Goal: Task Accomplishment & Management: Use online tool/utility

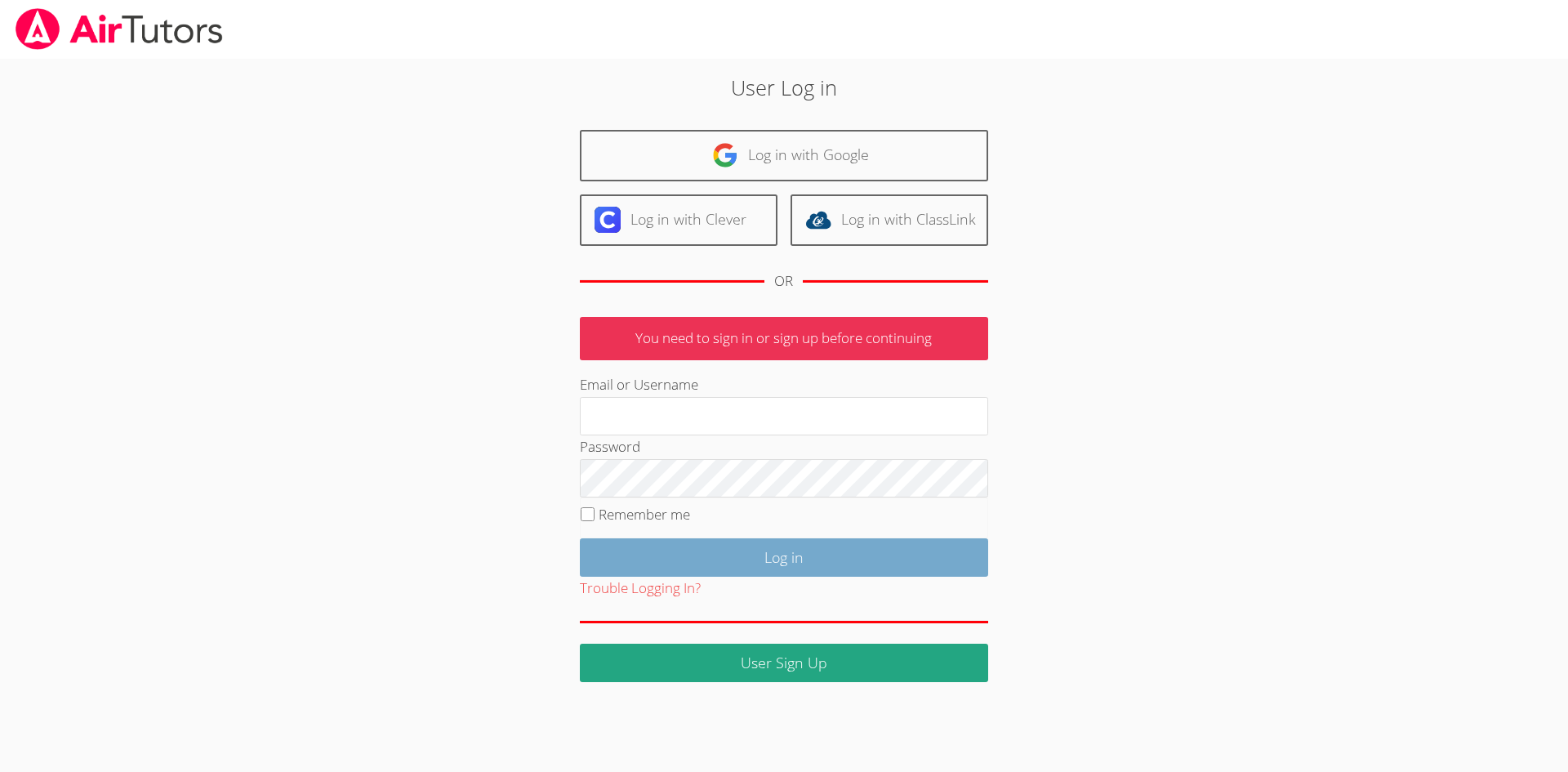
type input "simonesmith533@gmail.com"
click at [777, 551] on input "Log in" at bounding box center [784, 558] width 409 height 39
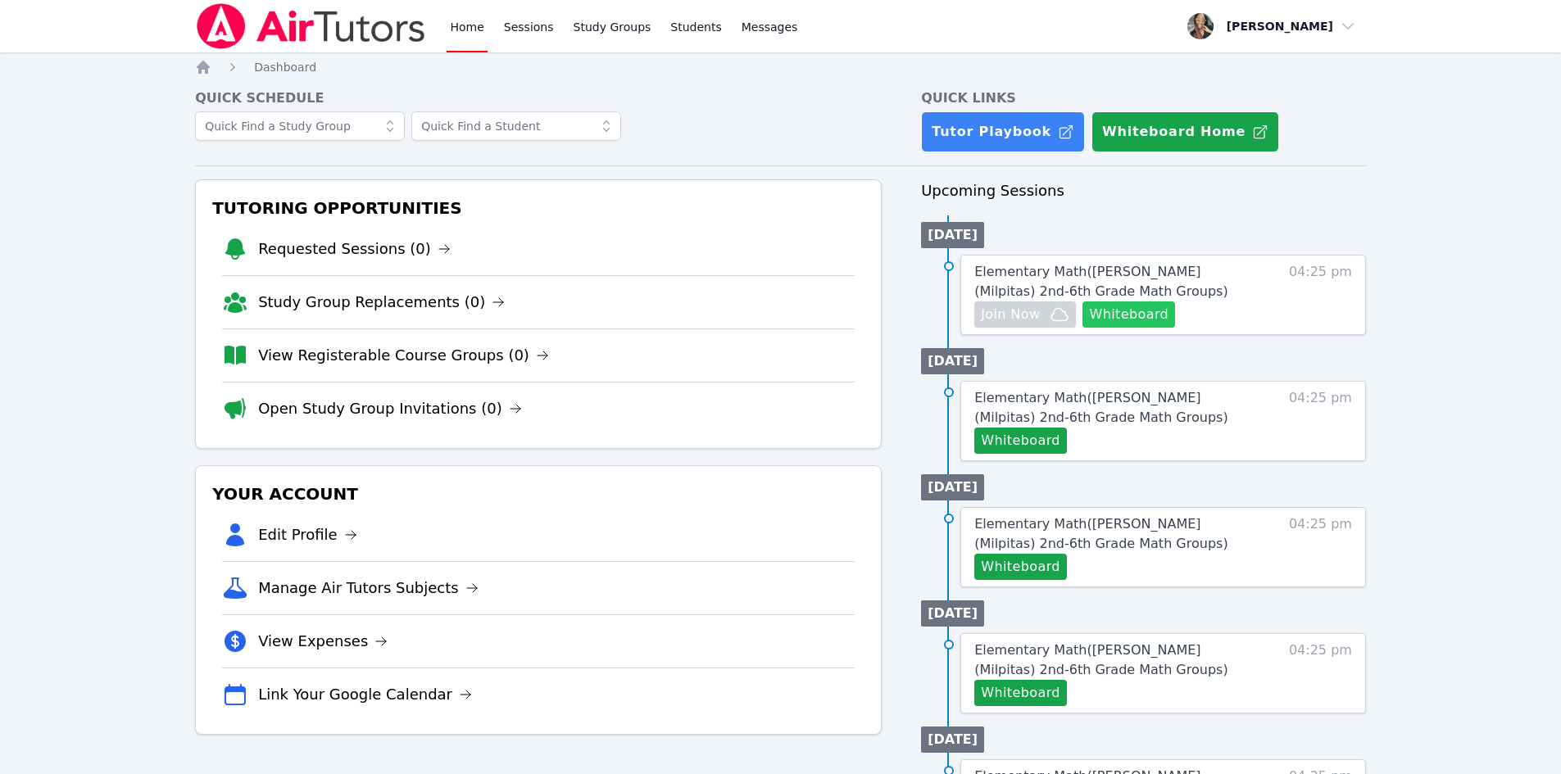
click at [1114, 319] on button "Whiteboard" at bounding box center [1128, 315] width 93 height 26
click at [1006, 316] on span "Join Now" at bounding box center [1010, 315] width 59 height 20
click at [1043, 314] on span "Join Now" at bounding box center [1025, 315] width 88 height 20
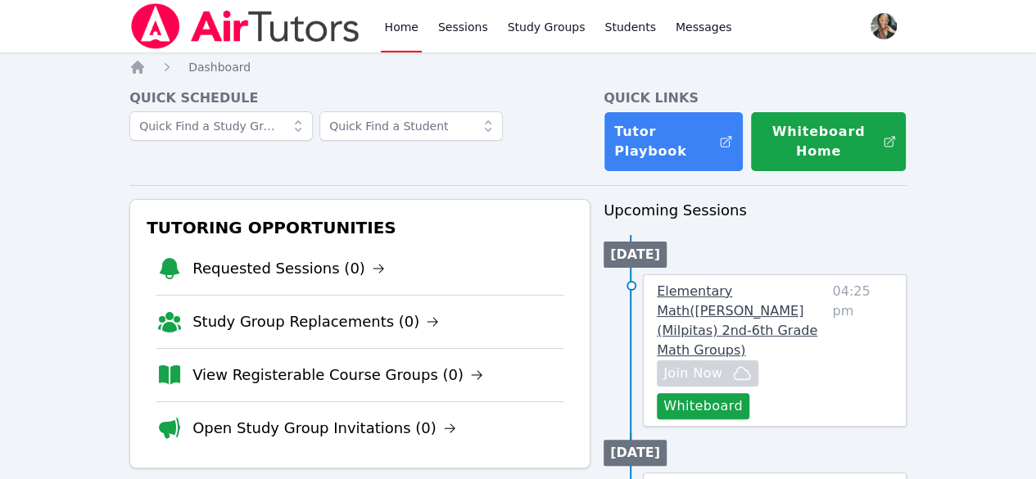
click at [753, 307] on span "Elementary Math ( Weller (Milpitas) 2nd-6th Grade Math Groups )" at bounding box center [737, 320] width 161 height 75
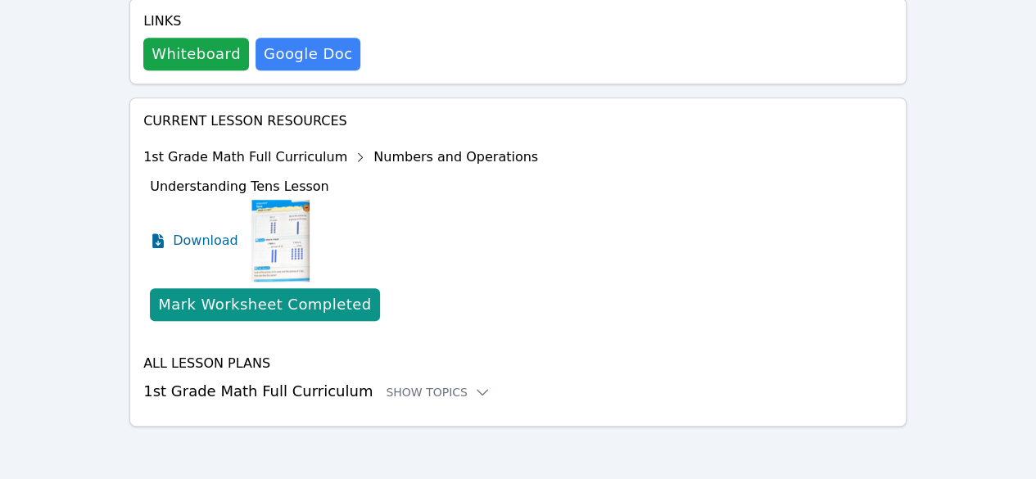
scroll to position [546, 0]
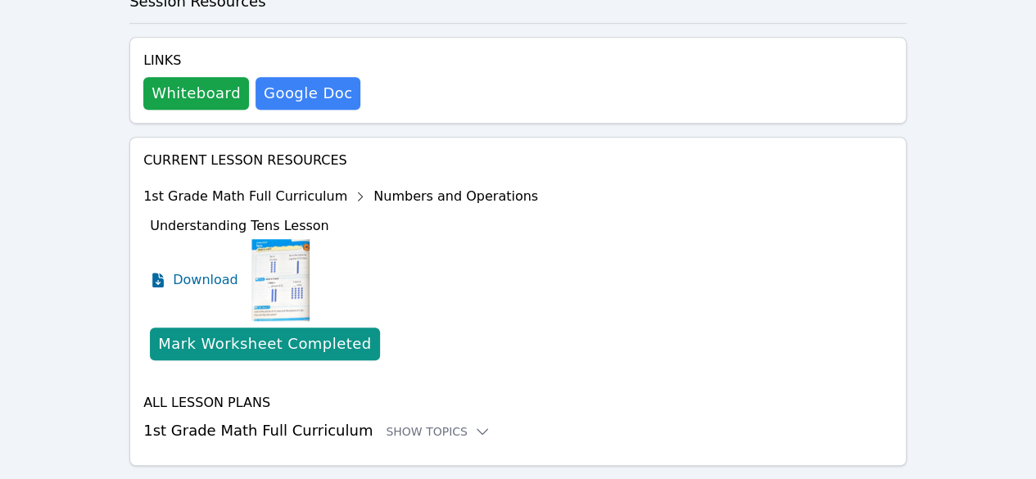
click at [243, 184] on div "1st Grade Math Full Curriculum Numbers and Operations" at bounding box center [340, 197] width 395 height 26
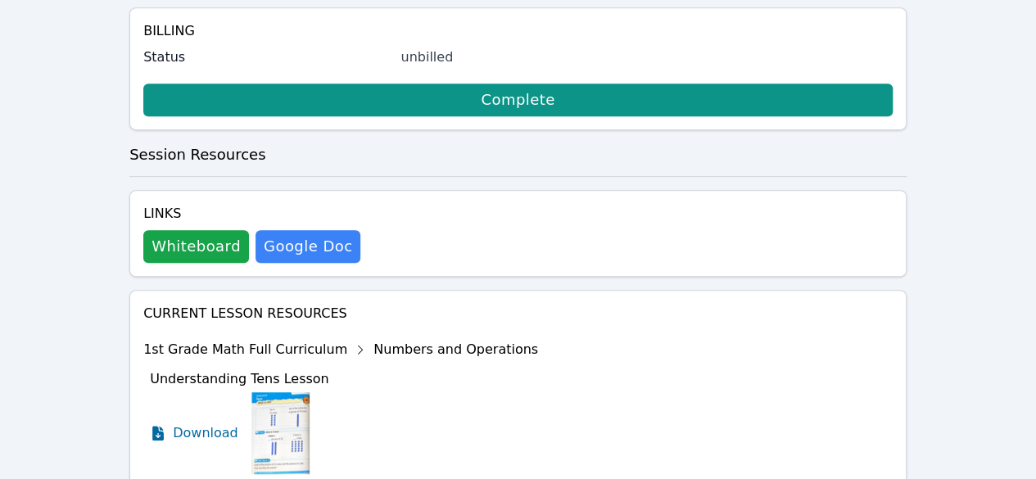
scroll to position [492, 0]
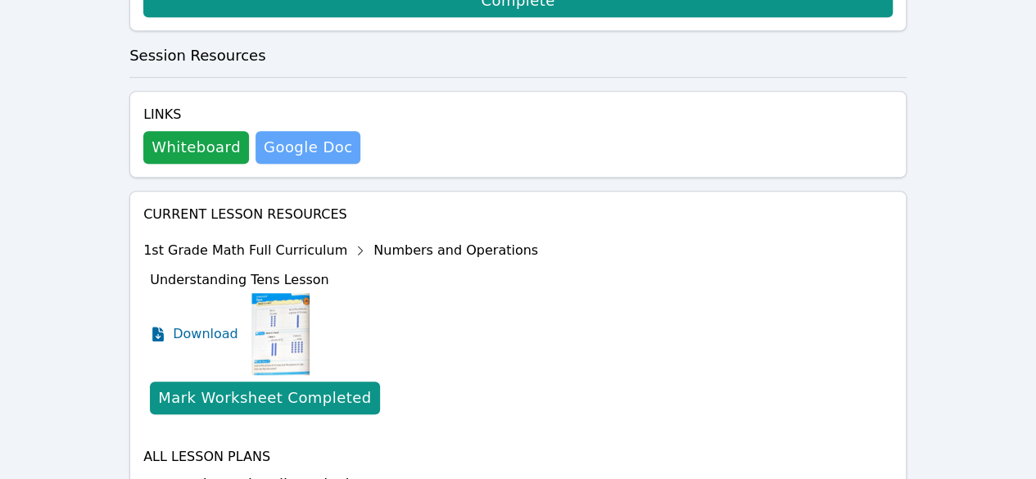
click at [316, 131] on link "Google Doc" at bounding box center [308, 147] width 105 height 33
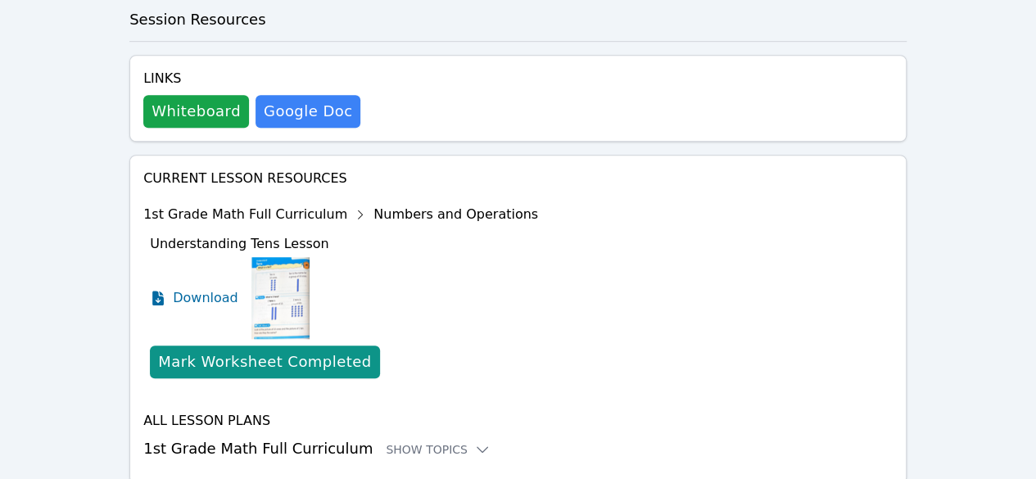
scroll to position [546, 0]
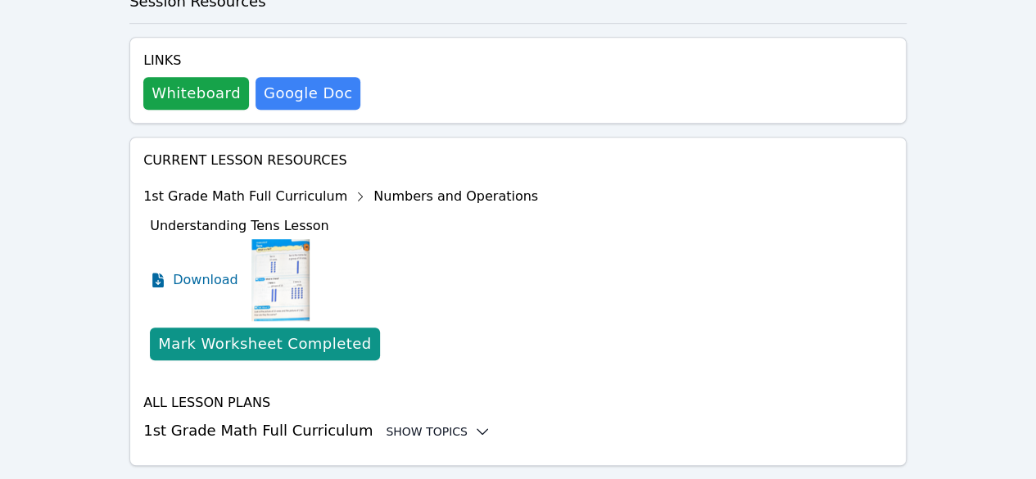
click at [403, 424] on div "Show Topics" at bounding box center [438, 432] width 105 height 16
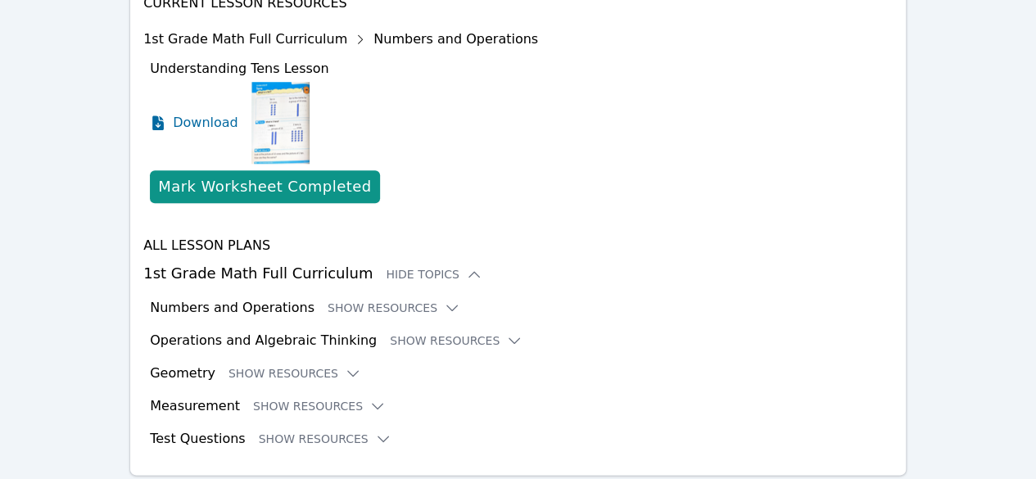
scroll to position [710, 0]
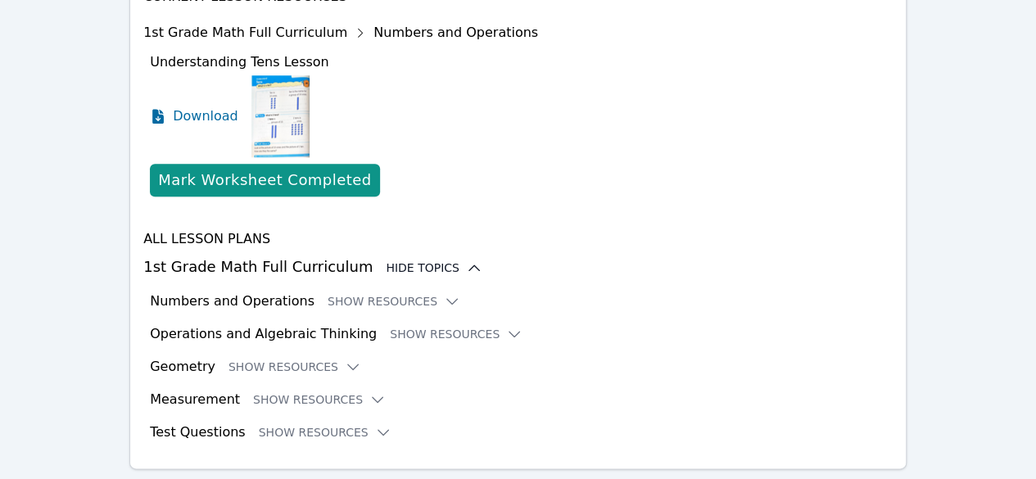
click at [416, 260] on div "Hide Topics" at bounding box center [434, 268] width 97 height 16
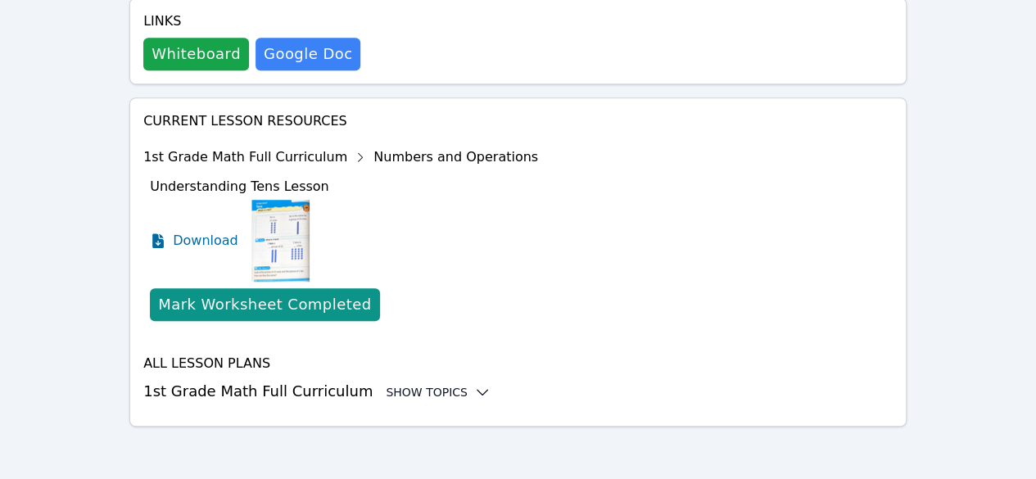
scroll to position [546, 0]
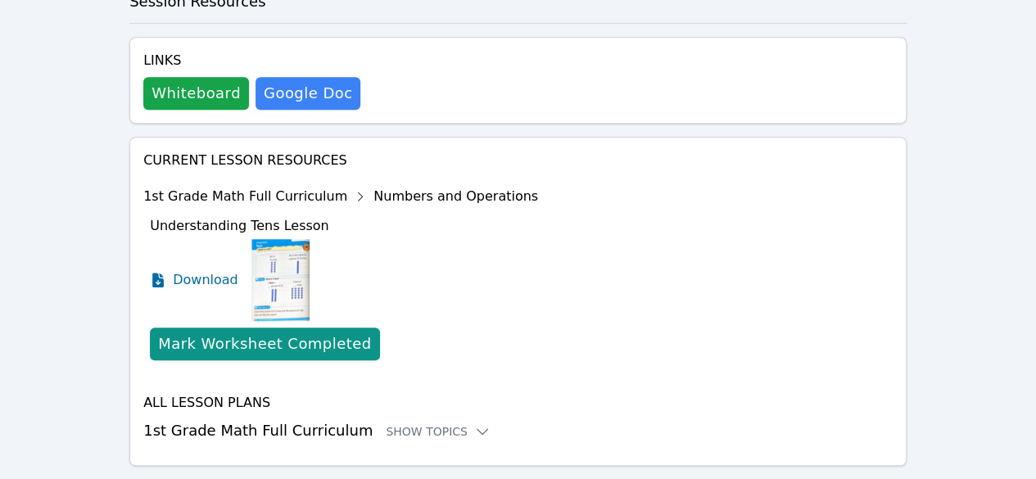
click at [387, 420] on h3 "1st Grade Math Full Curriculum Show Topics" at bounding box center [518, 431] width 750 height 23
click at [390, 424] on div "Show Topics" at bounding box center [438, 432] width 105 height 16
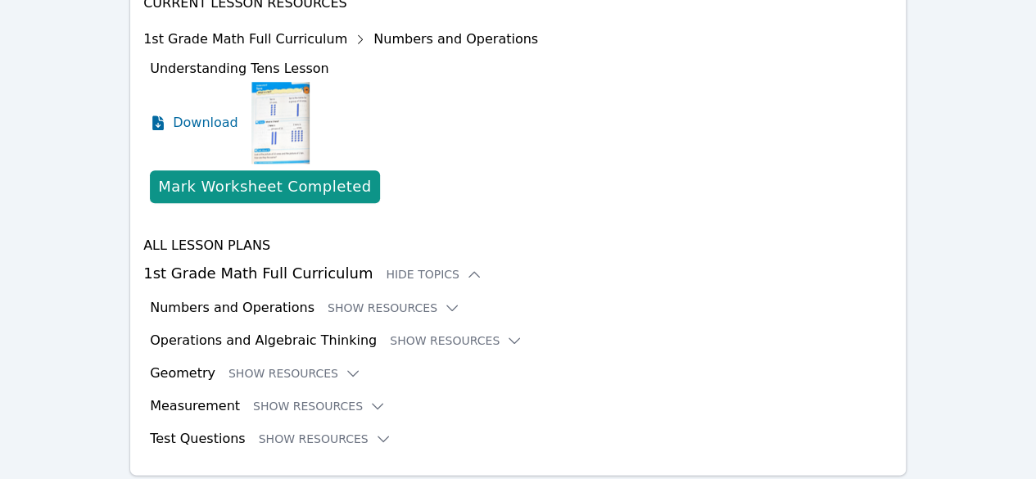
scroll to position [710, 0]
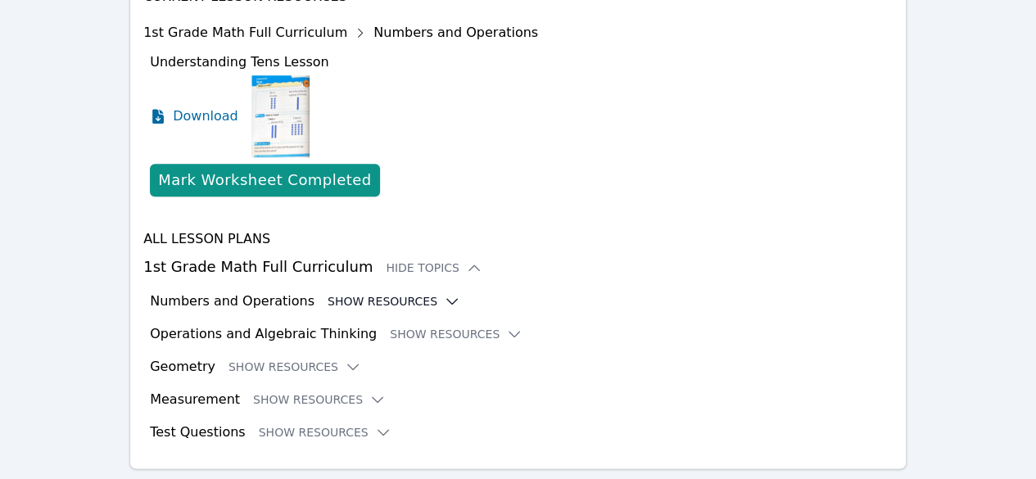
click at [370, 293] on button "Show Resources" at bounding box center [394, 301] width 133 height 16
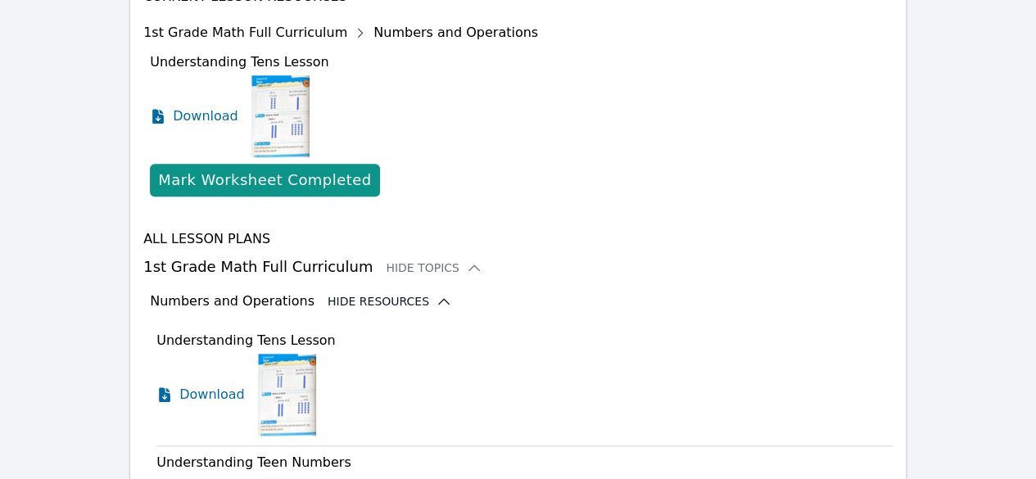
click at [372, 293] on button "Hide Resources" at bounding box center [390, 301] width 125 height 16
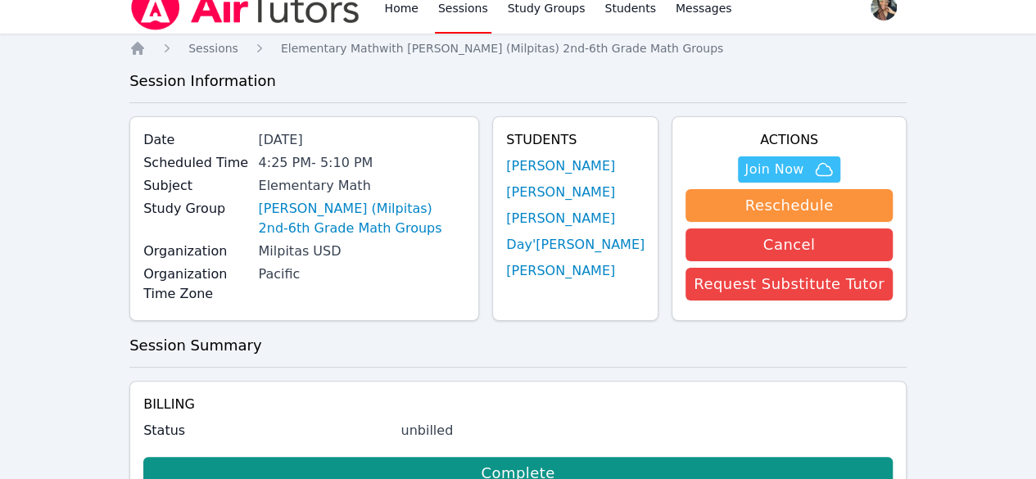
scroll to position [0, 0]
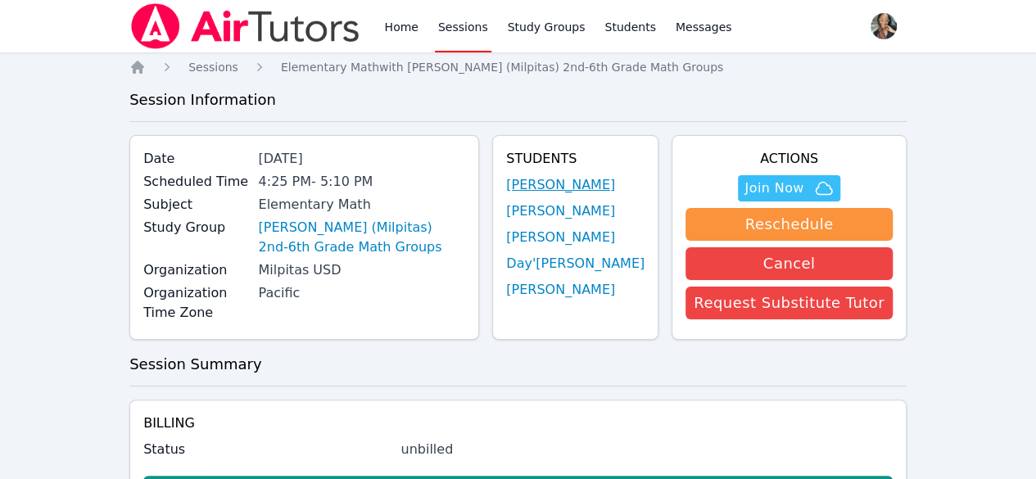
click at [615, 193] on link "Anson Kuang" at bounding box center [560, 185] width 109 height 20
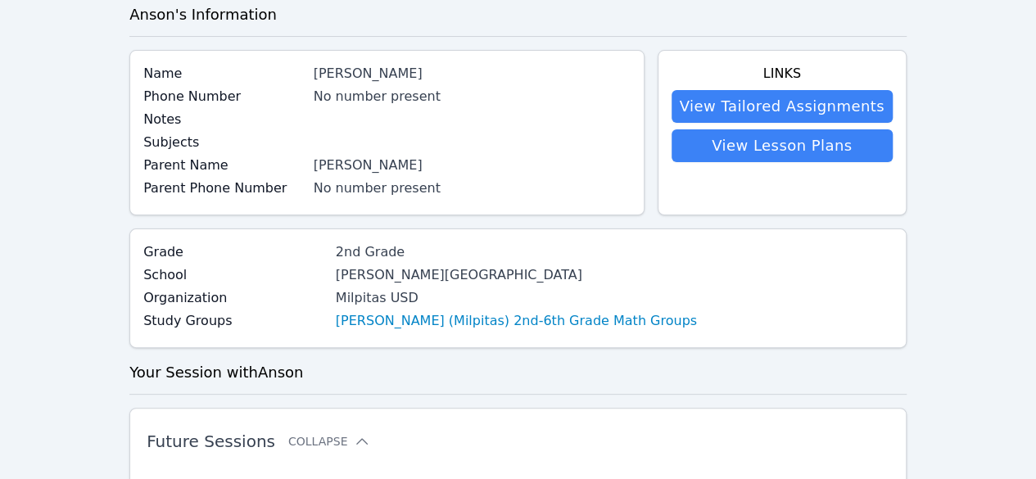
scroll to position [82, 0]
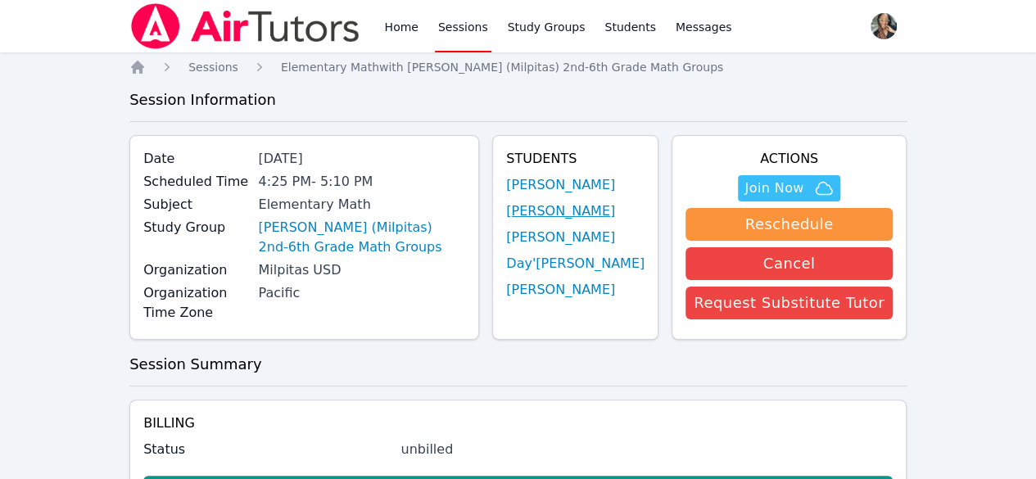
click at [576, 214] on link "Kaydan Nguyen" at bounding box center [560, 212] width 109 height 20
click at [567, 241] on link "Xiana Moore" at bounding box center [560, 238] width 109 height 20
click at [608, 266] on link "Day'[PERSON_NAME]" at bounding box center [575, 264] width 138 height 20
click at [615, 288] on link "Celeste Pham" at bounding box center [560, 290] width 109 height 20
click at [778, 184] on span "Join Now" at bounding box center [774, 189] width 59 height 20
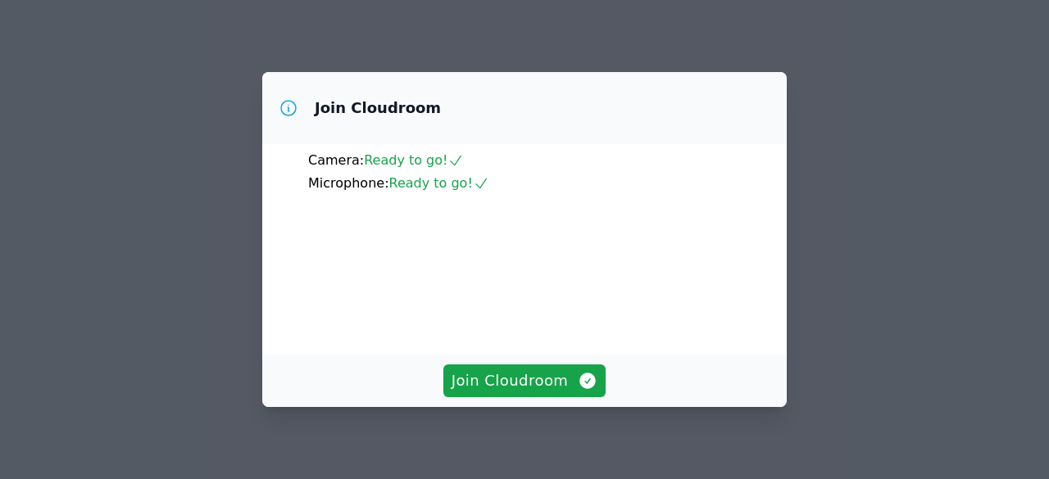
scroll to position [170, 0]
click at [547, 385] on span "Join Cloudroom" at bounding box center [524, 381] width 147 height 23
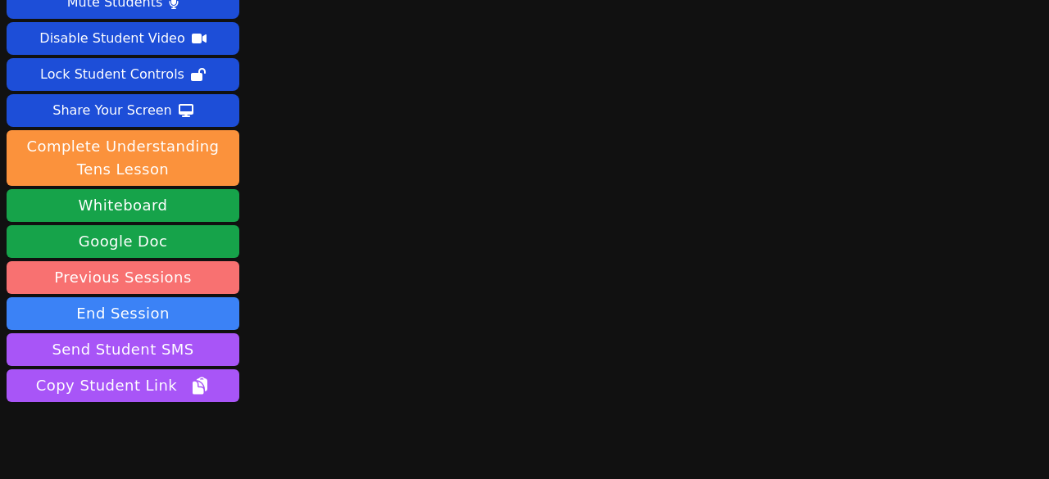
scroll to position [110, 0]
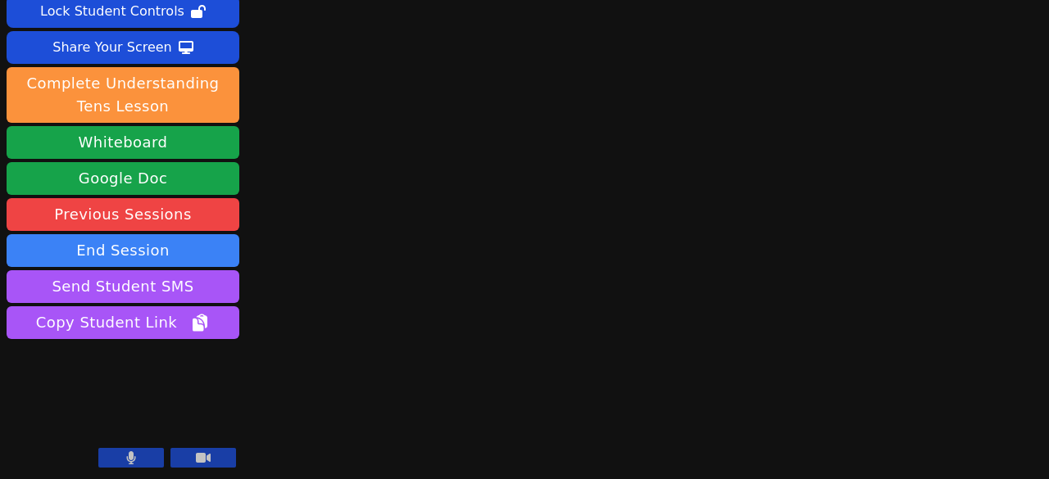
click at [199, 461] on icon at bounding box center [203, 458] width 15 height 10
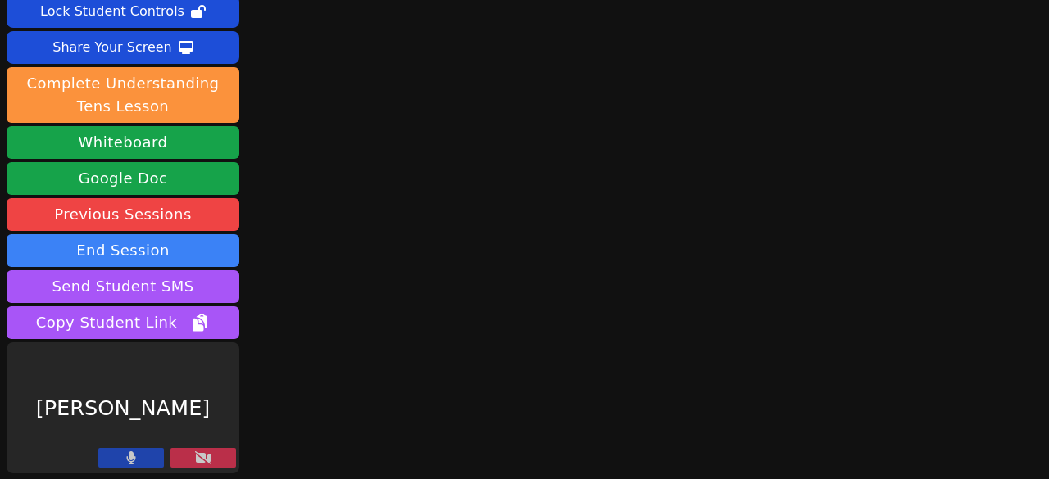
click at [141, 464] on button at bounding box center [131, 458] width 66 height 20
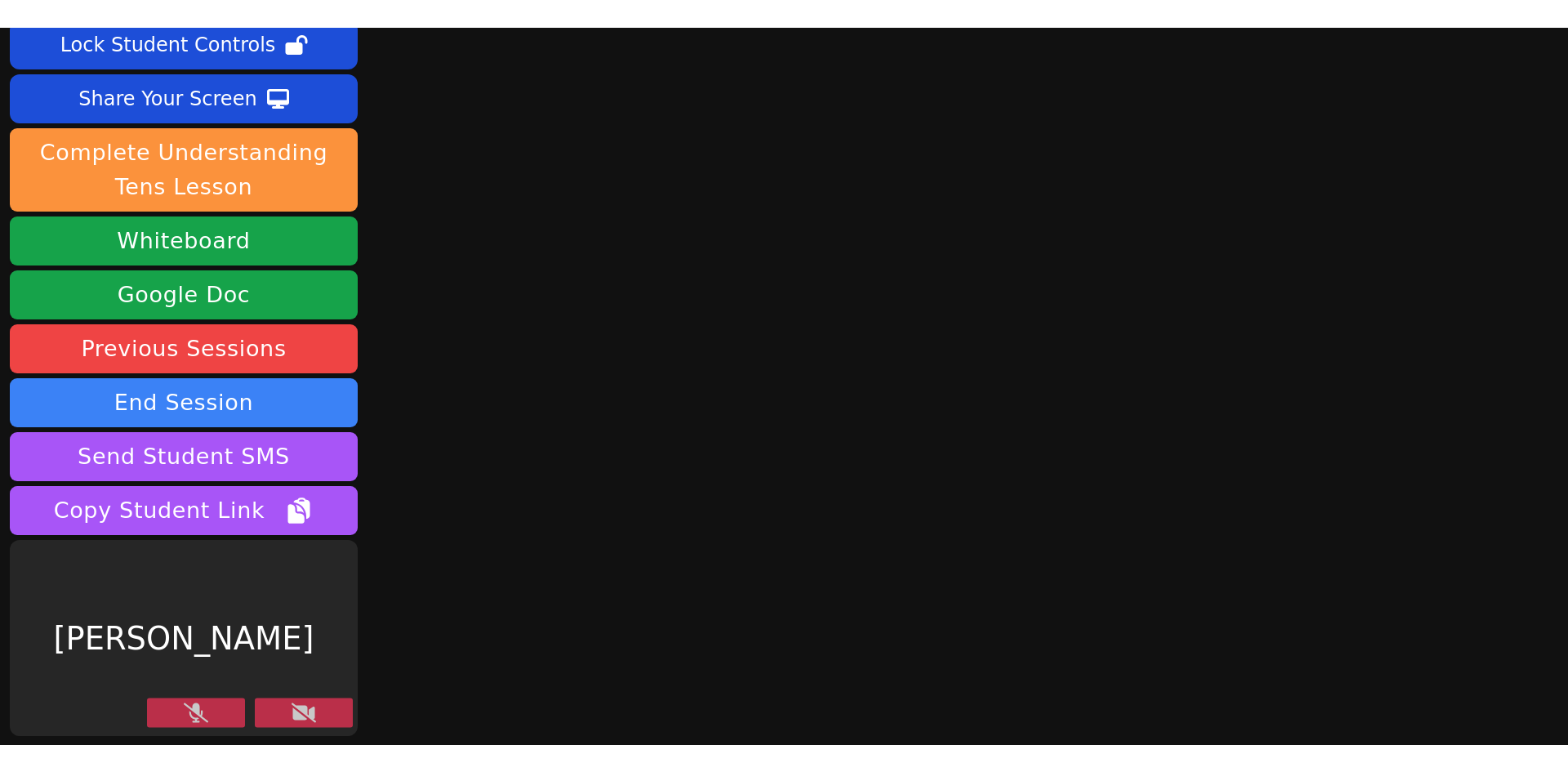
scroll to position [0, 0]
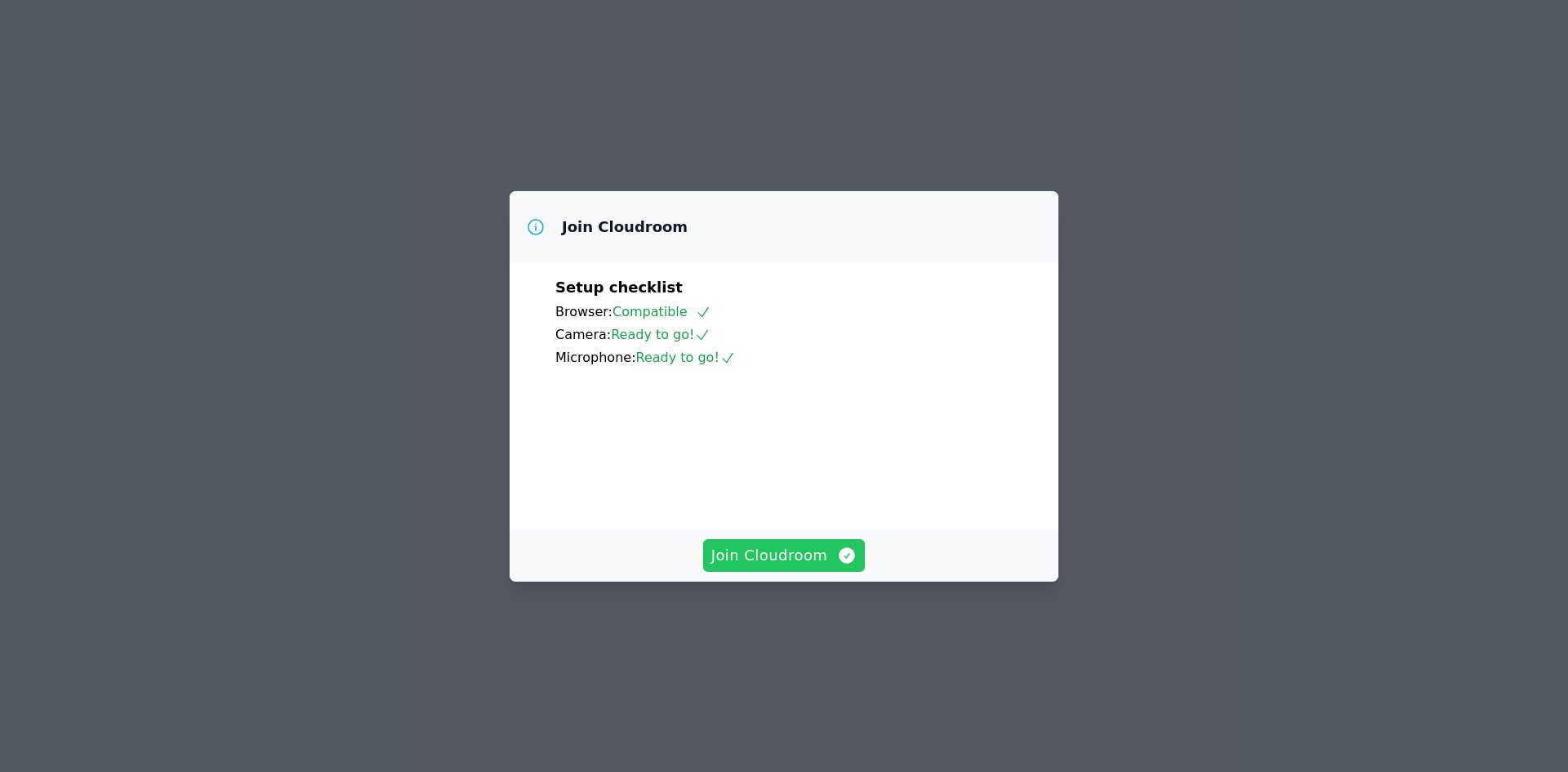
click at [797, 568] on span "Join Cloudroom" at bounding box center [784, 556] width 147 height 23
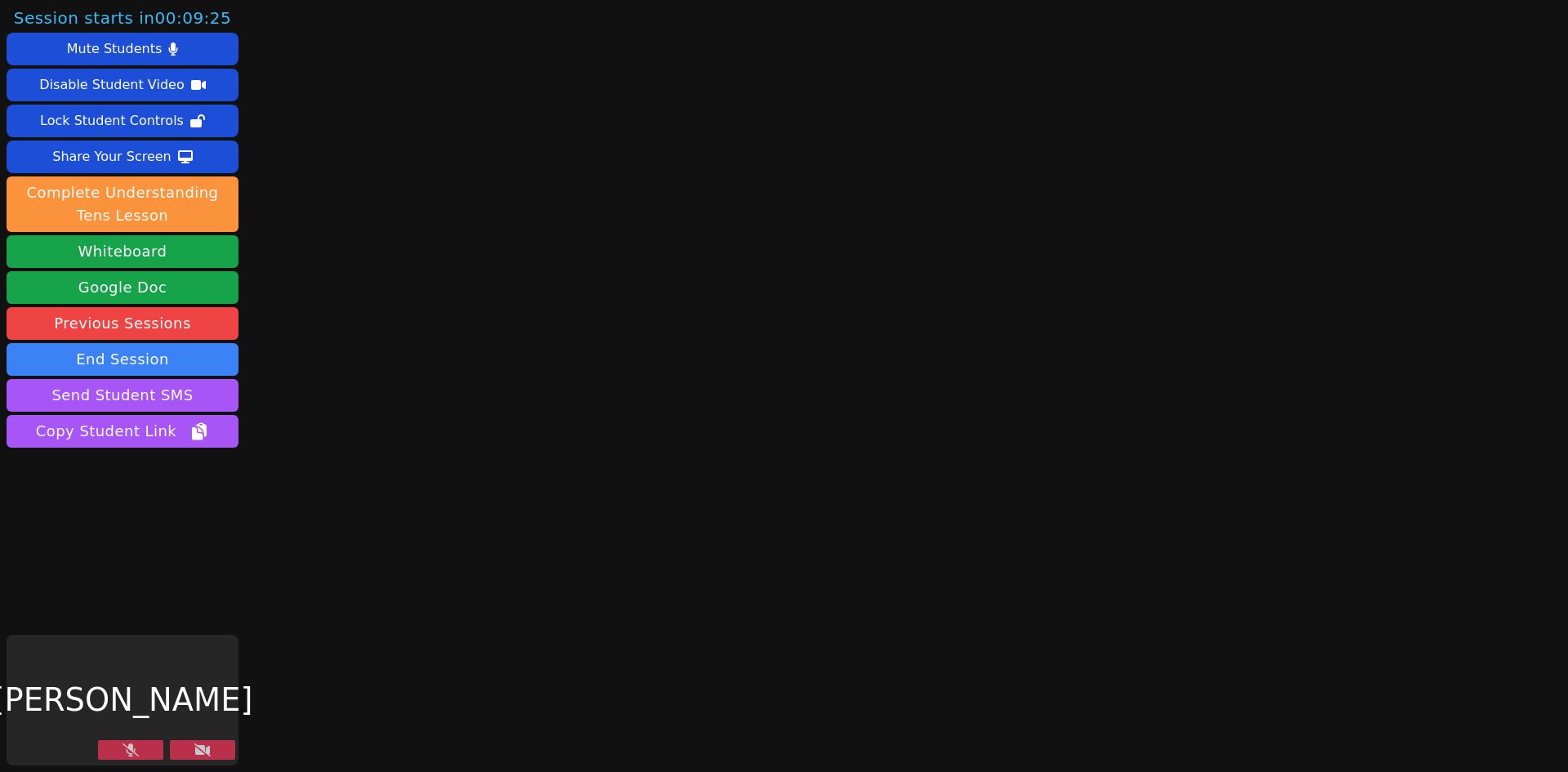
click at [205, 749] on icon at bounding box center [202, 750] width 16 height 13
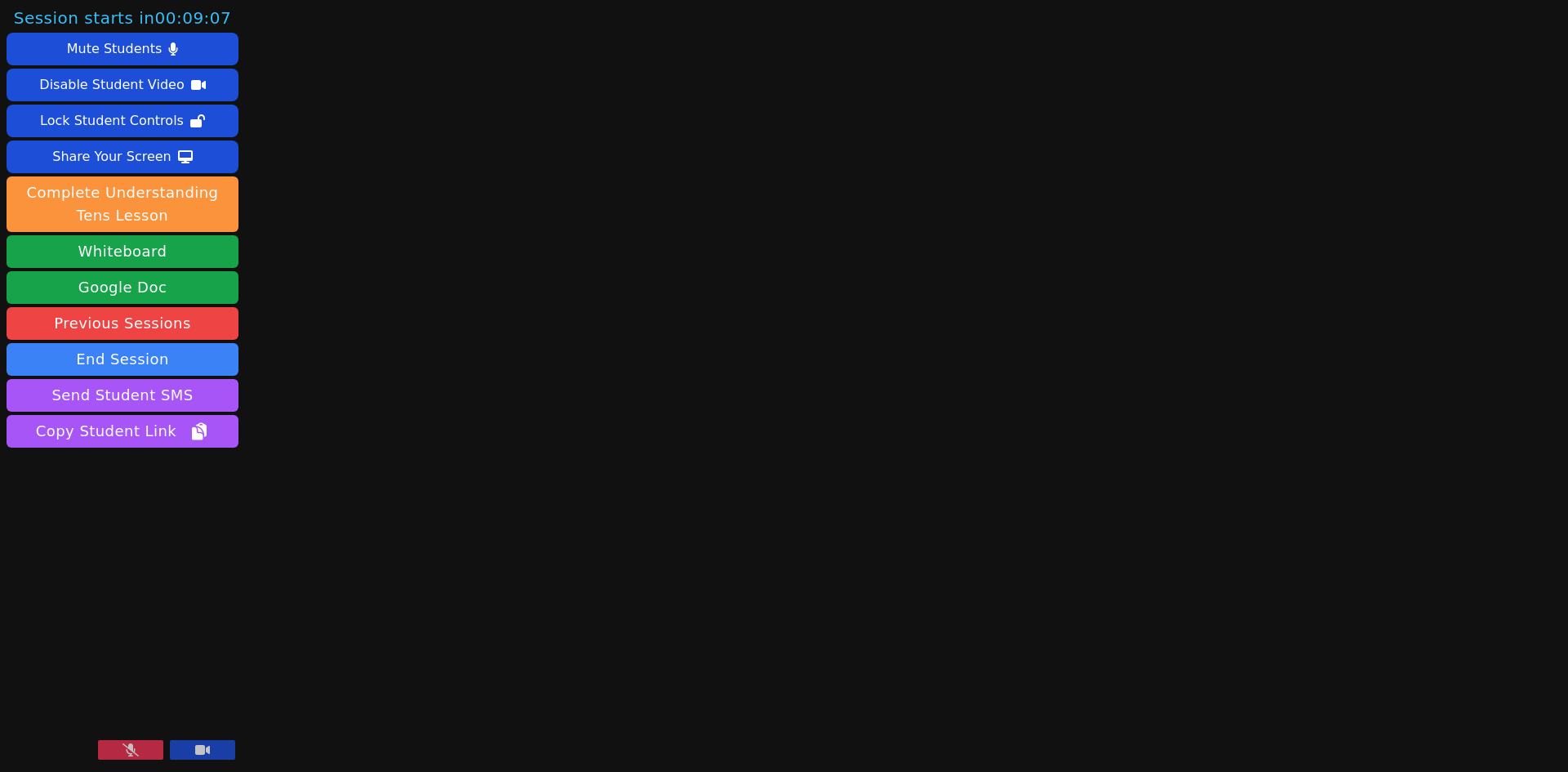
click at [213, 749] on button at bounding box center [202, 750] width 66 height 20
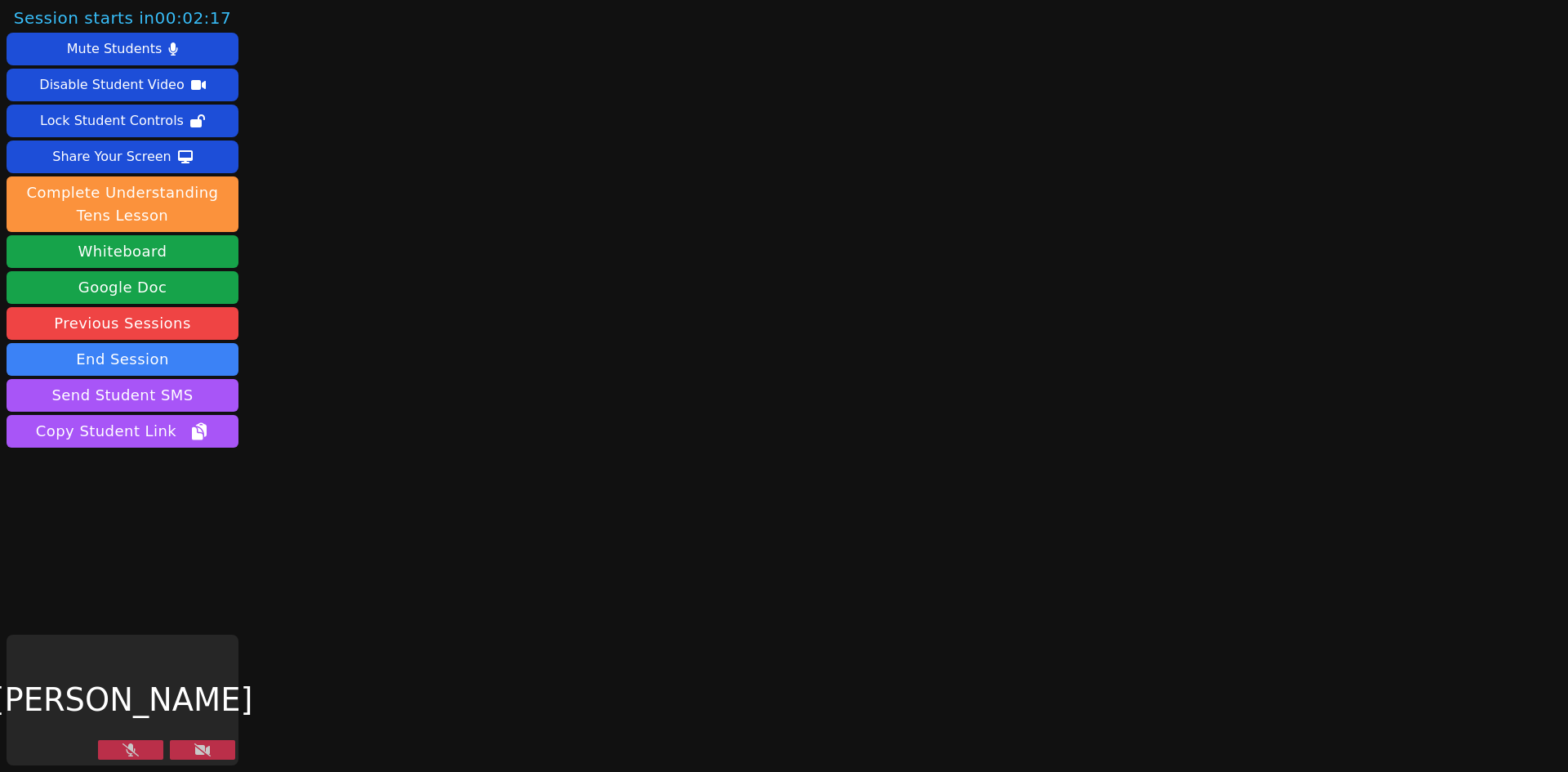
click at [214, 749] on button at bounding box center [202, 750] width 66 height 20
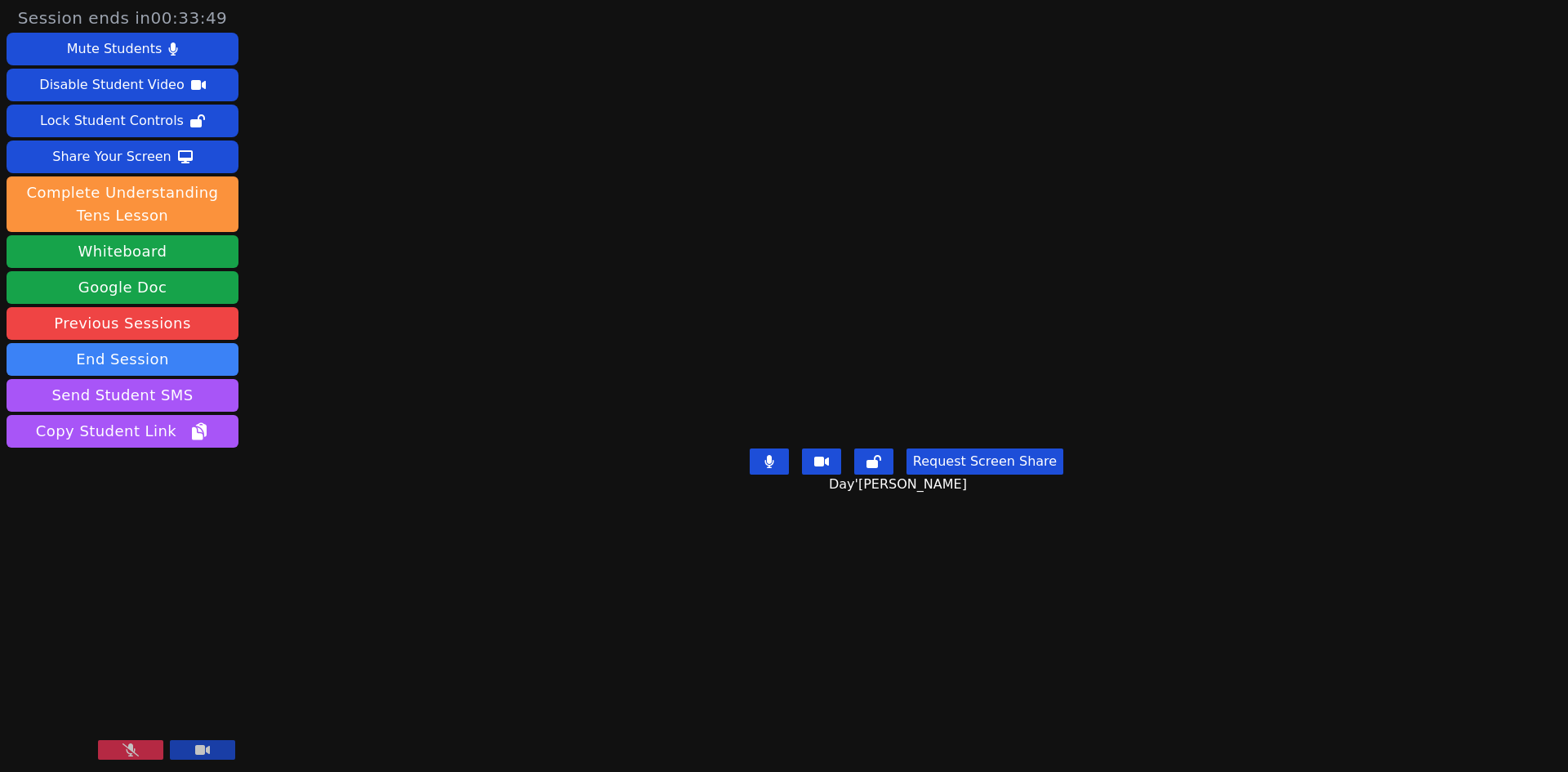
click at [137, 753] on icon at bounding box center [131, 750] width 16 height 13
click at [134, 749] on icon at bounding box center [131, 750] width 9 height 13
click at [134, 749] on icon at bounding box center [131, 750] width 16 height 13
click at [784, 264] on video at bounding box center [907, 352] width 245 height 177
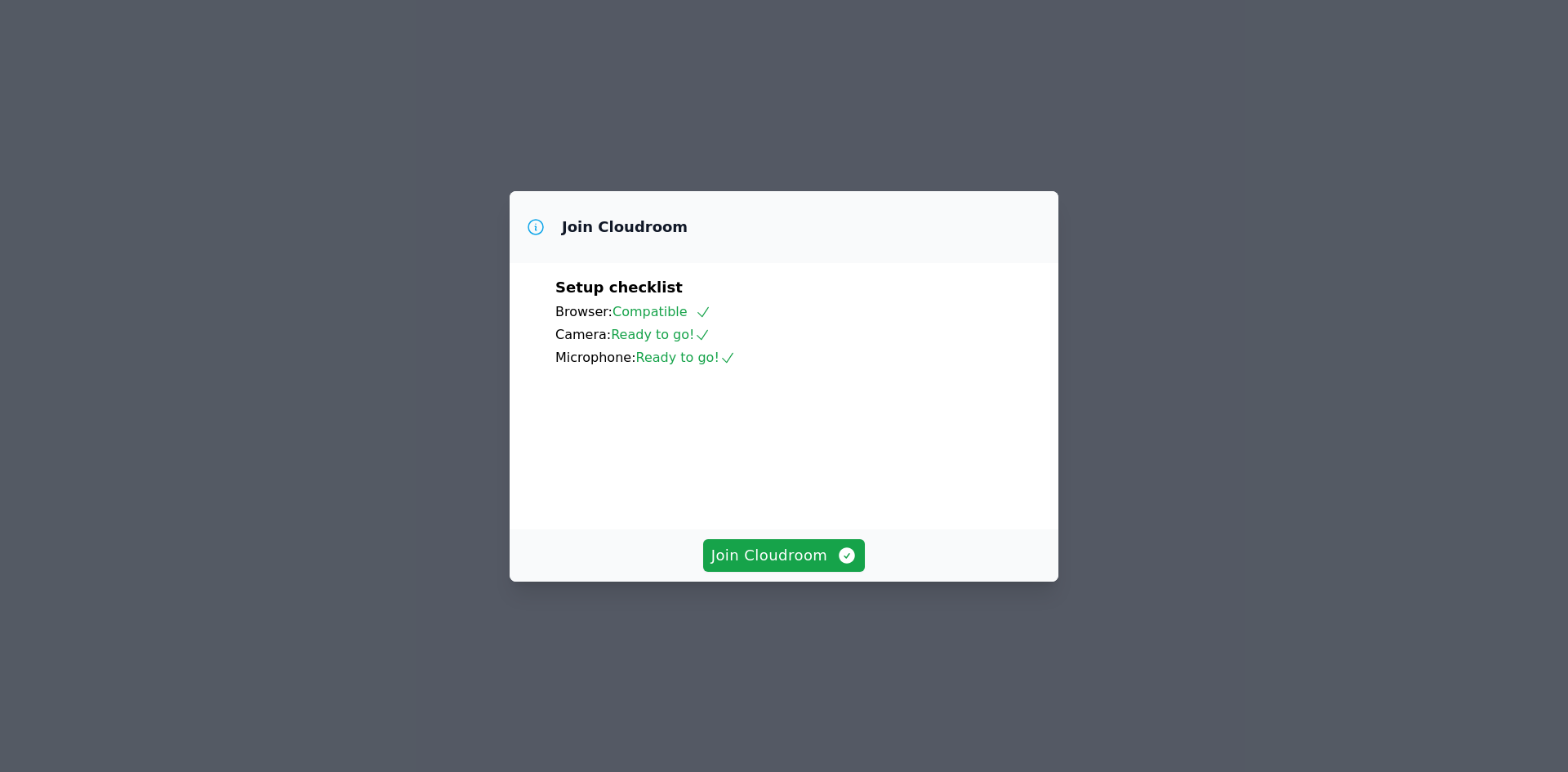
click at [673, 304] on div "Setup checklist Browser: Compatible Camera: Ready to go! Microphone: Ready to g…" at bounding box center [784, 396] width 549 height 266
click at [784, 573] on button "Join Cloudroom" at bounding box center [784, 556] width 162 height 33
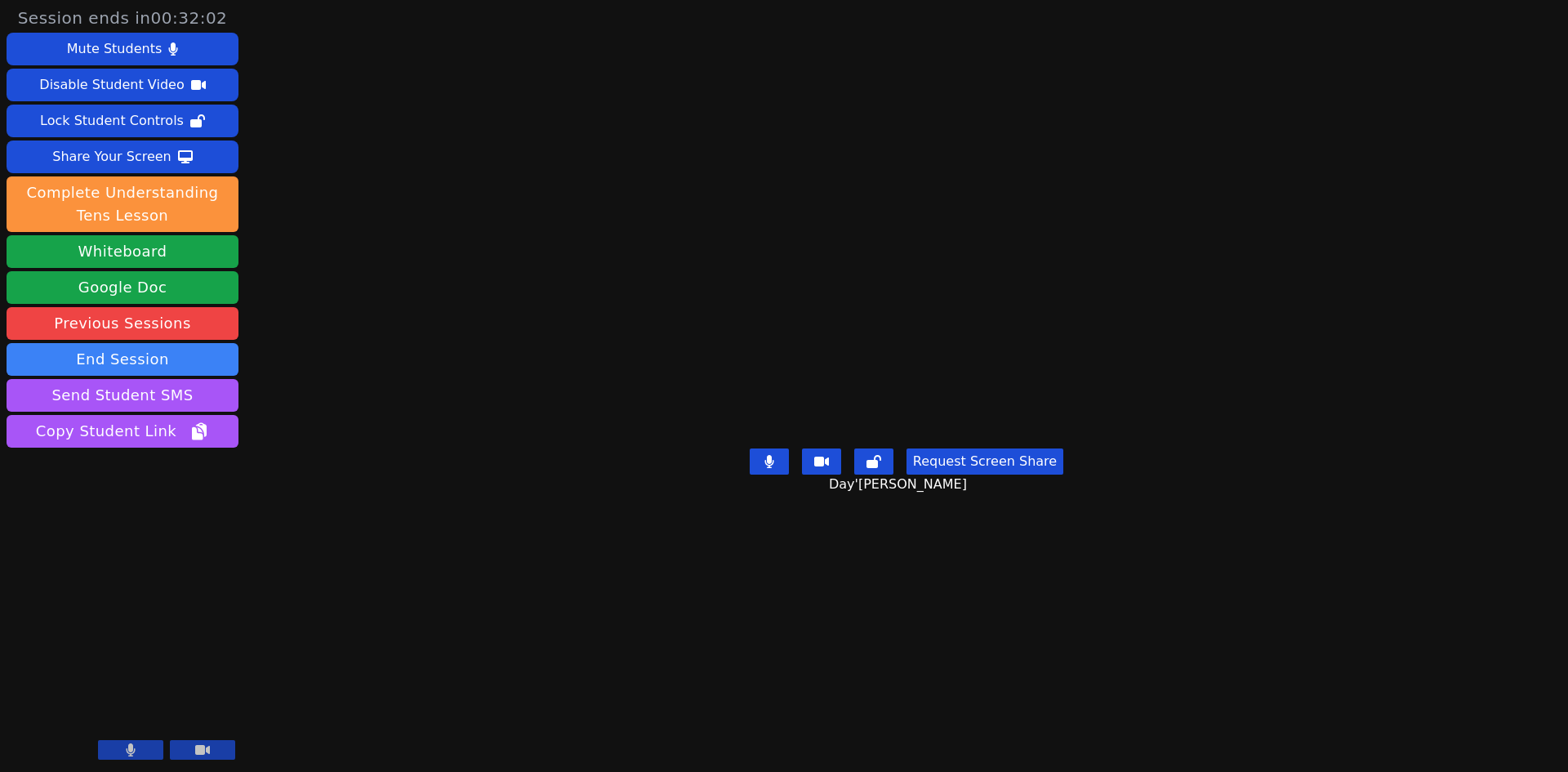
drag, startPoint x: 1515, startPoint y: 0, endPoint x: 1205, endPoint y: 37, distance: 312.2
click at [1205, 37] on main "Day'Moni Geegan Request Screen Share Day'Moni Geegan" at bounding box center [906, 386] width 650 height 772
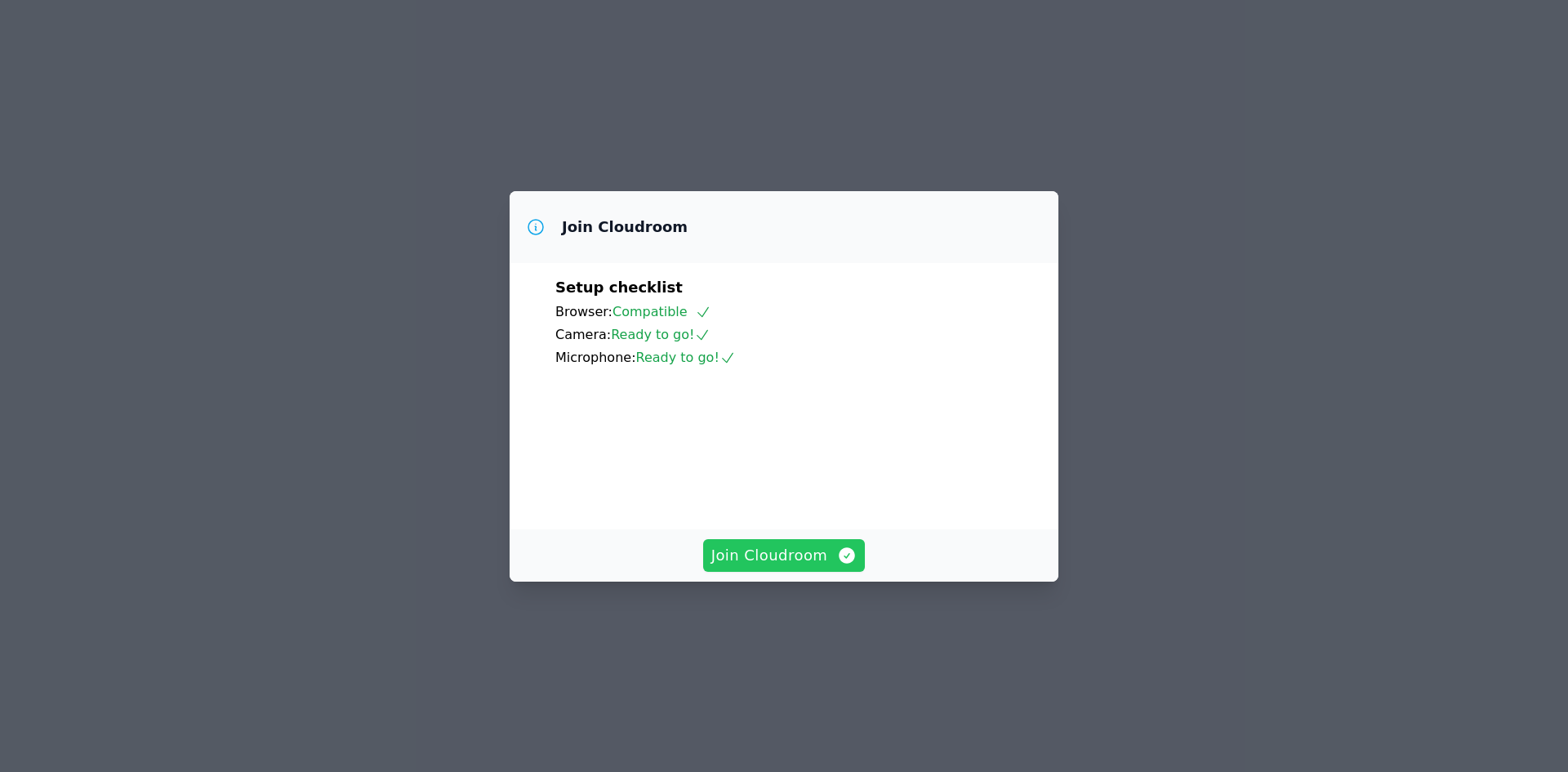
click at [805, 568] on span "Join Cloudroom" at bounding box center [784, 556] width 147 height 23
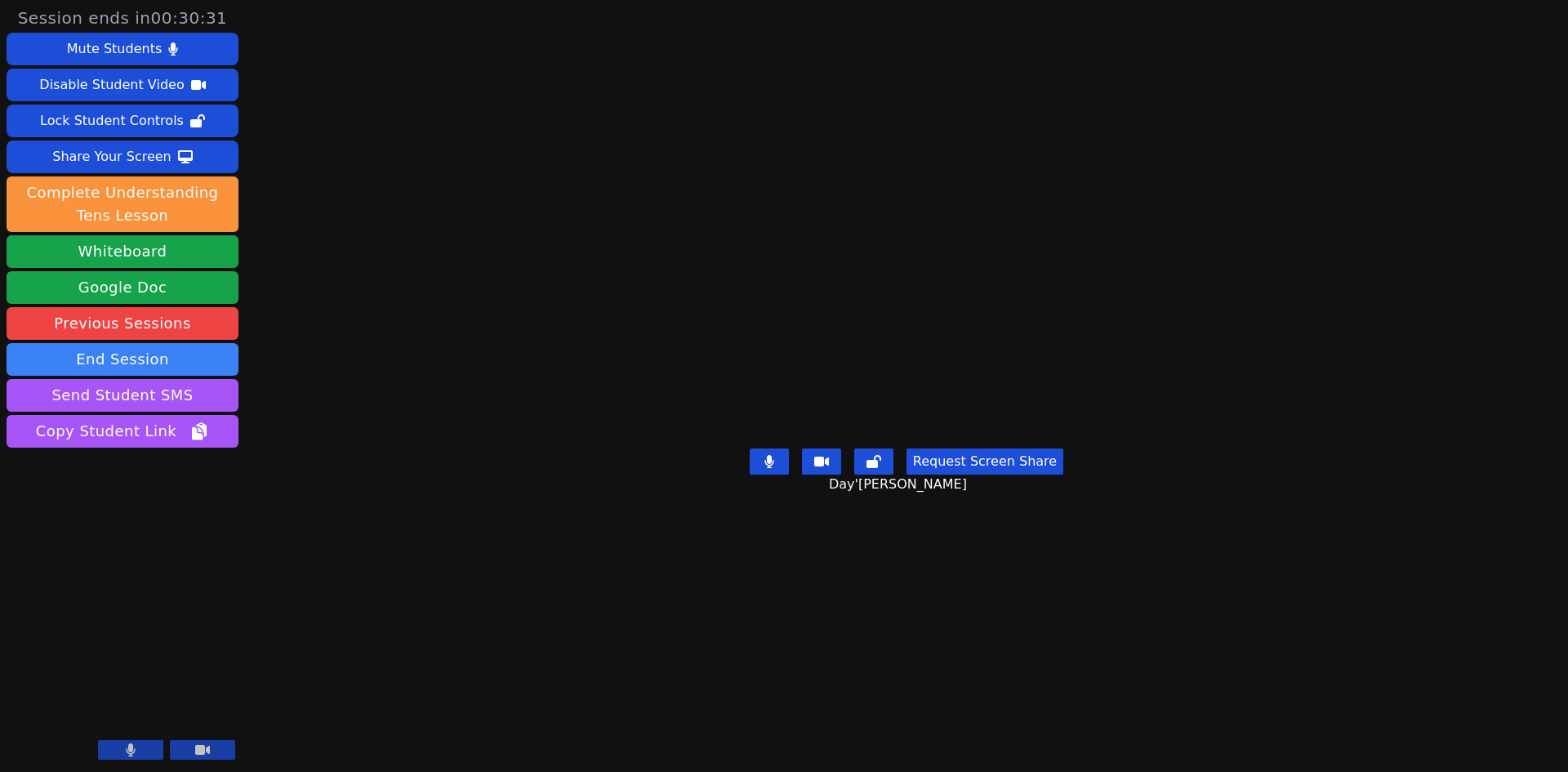
drag, startPoint x: 1559, startPoint y: 70, endPoint x: 1412, endPoint y: 155, distance: 169.8
click at [1527, 57] on div "Session ends in 00:30:31 Mute Students Disable Student Video Lock Student Contr…" at bounding box center [784, 386] width 1568 height 772
click at [1232, 416] on main "Day'Moni Geegan Request Screen Share Day'Moni Geegan" at bounding box center [906, 386] width 650 height 772
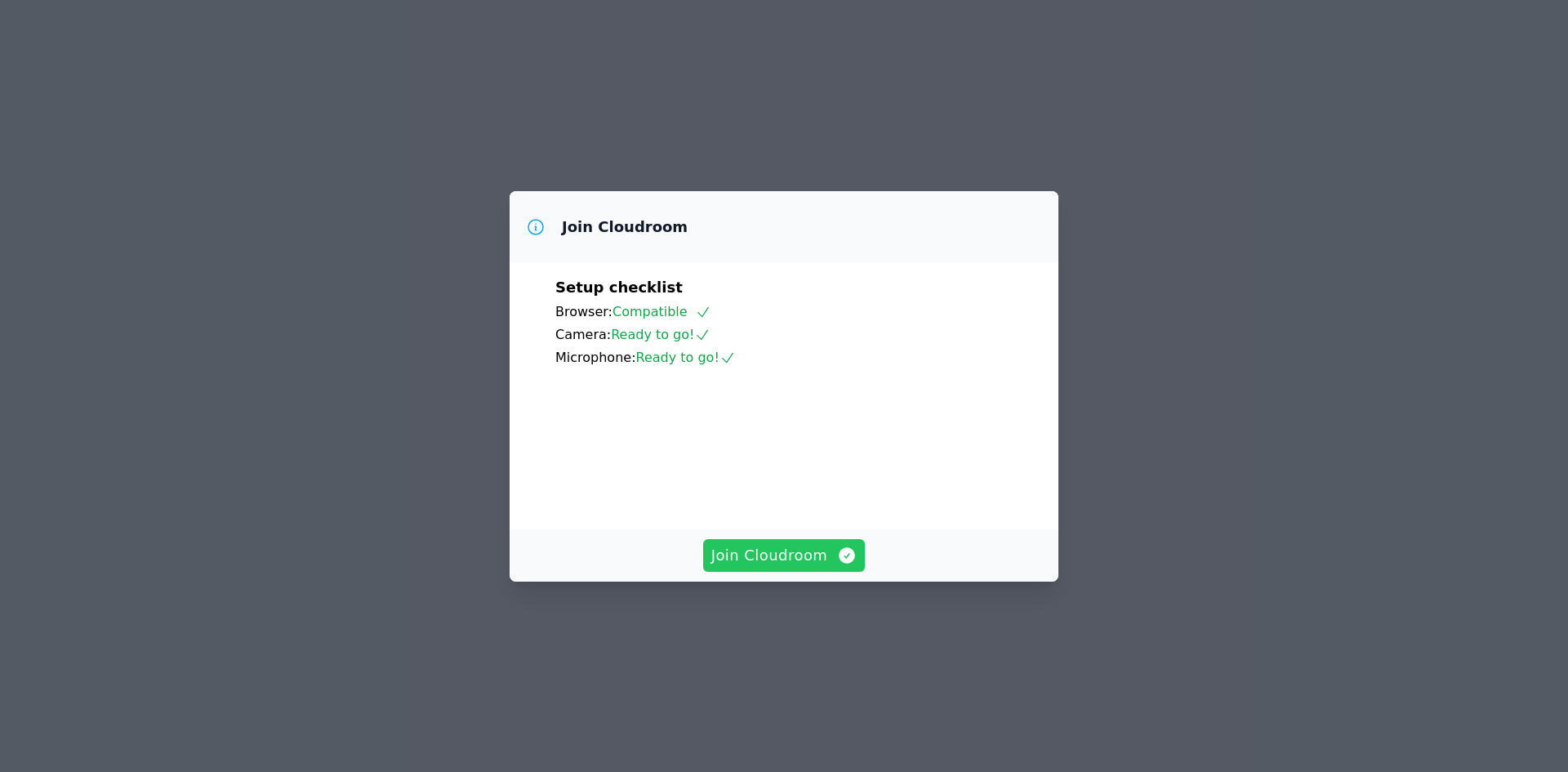
click at [809, 568] on span "Join Cloudroom" at bounding box center [784, 556] width 147 height 23
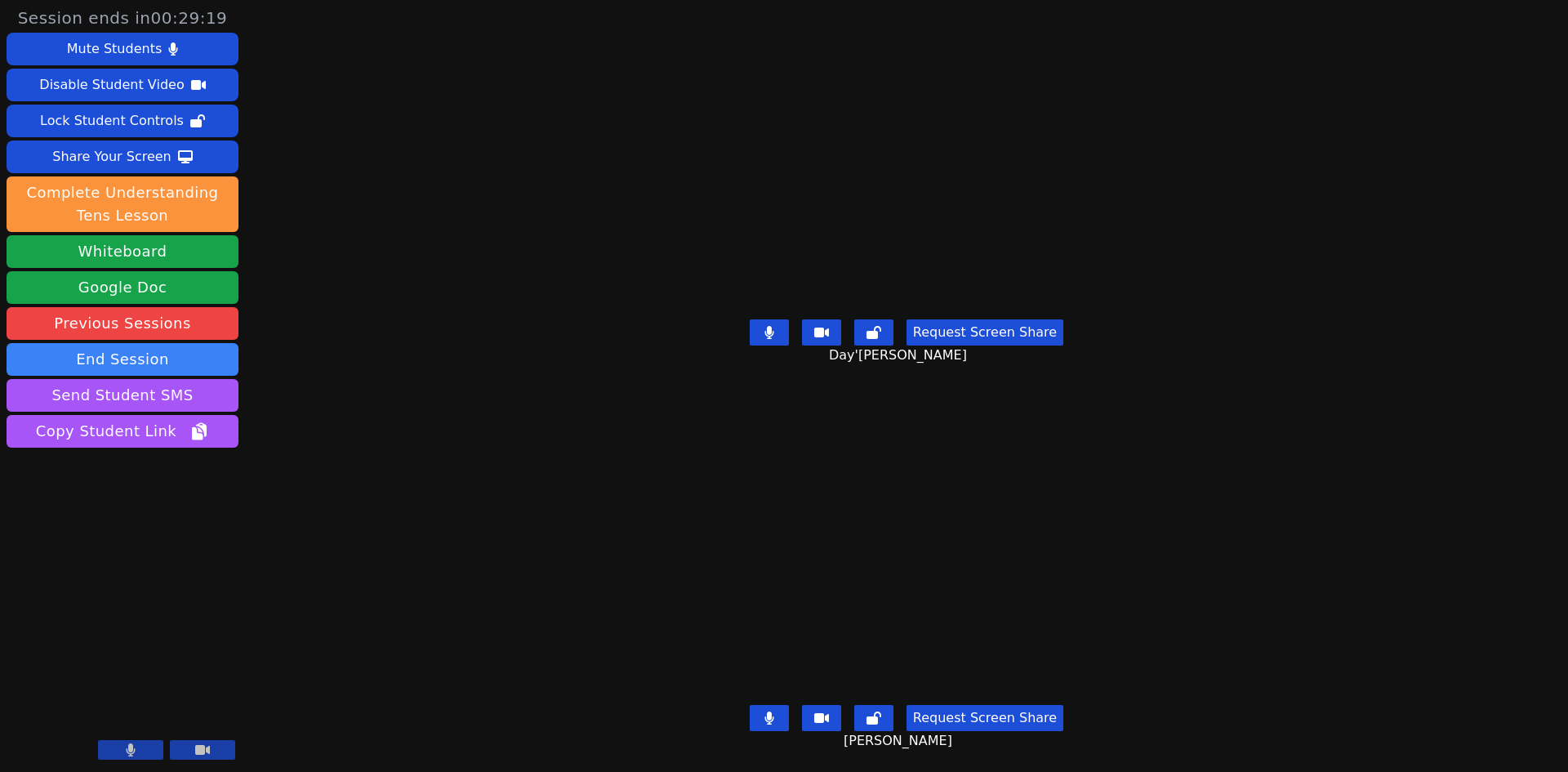
drag, startPoint x: 1421, startPoint y: 2, endPoint x: 1243, endPoint y: 137, distance: 223.4
click at [1232, 137] on div "Day'[PERSON_NAME]" at bounding box center [906, 161] width 650 height 305
click at [138, 756] on button at bounding box center [131, 750] width 66 height 20
click at [137, 755] on icon at bounding box center [131, 750] width 16 height 13
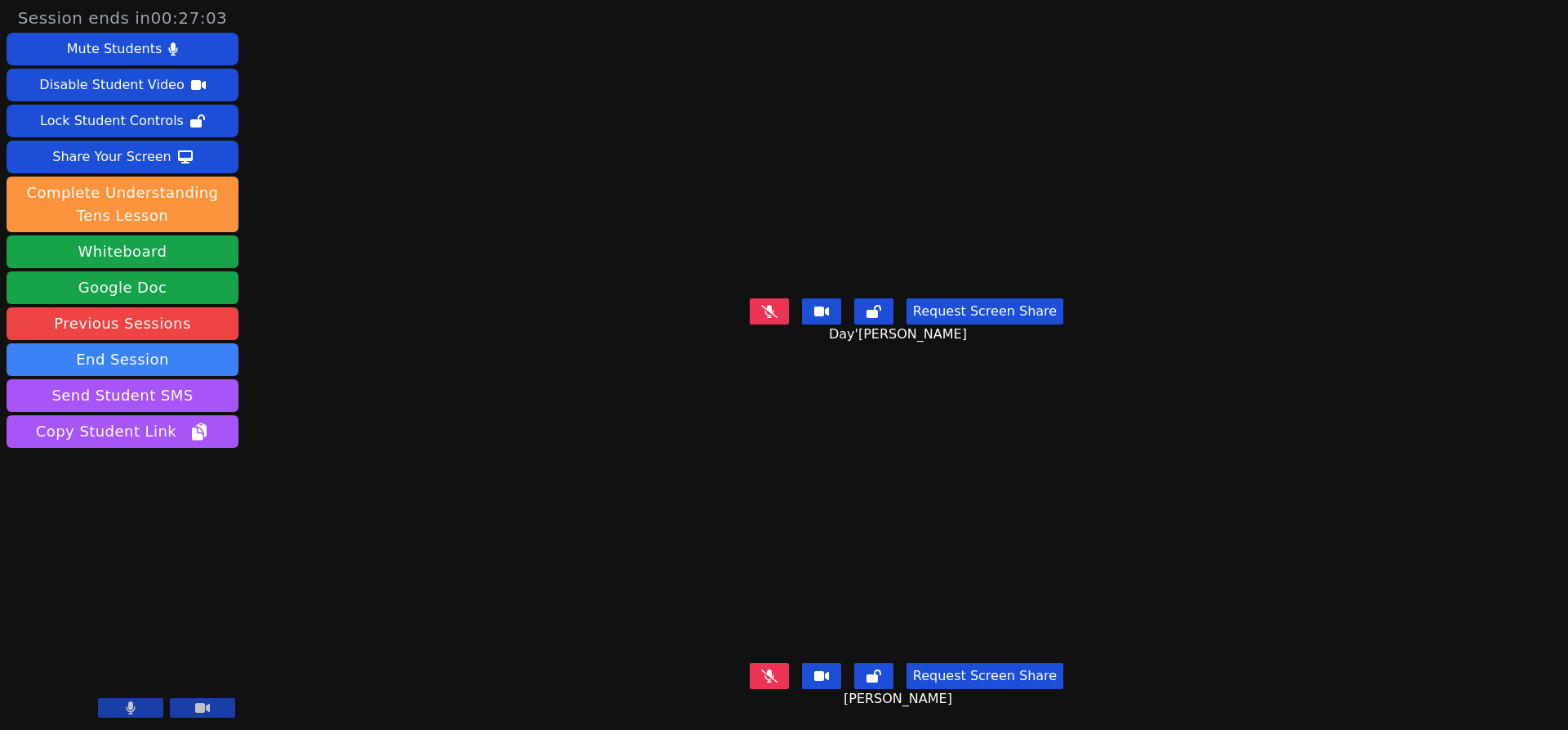
click at [420, 77] on div "Session ends in 00:27:03 Mute Students Disable Student Video Lock Student Contr…" at bounding box center [784, 365] width 1568 height 730
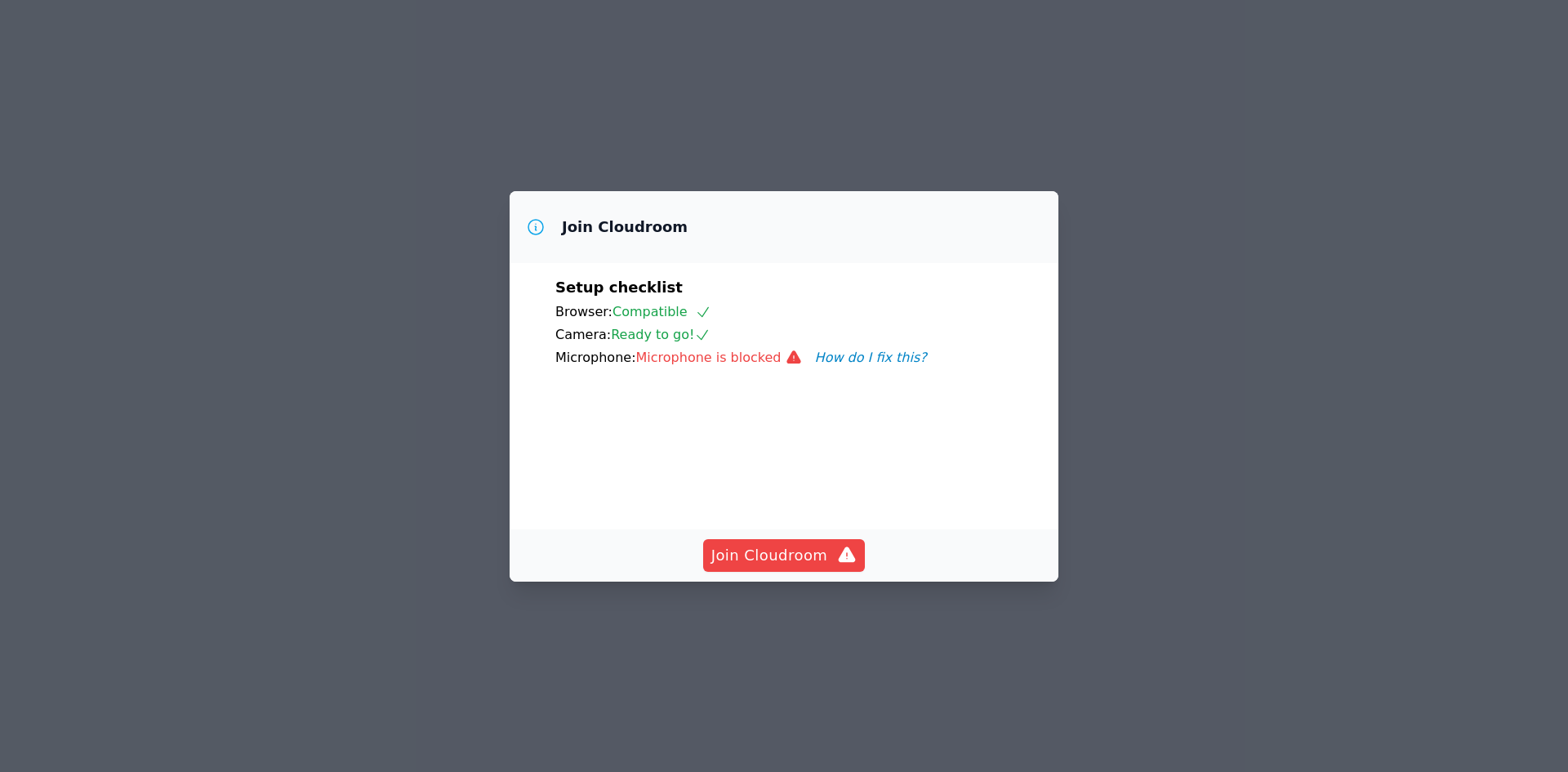
click at [853, 348] on button "How do I fix this?" at bounding box center [871, 358] width 112 height 20
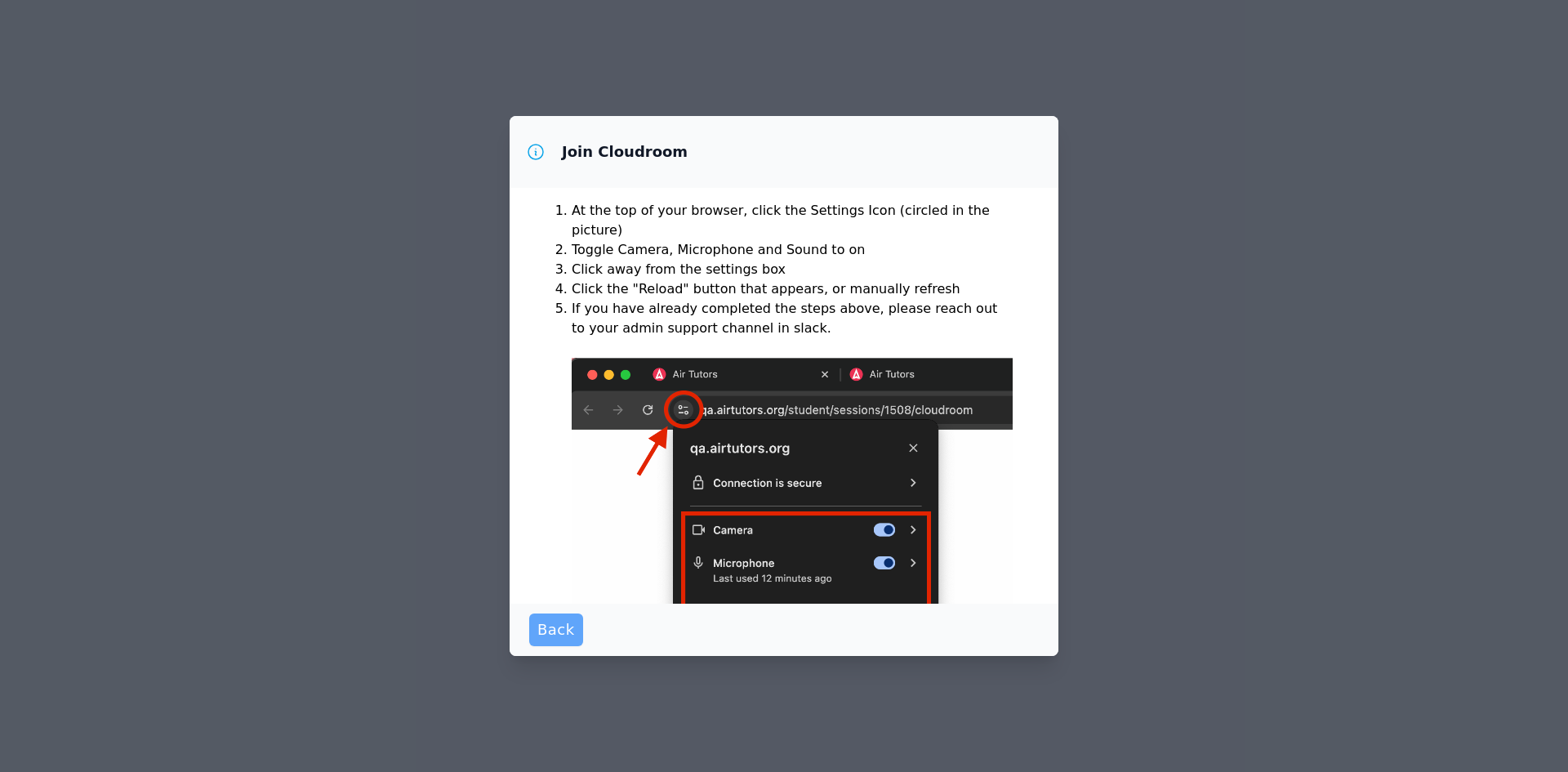
click at [560, 633] on span "Back" at bounding box center [556, 629] width 38 height 23
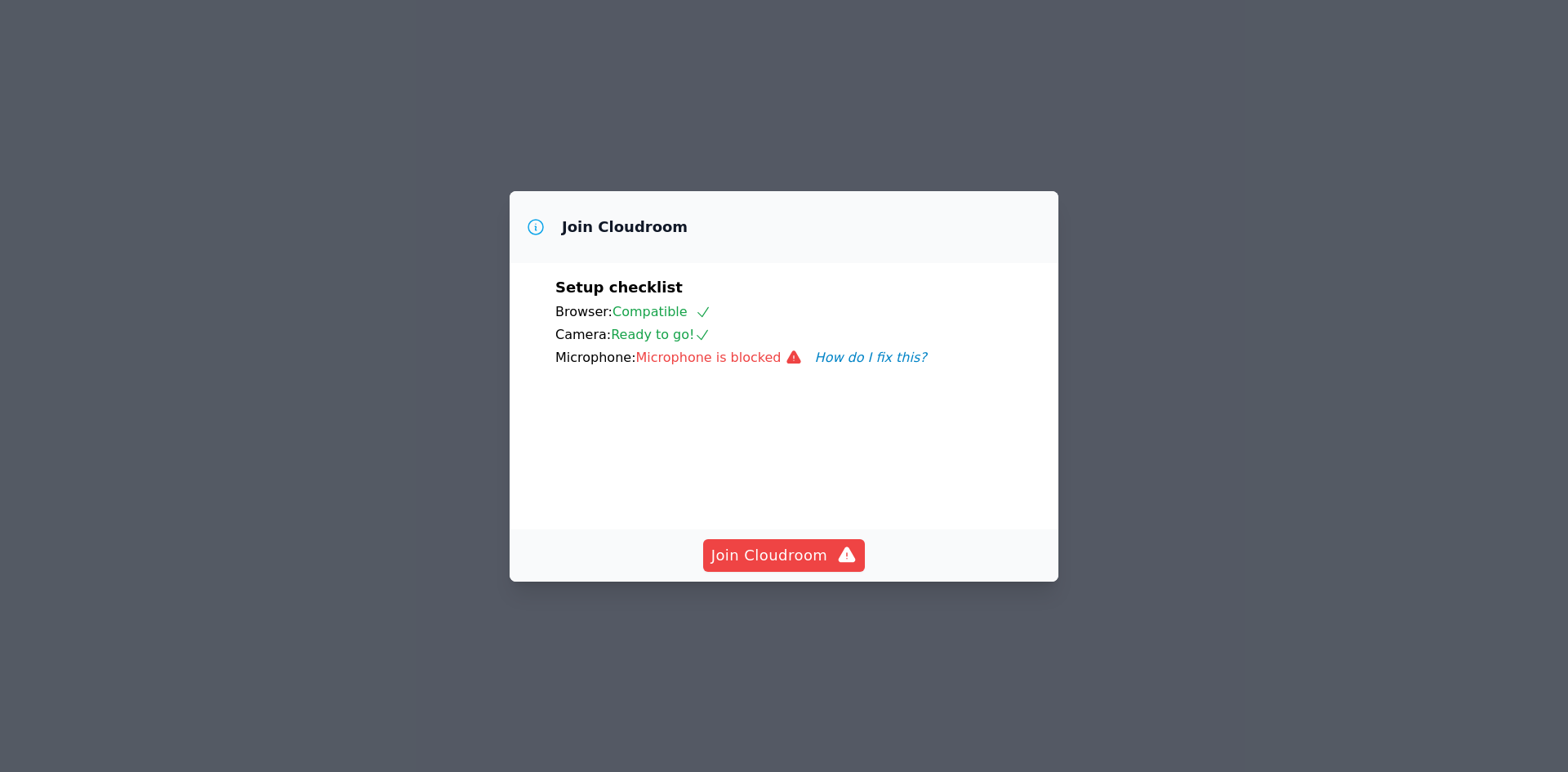
drag, startPoint x: 411, startPoint y: 145, endPoint x: 453, endPoint y: 202, distance: 70.8
click at [411, 144] on div "Join Cloudroom Setup checklist Browser: Compatible Camera: Ready to go! Microph…" at bounding box center [784, 386] width 1568 height 772
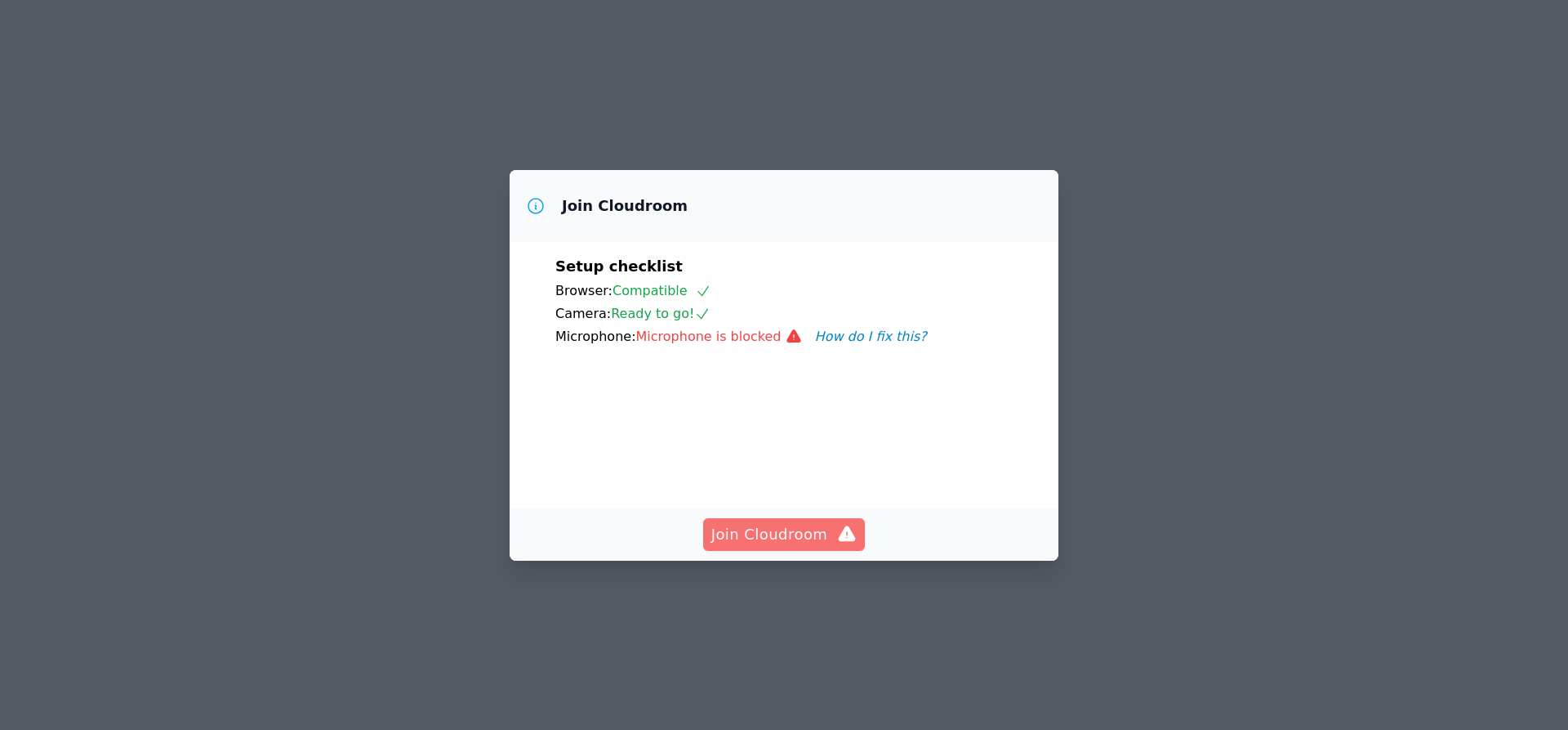
click at [797, 546] on span "Join Cloudroom" at bounding box center [784, 534] width 147 height 23
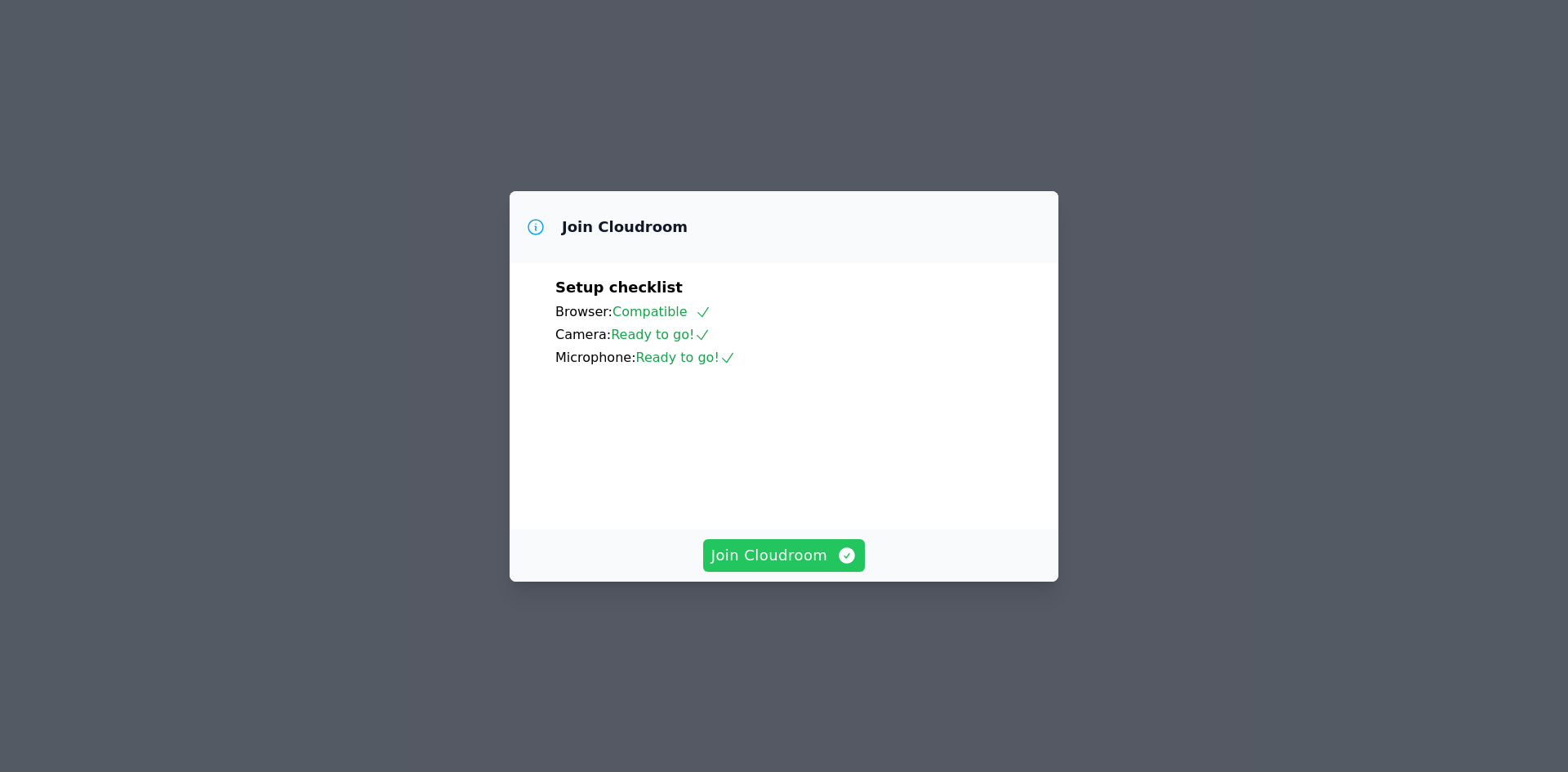
click at [771, 568] on span "Join Cloudroom" at bounding box center [784, 556] width 147 height 23
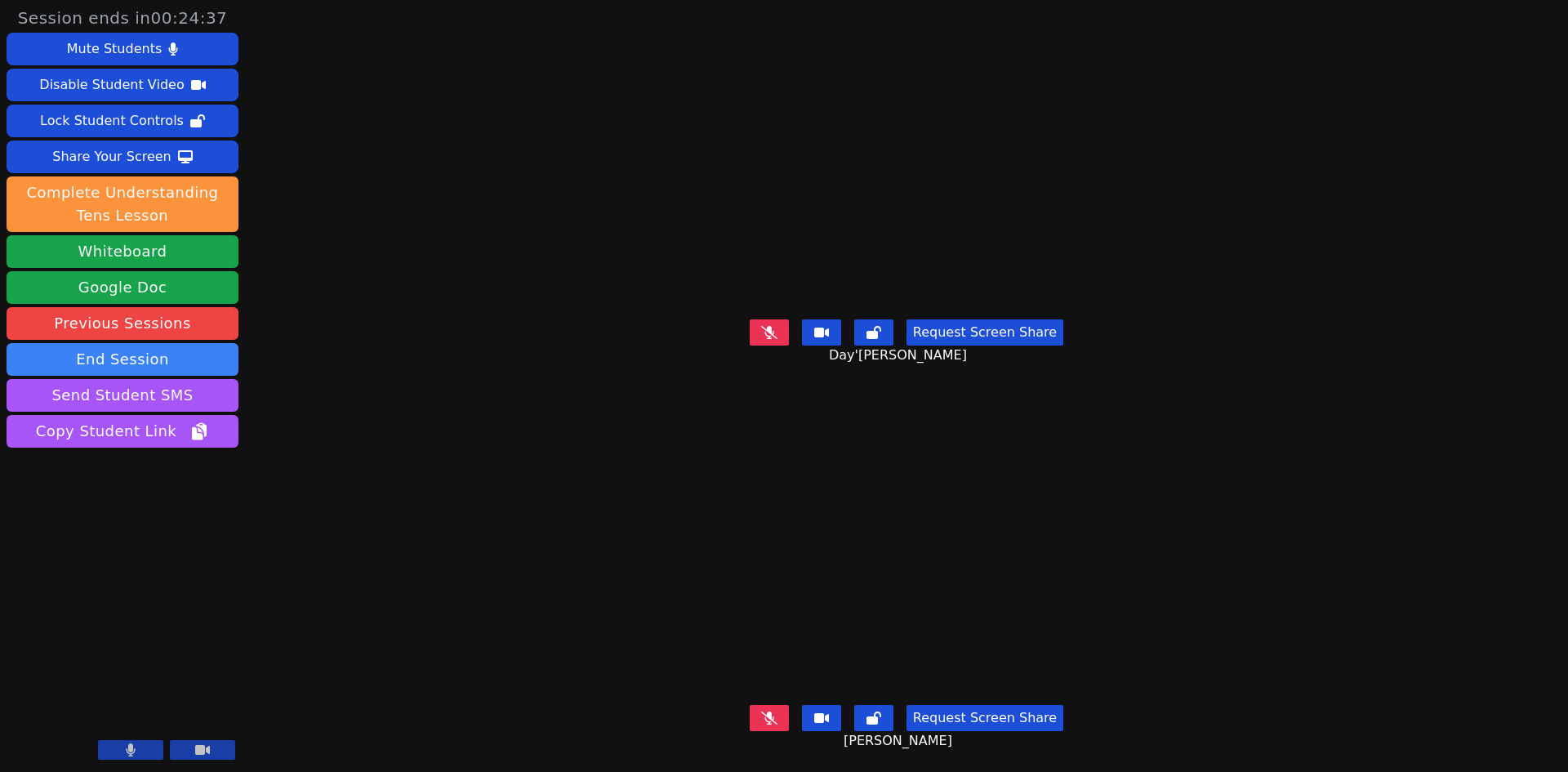
click at [1218, 51] on div "Day'[PERSON_NAME]" at bounding box center [906, 161] width 650 height 305
click at [369, 166] on div "Session ends in 00:24:35 Mute Students Disable Student Video Lock Student Contr…" at bounding box center [784, 386] width 1568 height 772
click at [440, 160] on div "Session ends in 00:21:41 Mute Students Disable Student Video Lock Student Contr…" at bounding box center [784, 386] width 1568 height 772
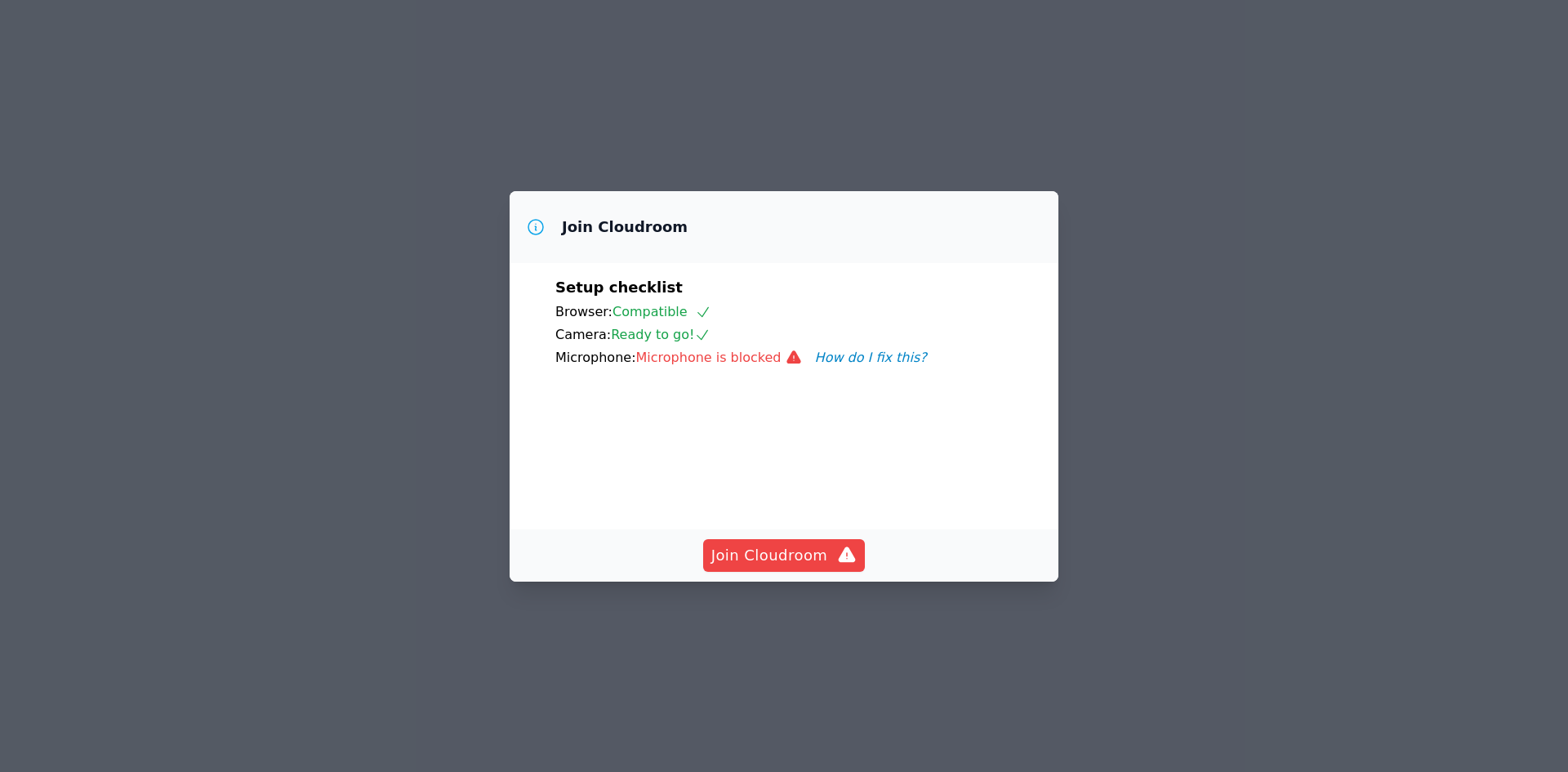
click at [826, 348] on button "How do I fix this?" at bounding box center [871, 358] width 112 height 20
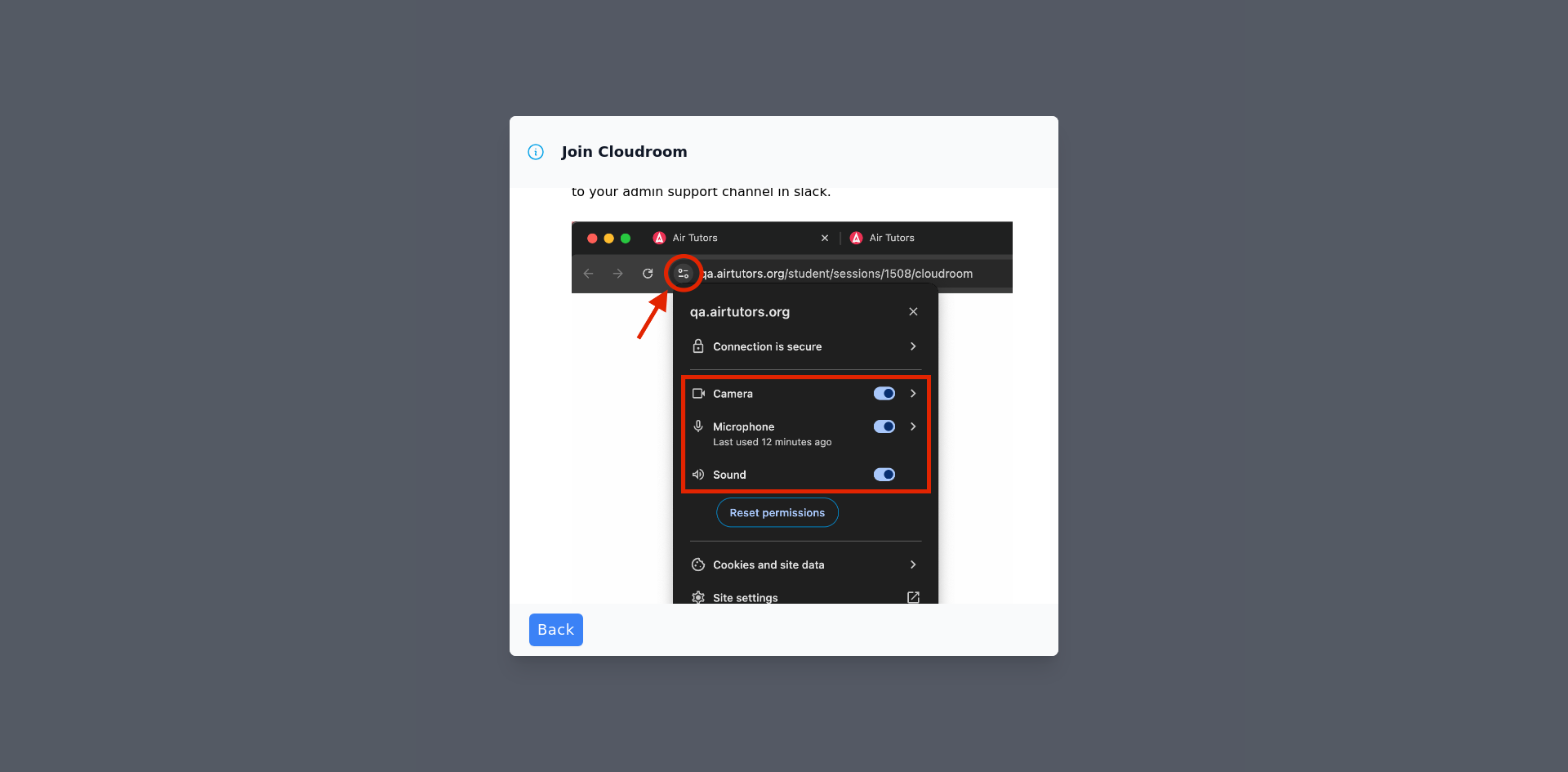
scroll to position [149, 0]
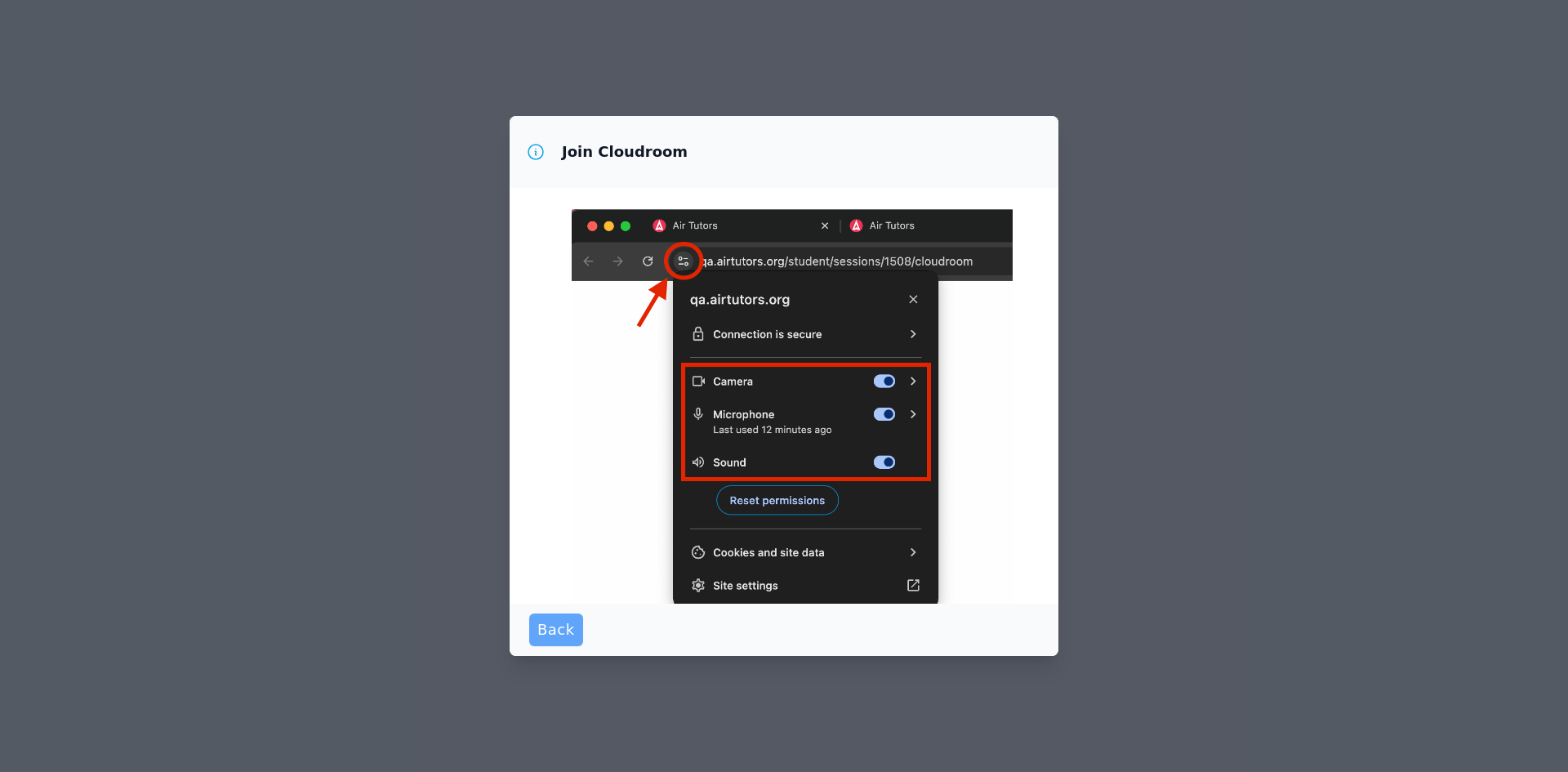
click at [563, 631] on span "Back" at bounding box center [556, 629] width 38 height 23
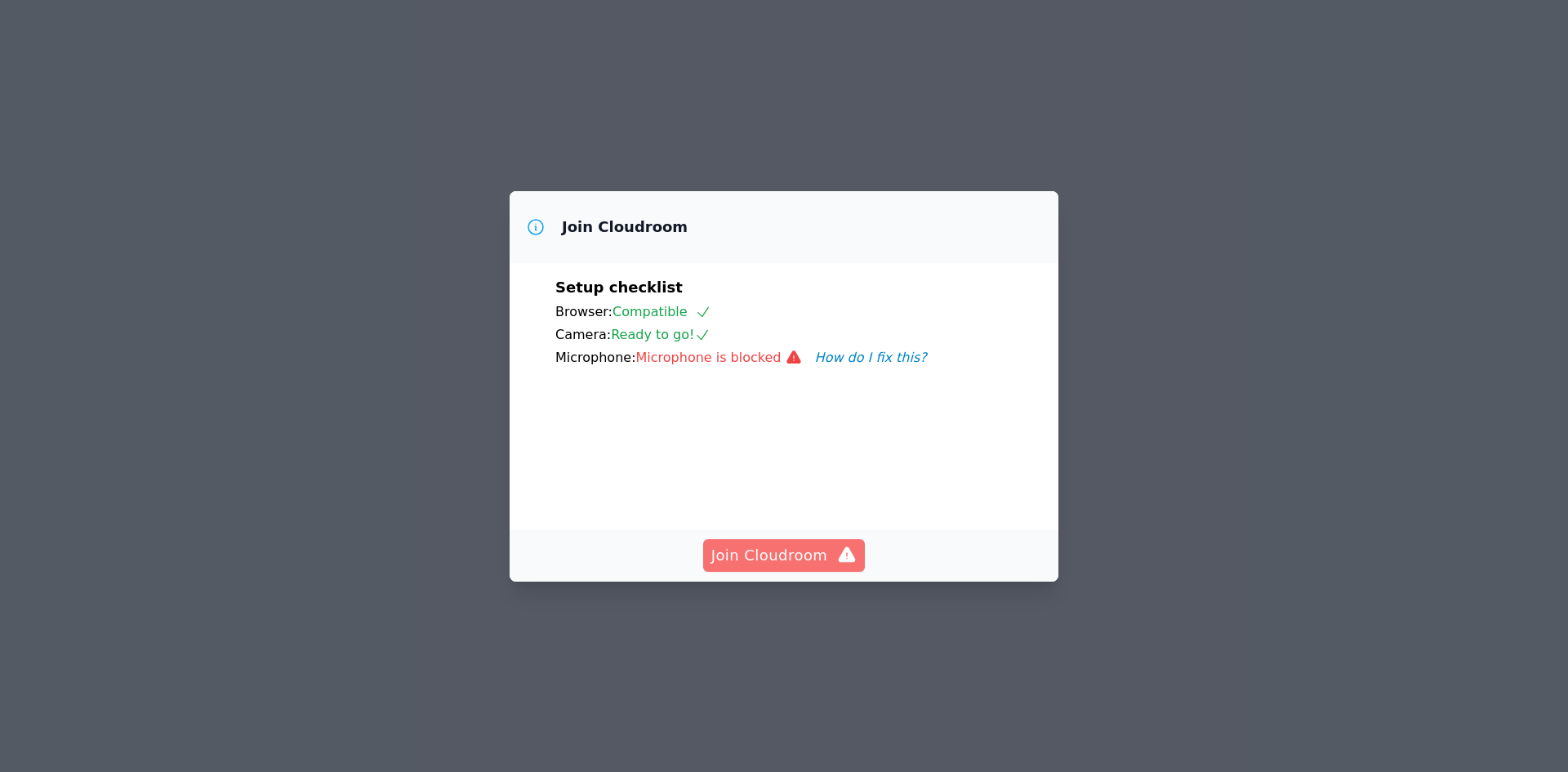
scroll to position [0, 0]
click at [751, 568] on span "Join Cloudroom" at bounding box center [784, 556] width 147 height 23
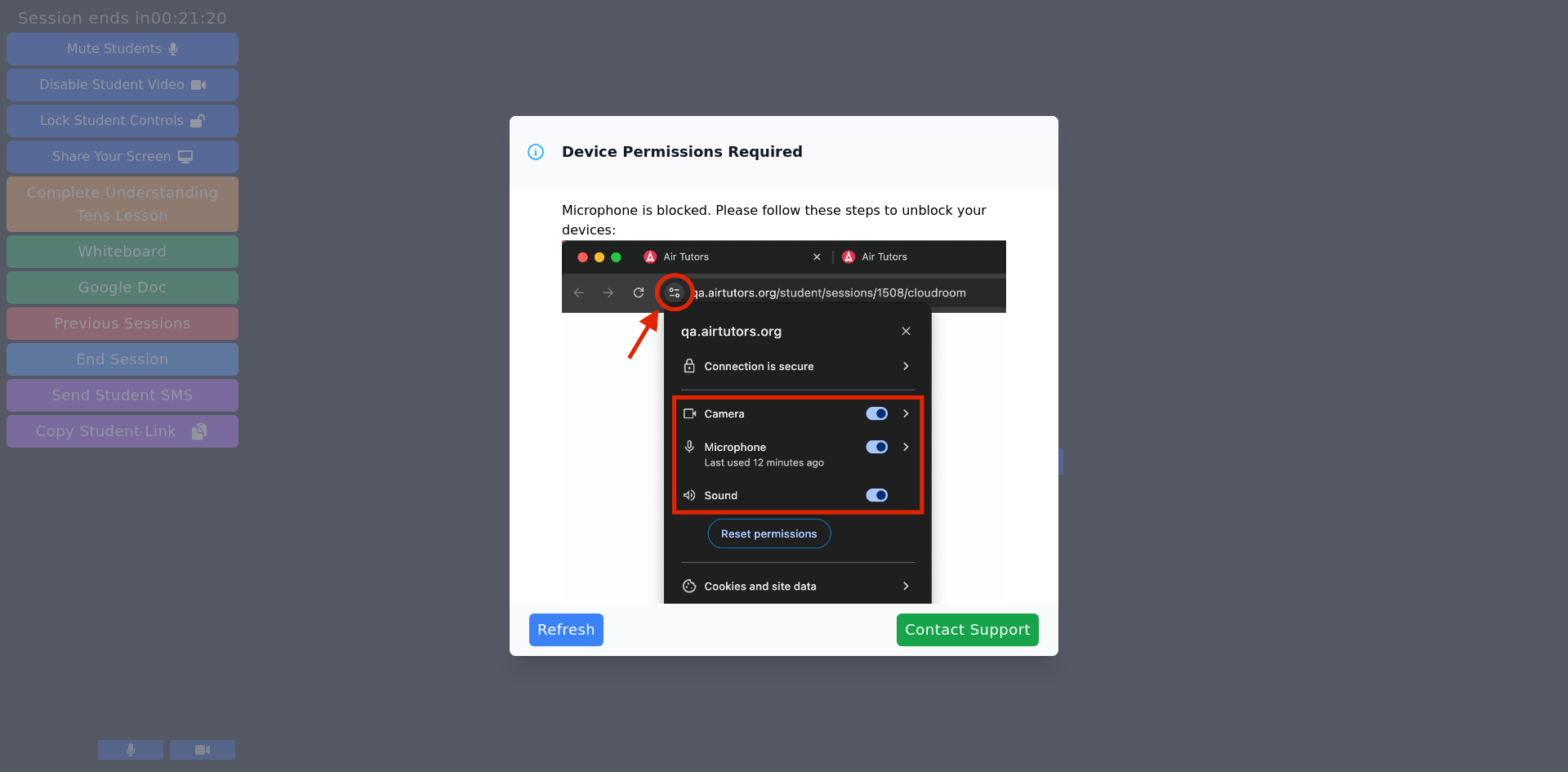
click at [1083, 71] on div "Device Permissions Required Microphone is blocked . Please follow these steps t…" at bounding box center [784, 386] width 1568 height 772
click at [572, 631] on span "Refresh" at bounding box center [566, 629] width 58 height 23
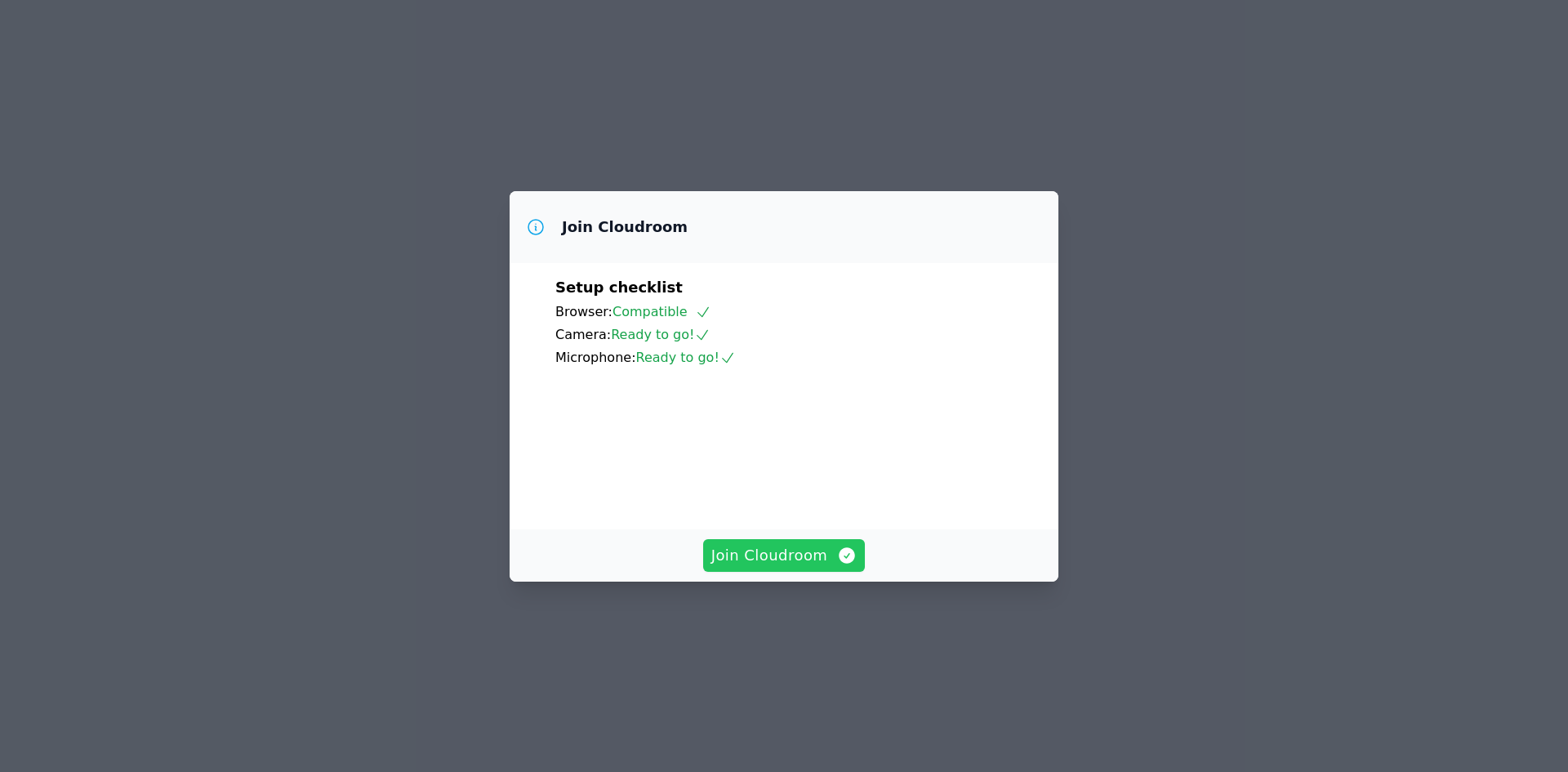
click at [811, 568] on span "Join Cloudroom" at bounding box center [784, 556] width 147 height 23
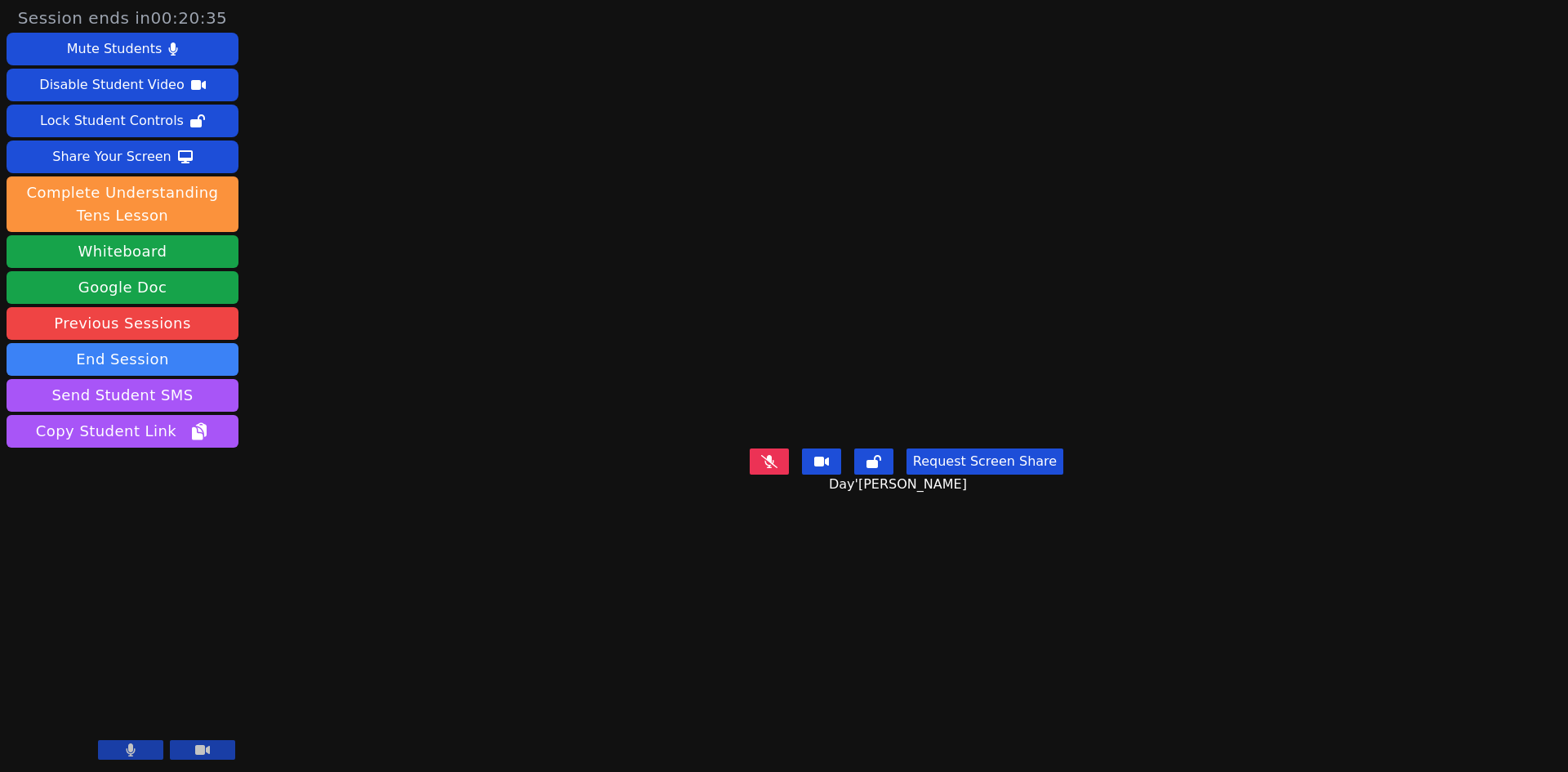
click at [1029, 264] on video at bounding box center [907, 352] width 245 height 177
click at [367, 133] on div "Session ends in 00:20:33 Mute Students Disable Student Video Lock Student Contr…" at bounding box center [784, 386] width 1568 height 772
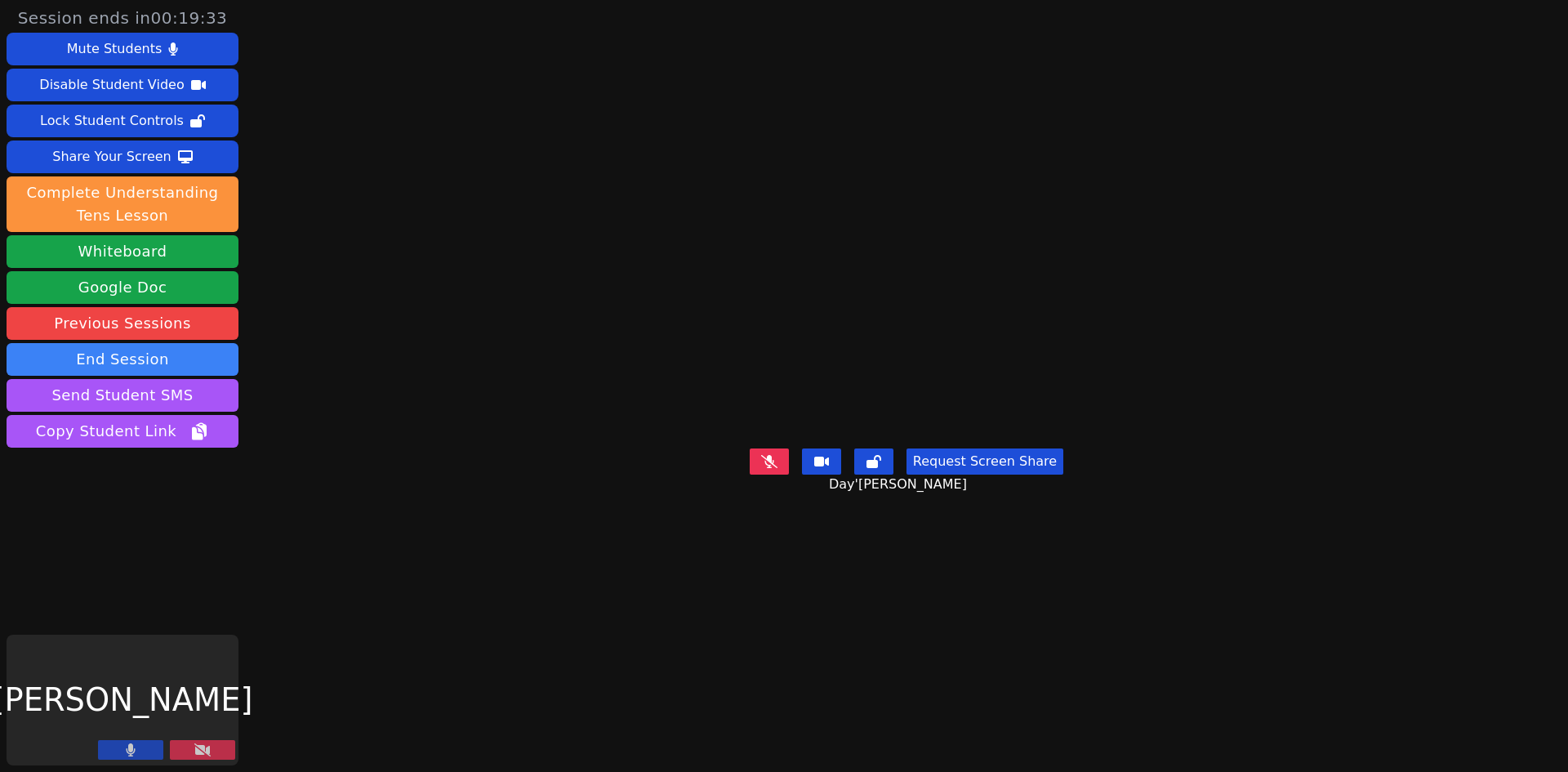
click at [214, 752] on button at bounding box center [202, 750] width 66 height 20
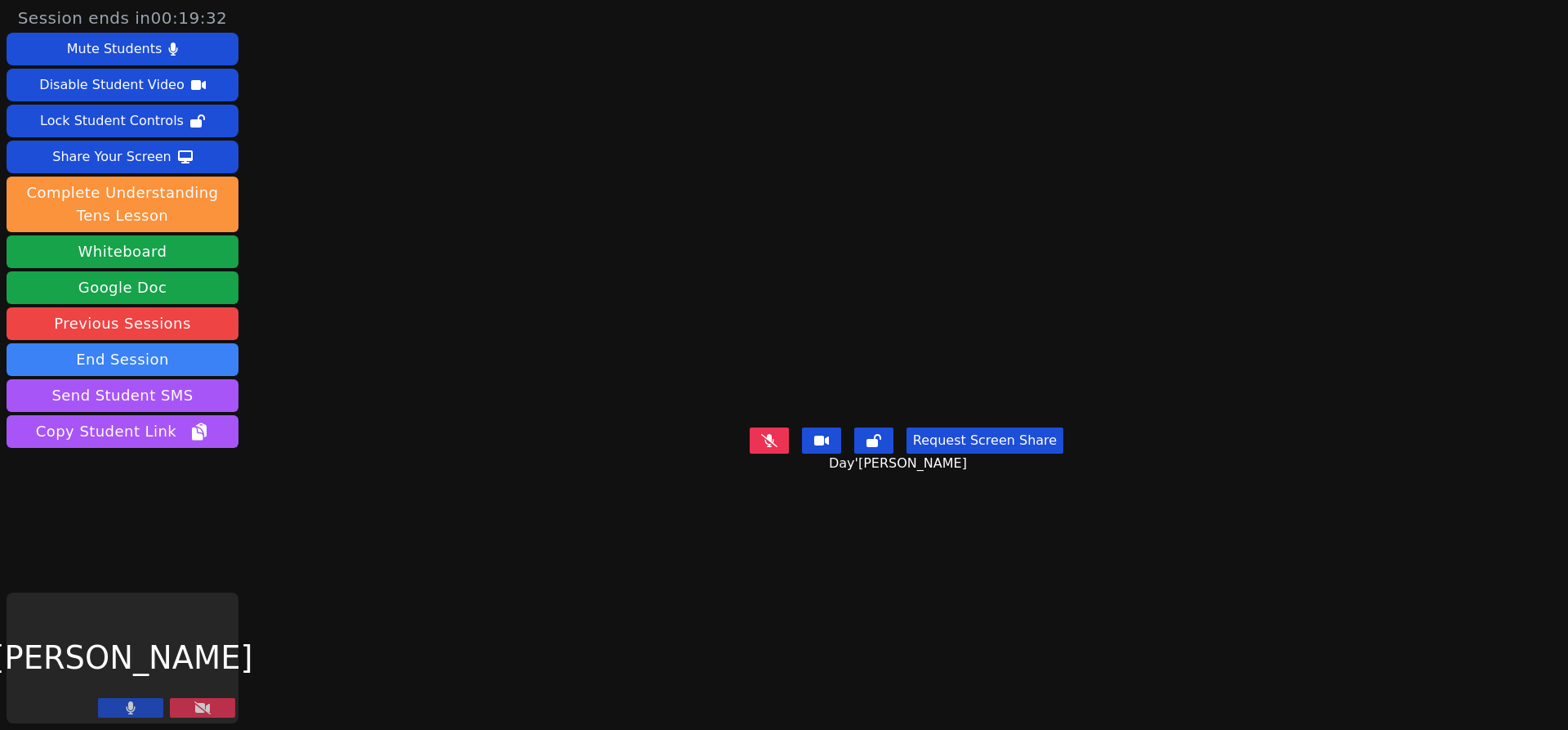
click at [221, 710] on button at bounding box center [202, 708] width 66 height 20
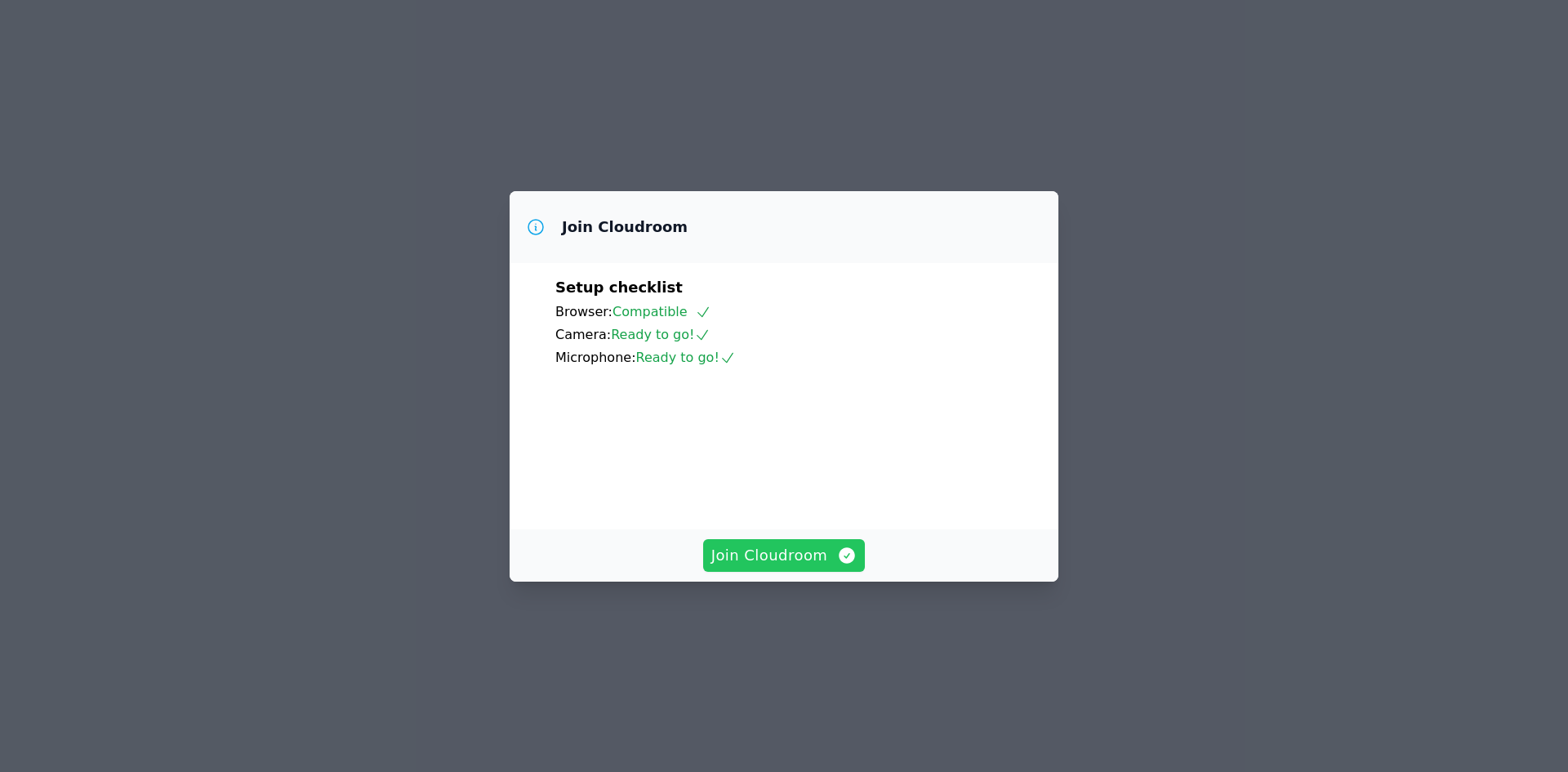
click at [802, 568] on span "Join Cloudroom" at bounding box center [784, 556] width 147 height 23
click at [814, 568] on span "Join Cloudroom" at bounding box center [784, 556] width 147 height 23
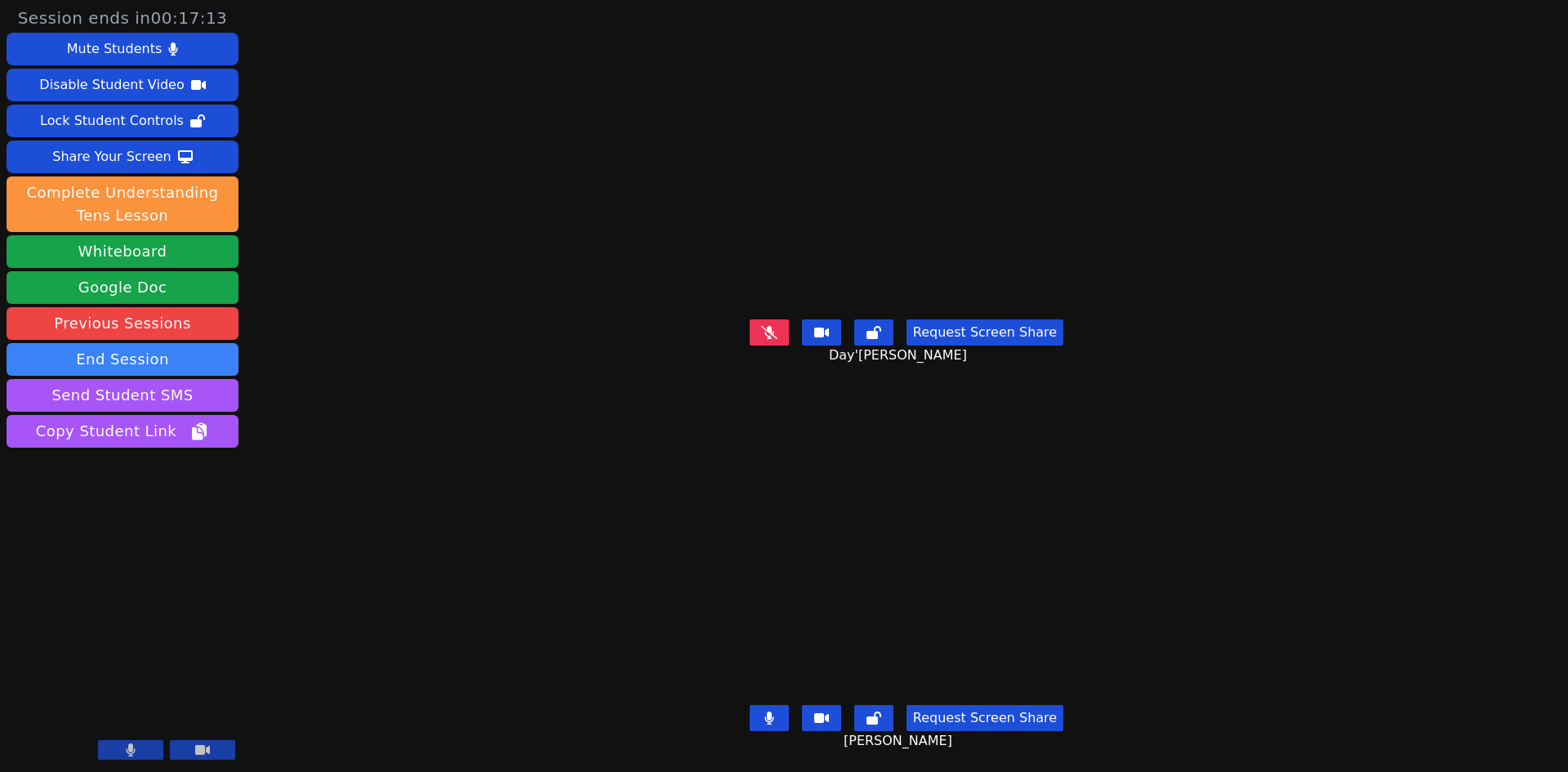
click at [780, 705] on button at bounding box center [769, 718] width 39 height 26
click at [768, 332] on icon at bounding box center [770, 332] width 16 height 13
click at [774, 712] on icon at bounding box center [770, 718] width 16 height 13
click at [769, 326] on icon at bounding box center [770, 332] width 10 height 13
click at [770, 712] on icon at bounding box center [769, 718] width 9 height 13
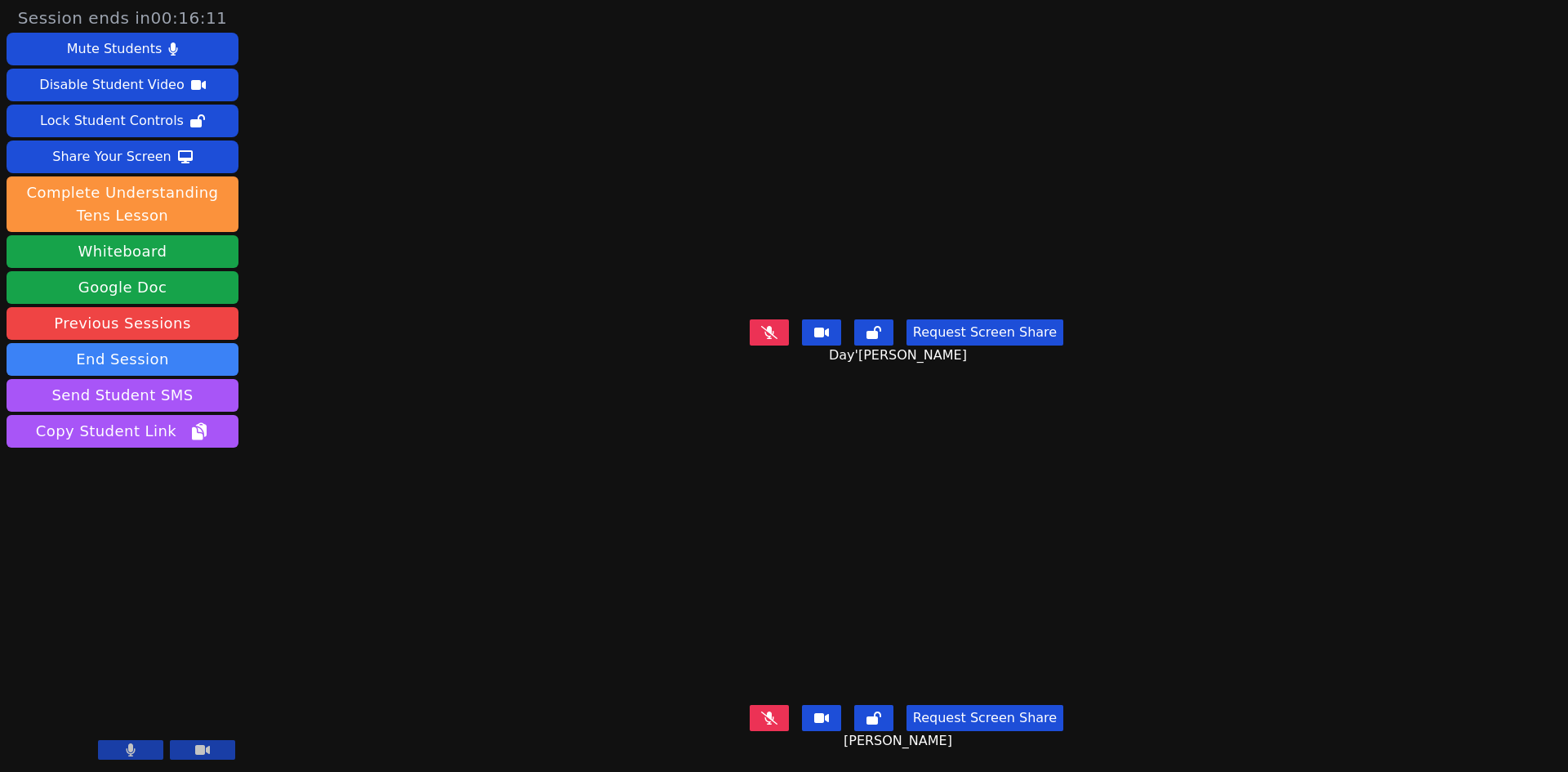
click at [776, 336] on button at bounding box center [769, 332] width 39 height 26
click at [767, 714] on button at bounding box center [769, 718] width 39 height 26
click at [774, 326] on icon at bounding box center [769, 332] width 9 height 13
click at [775, 712] on icon at bounding box center [770, 718] width 10 height 13
click at [106, 162] on div "Share Your Screen" at bounding box center [112, 157] width 120 height 26
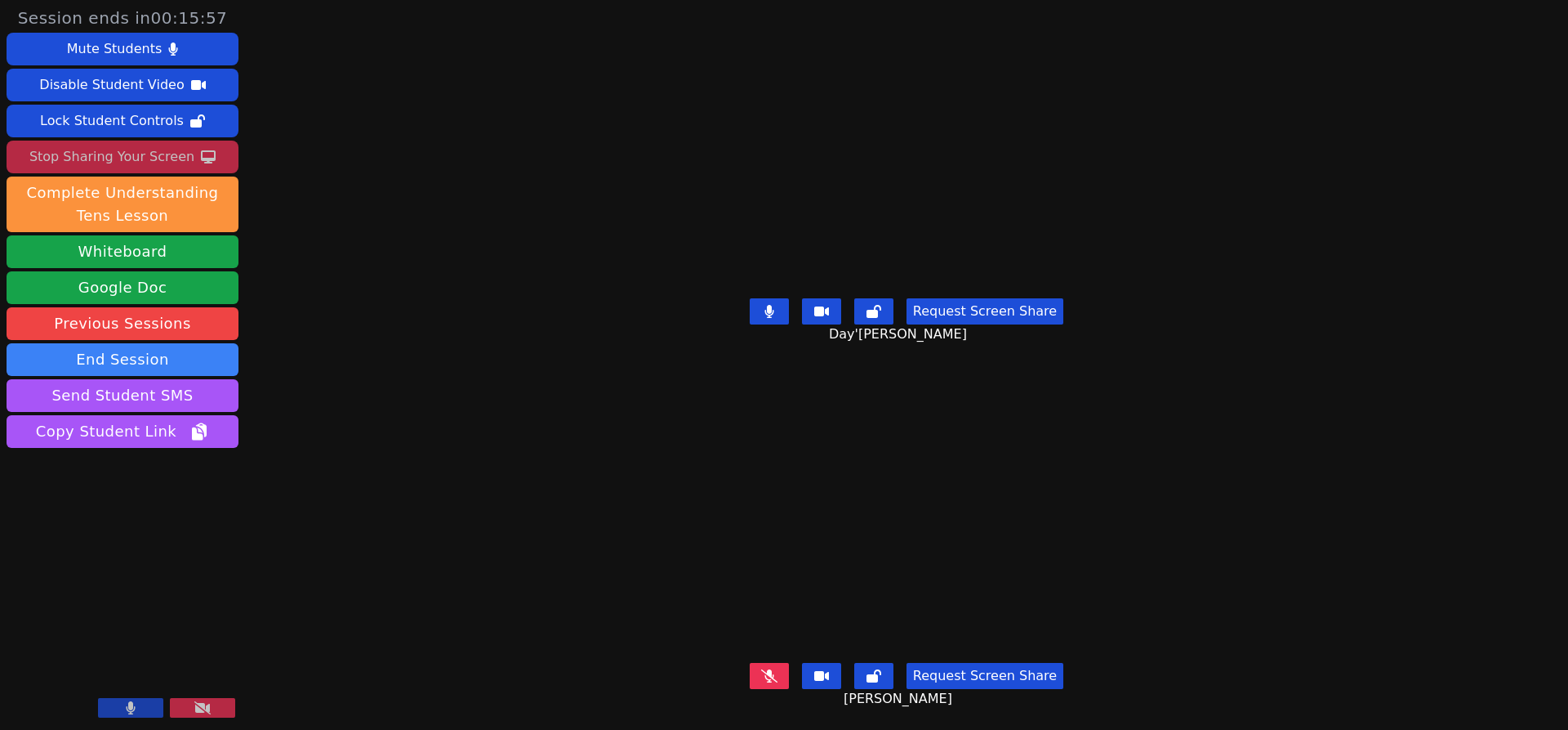
click at [775, 305] on icon at bounding box center [770, 311] width 10 height 13
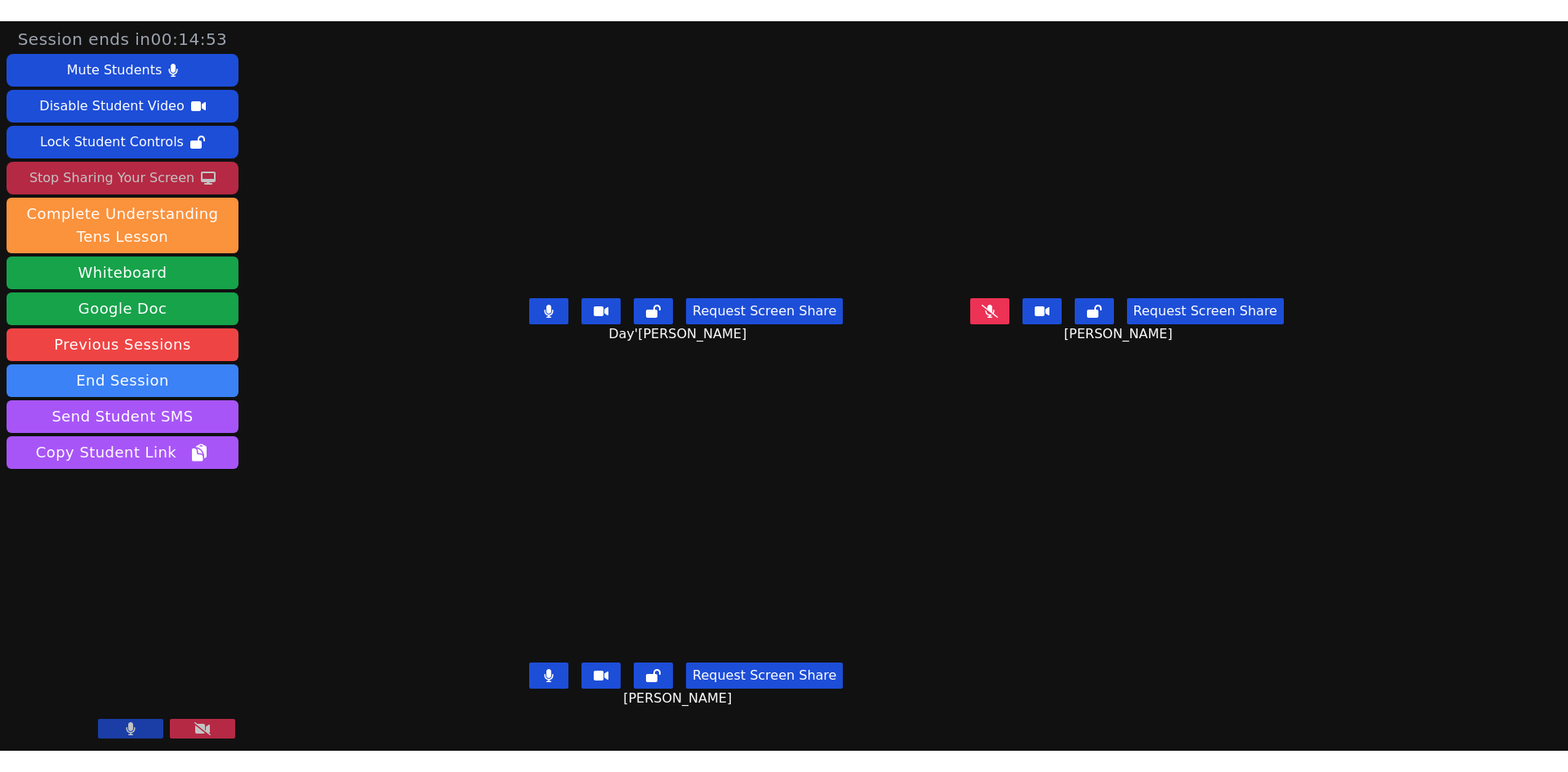
scroll to position [12, 0]
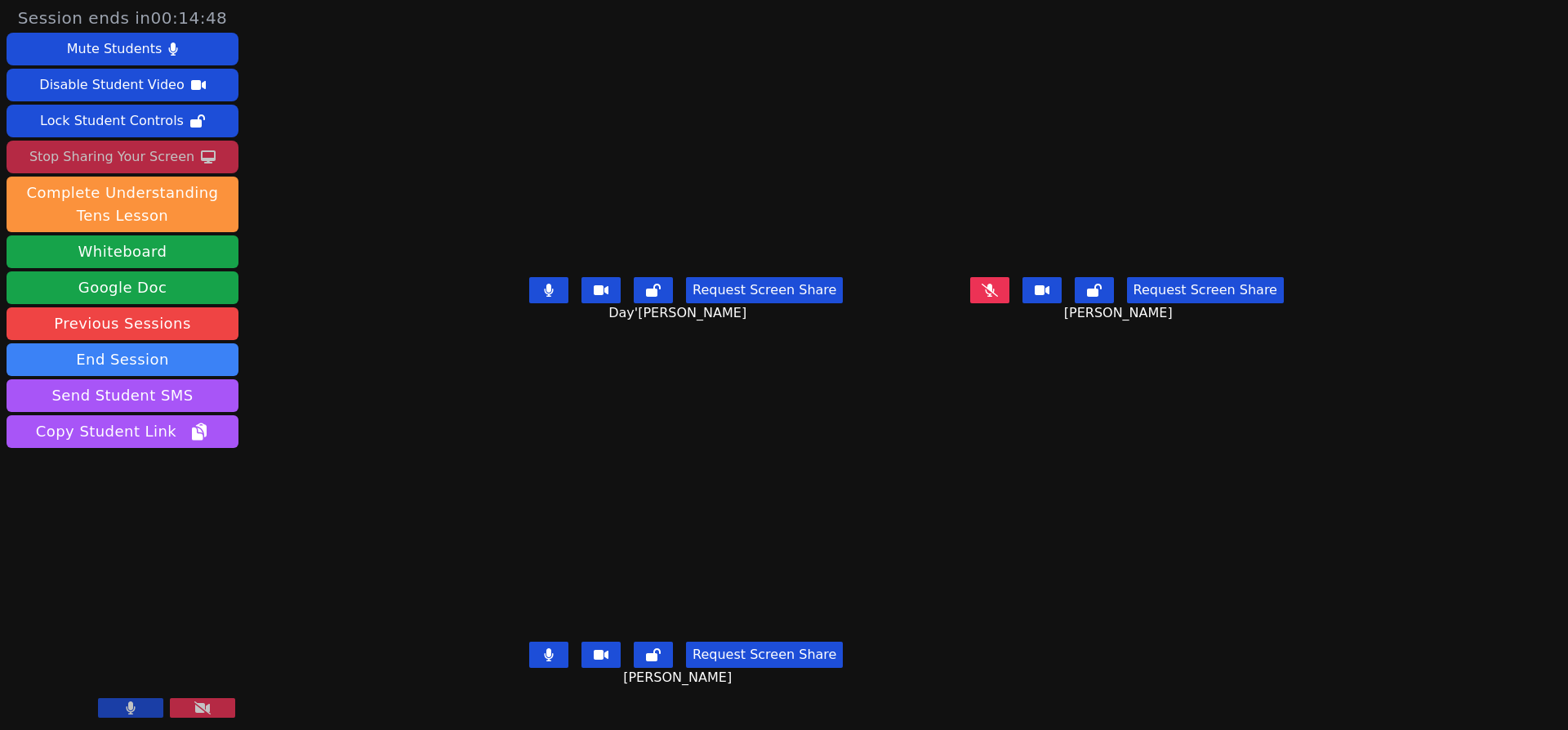
click at [545, 296] on icon at bounding box center [549, 289] width 9 height 13
click at [544, 296] on icon at bounding box center [549, 289] width 10 height 13
click at [998, 295] on icon at bounding box center [990, 289] width 16 height 13
click at [995, 296] on icon at bounding box center [990, 289] width 10 height 13
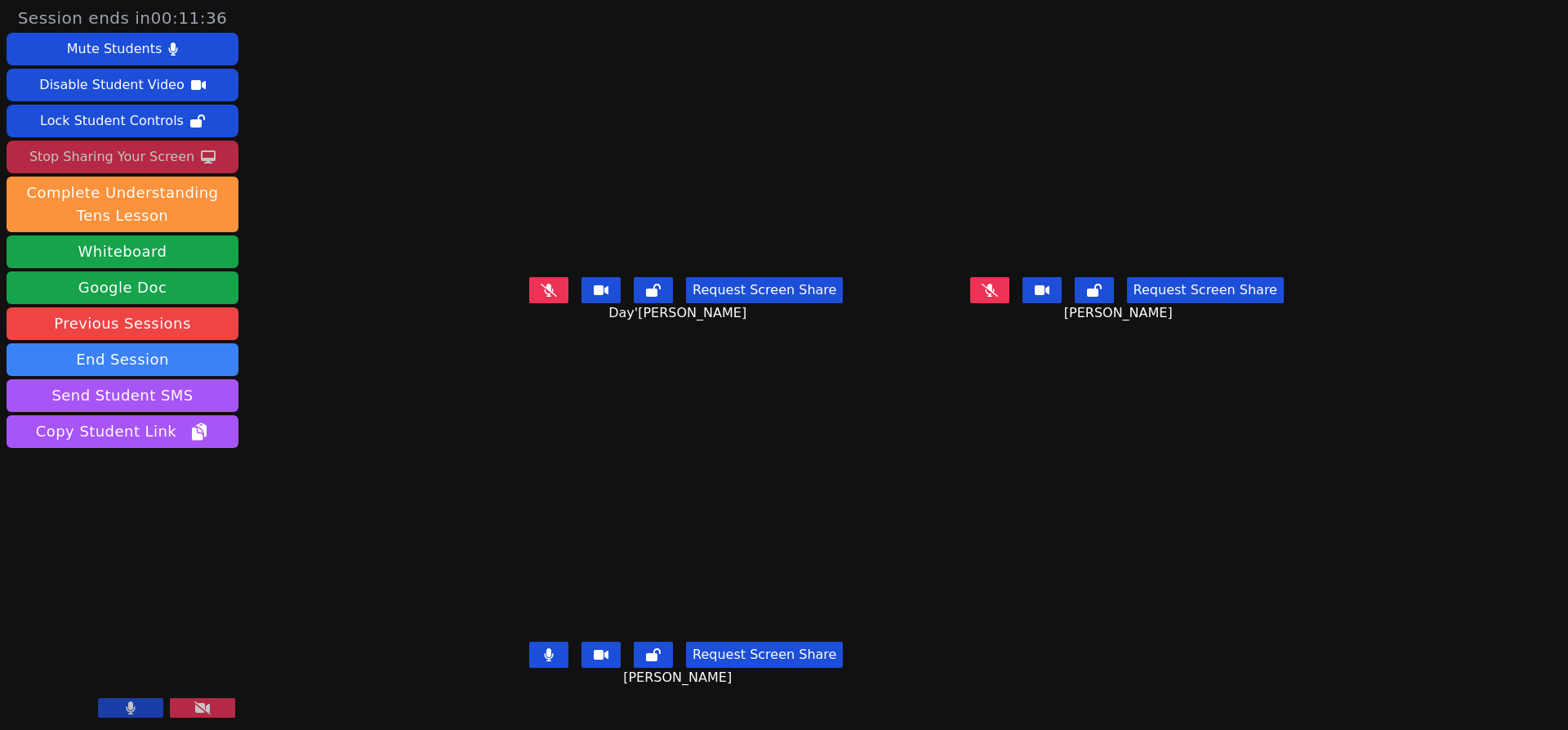
click at [544, 661] on icon at bounding box center [549, 654] width 10 height 13
click at [112, 161] on div "Stop Sharing Your Screen" at bounding box center [112, 157] width 165 height 26
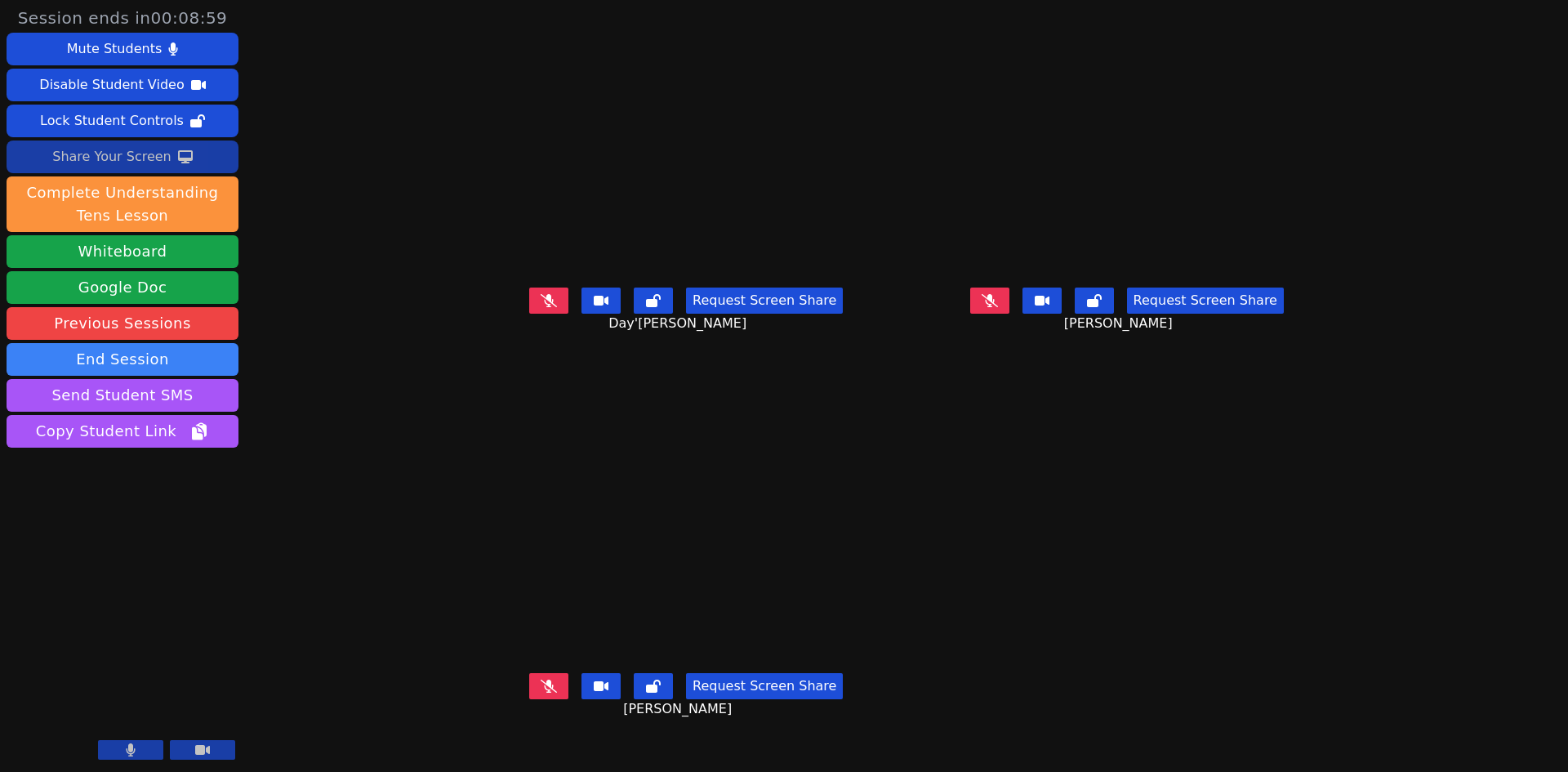
drag, startPoint x: 479, startPoint y: 314, endPoint x: 771, endPoint y: 327, distance: 292.3
click at [540, 306] on icon at bounding box center [548, 299] width 16 height 13
click at [998, 307] on icon at bounding box center [990, 300] width 16 height 13
click at [529, 699] on button at bounding box center [548, 686] width 39 height 26
click at [1010, 314] on button at bounding box center [989, 300] width 39 height 26
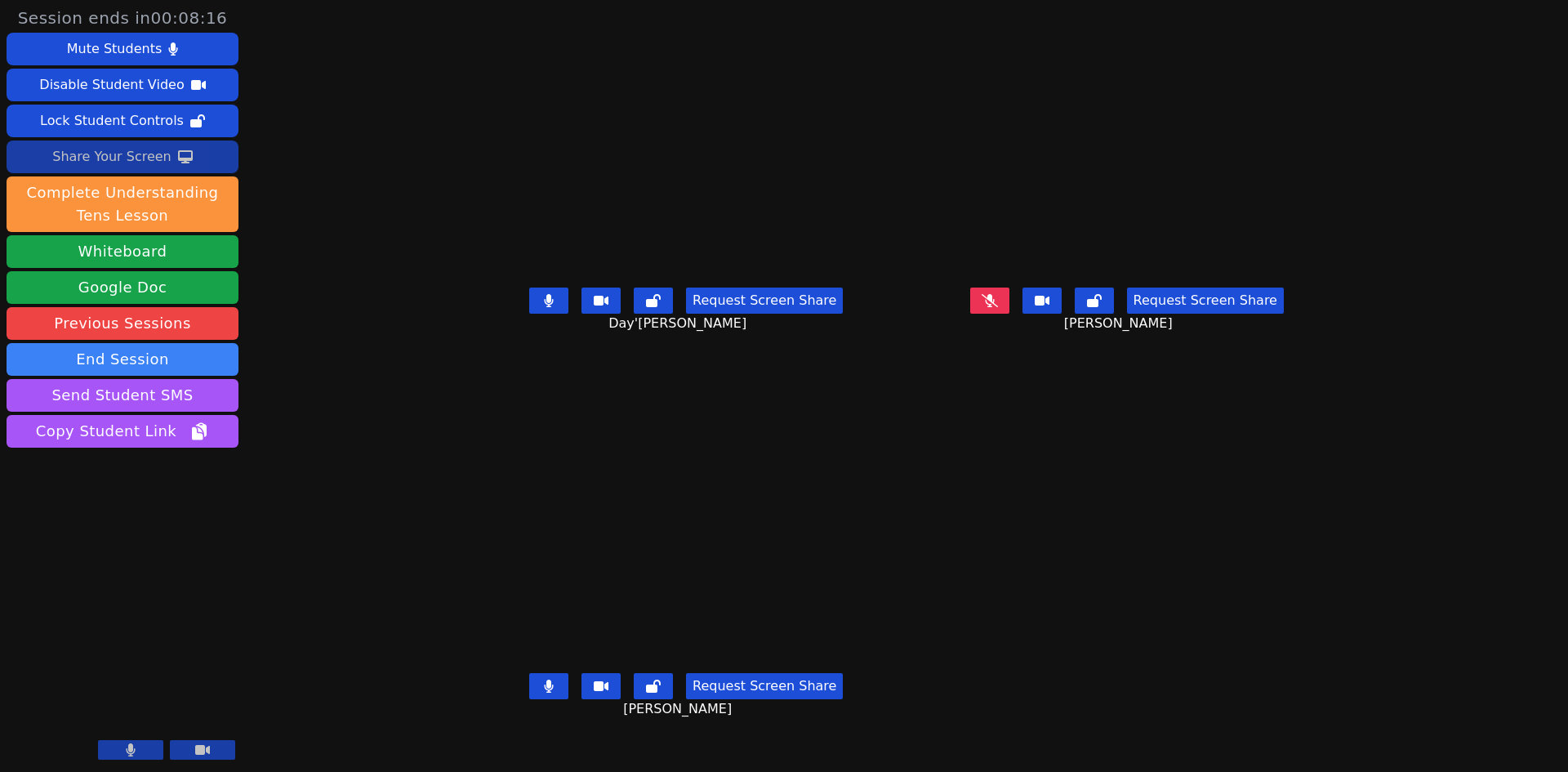
click at [1010, 314] on button at bounding box center [989, 300] width 39 height 26
click at [134, 151] on div "Share Your Screen" at bounding box center [112, 157] width 120 height 26
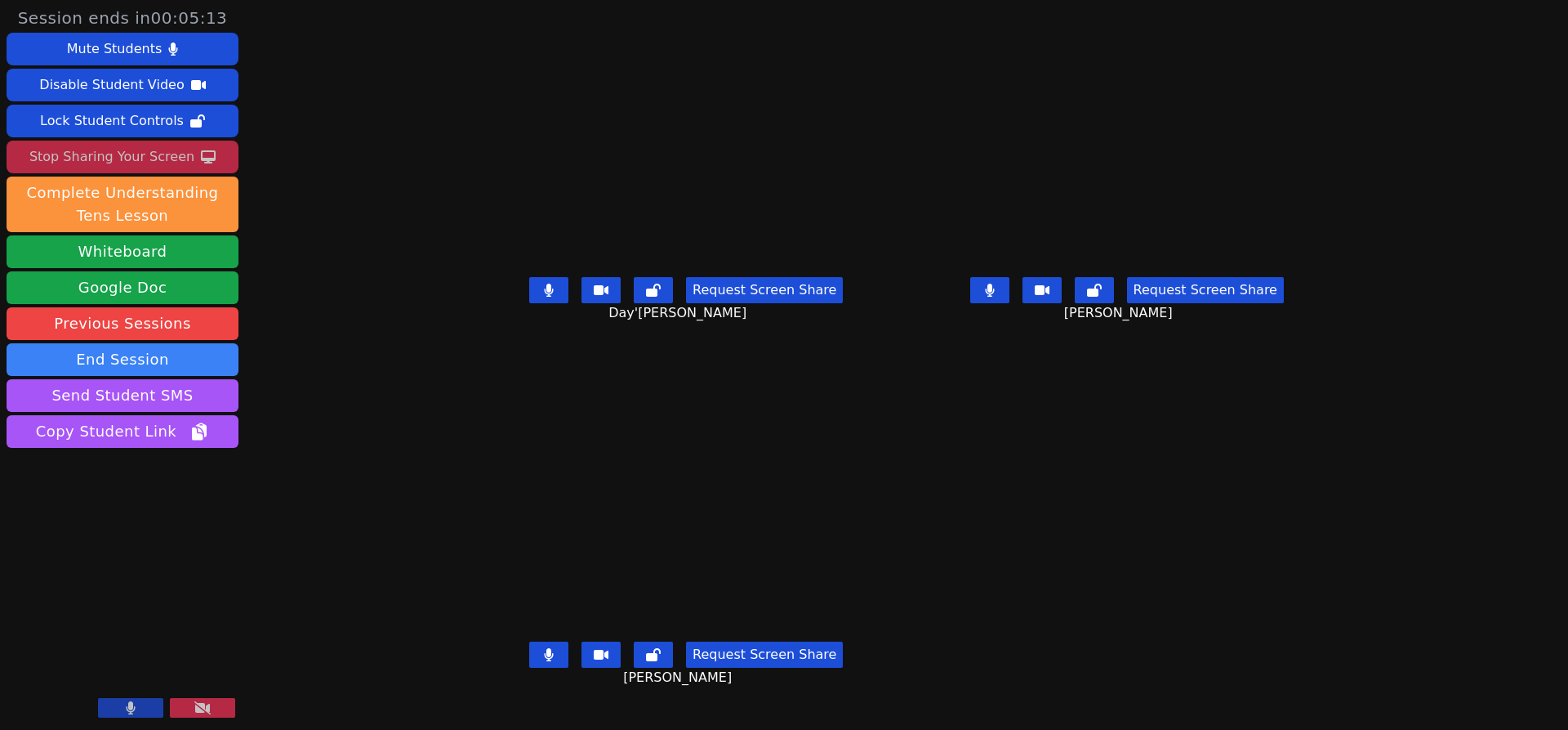
click at [994, 296] on icon at bounding box center [989, 289] width 9 height 13
click at [529, 666] on button at bounding box center [548, 654] width 39 height 26
click at [529, 289] on button at bounding box center [548, 290] width 39 height 26
click at [123, 143] on button "Stop Sharing Your Screen" at bounding box center [123, 157] width 232 height 33
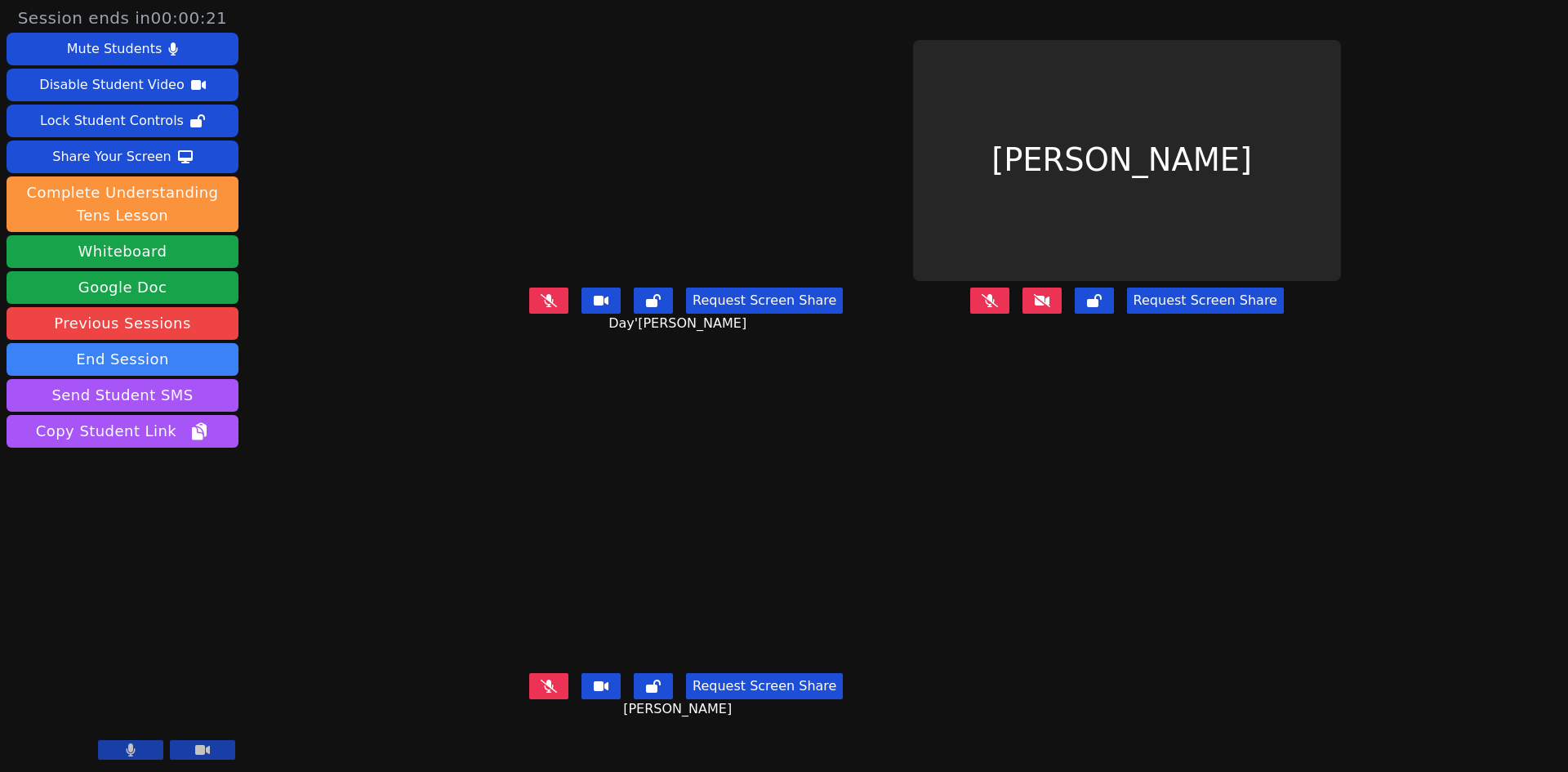
scroll to position [0, 0]
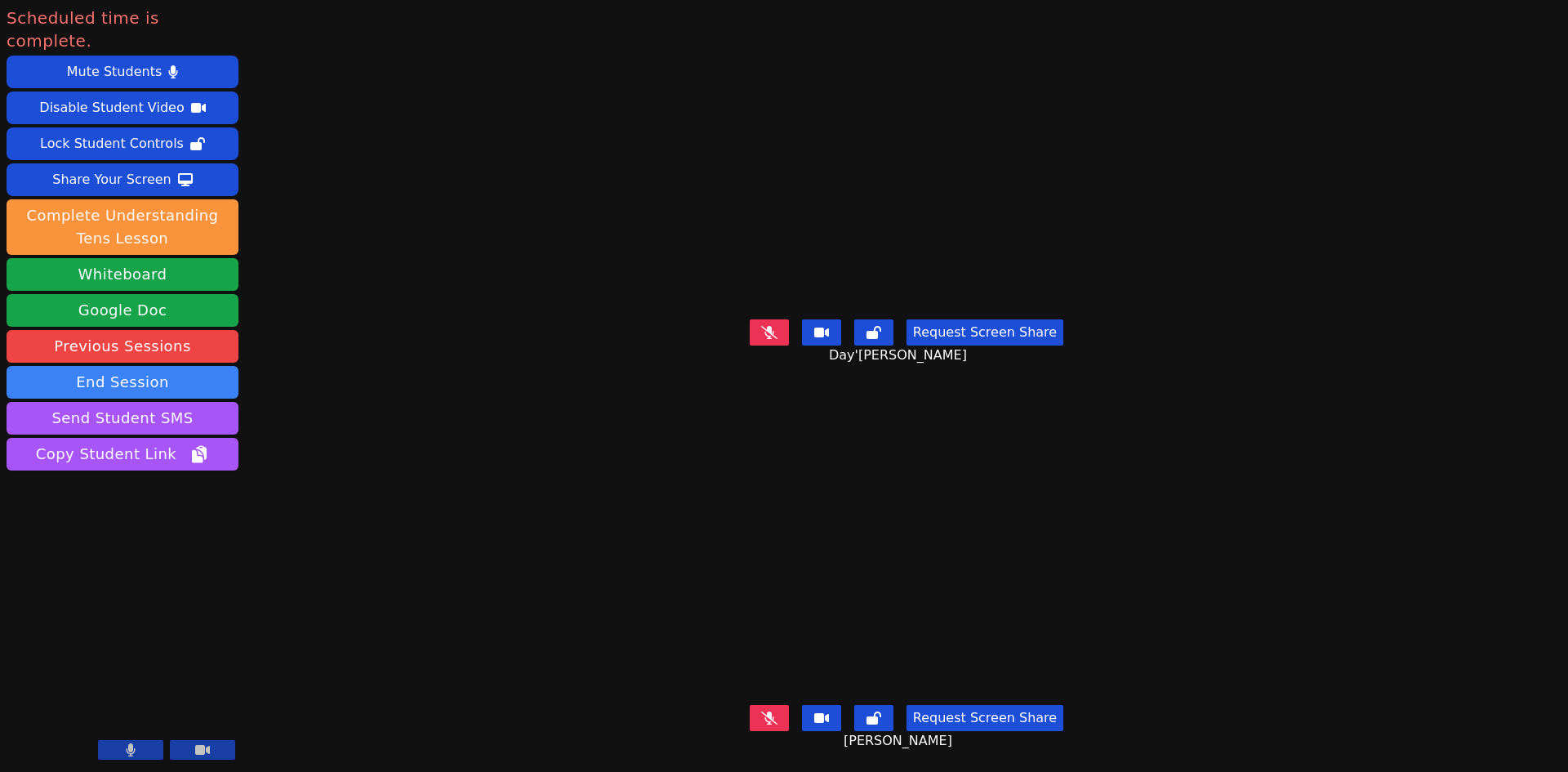
click at [780, 705] on button at bounding box center [769, 718] width 39 height 26
click at [784, 319] on button at bounding box center [769, 332] width 39 height 26
click at [191, 330] on link "Previous Sessions" at bounding box center [123, 346] width 232 height 33
click at [143, 366] on button "End Session" at bounding box center [123, 382] width 232 height 33
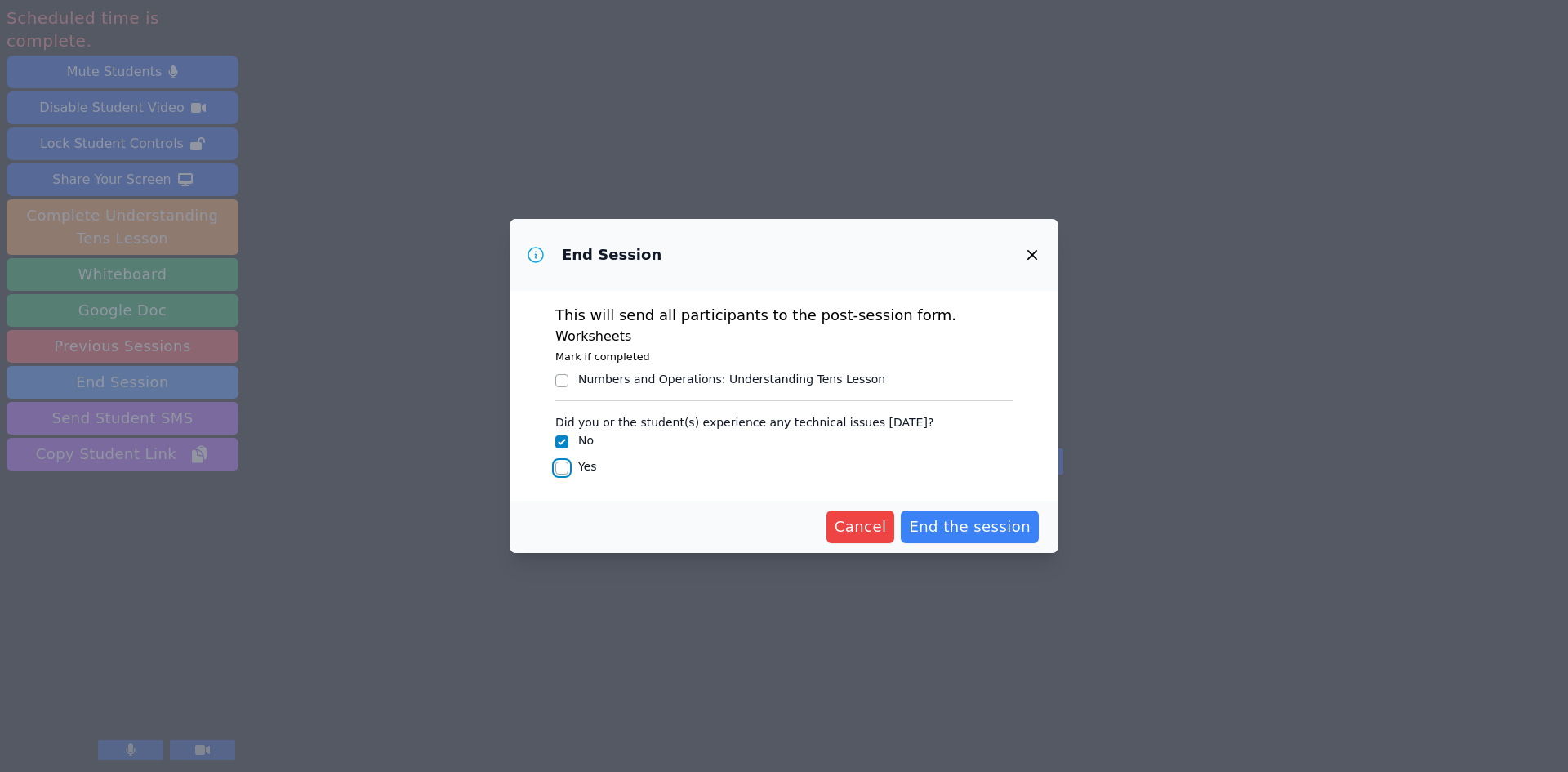
click at [564, 464] on input "Yes" at bounding box center [561, 468] width 13 height 13
checkbox input "true"
checkbox input "false"
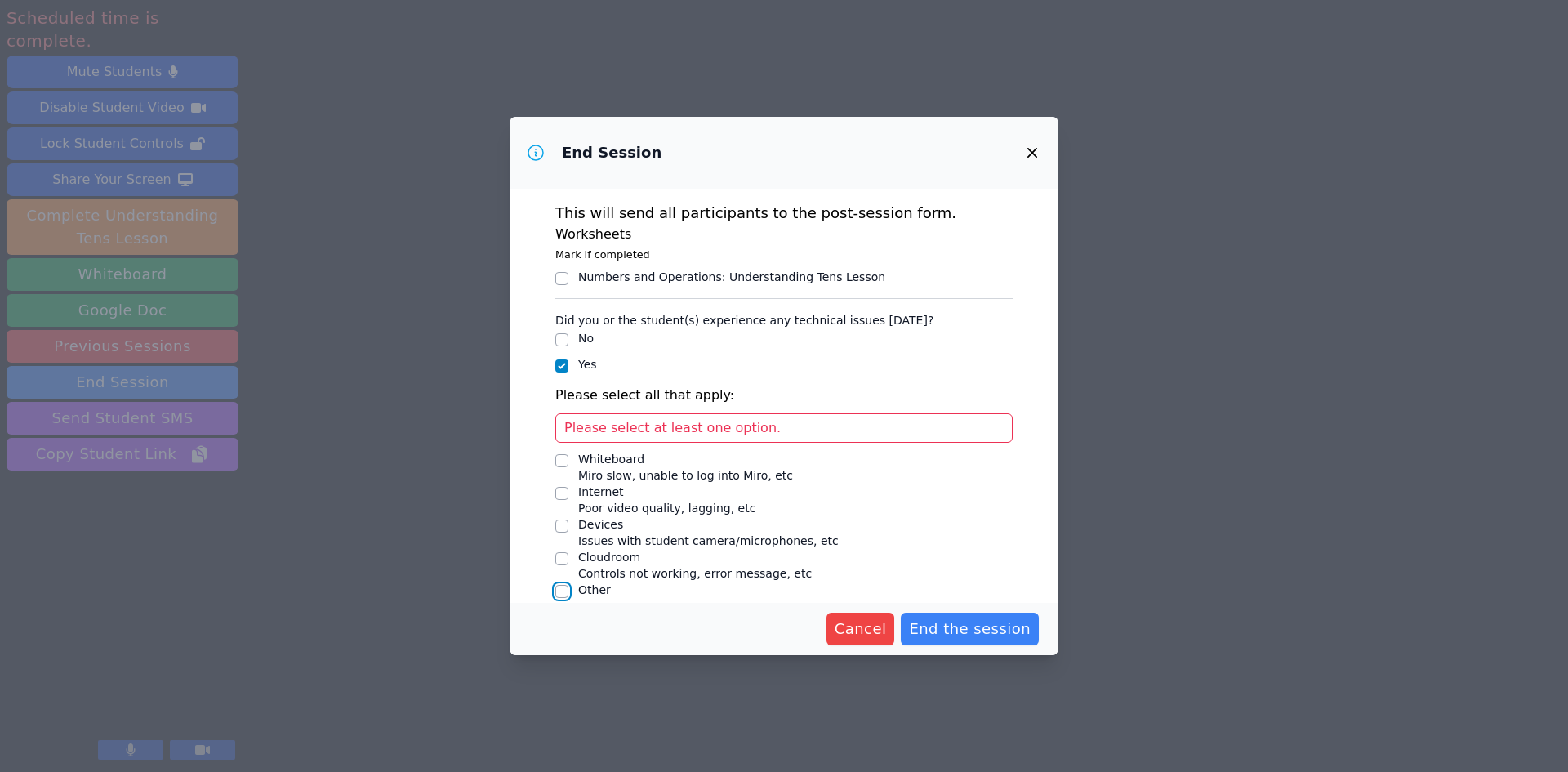
click at [563, 590] on input "Other" at bounding box center [561, 591] width 13 height 13
checkbox input "true"
click at [566, 528] on input "Devices Issues with student camera/microphones, etc" at bounding box center [561, 526] width 13 height 13
checkbox input "true"
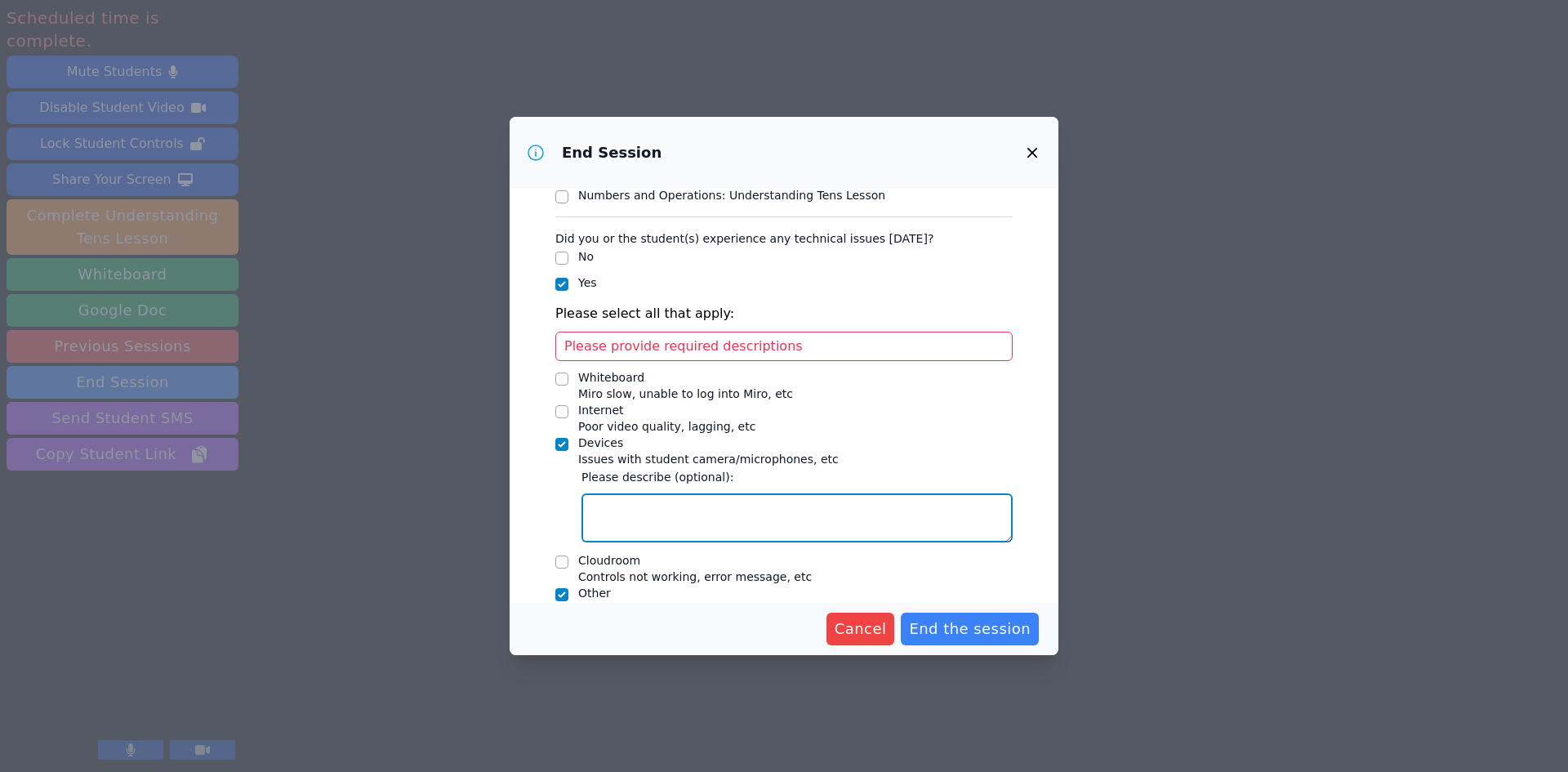
click at [644, 509] on textarea "Devices Issues with student camera/microphones, etc" at bounding box center [796, 518] width 432 height 49
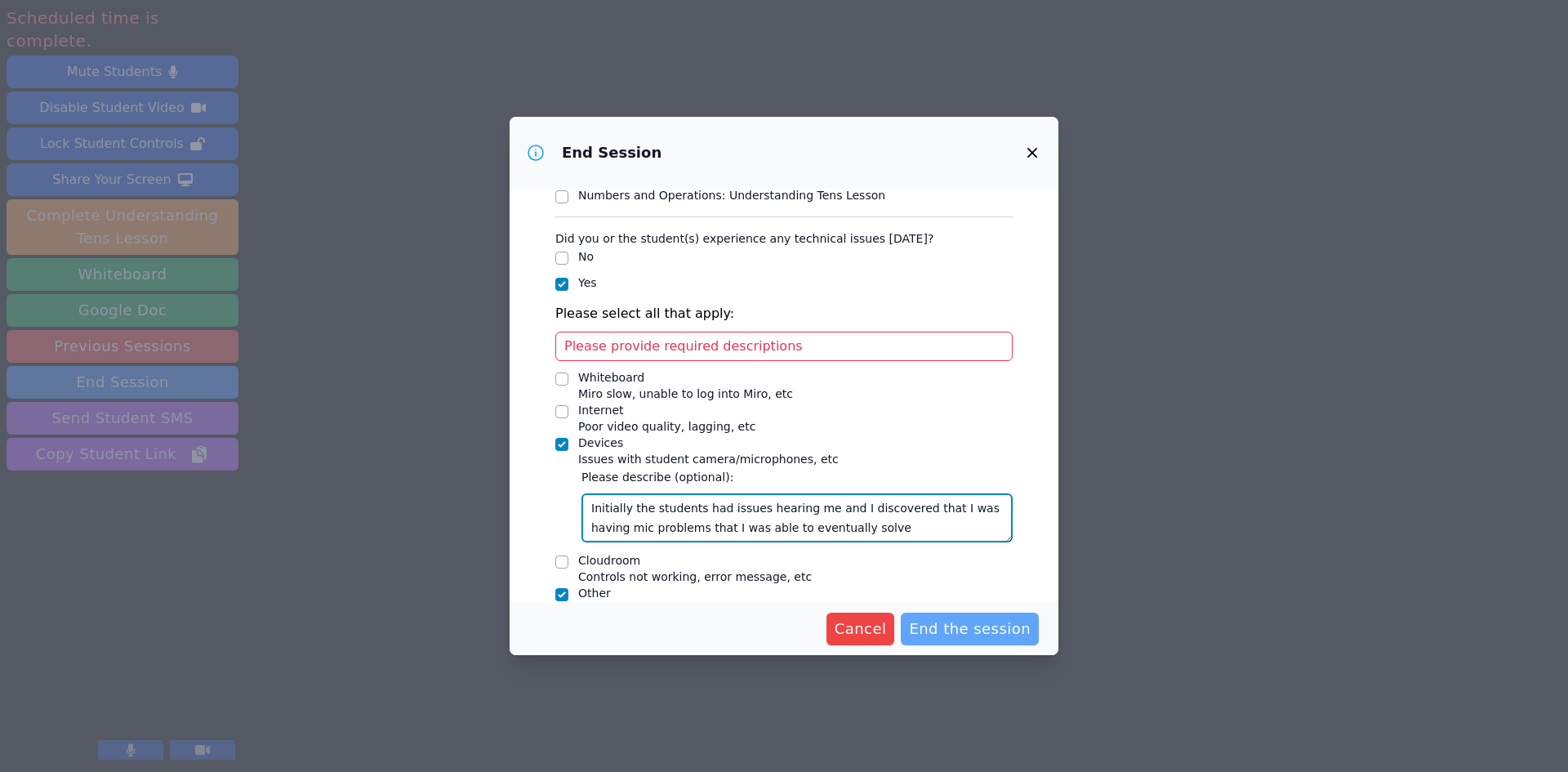
type textarea "Initially the students had issues hearing me and I discovered that I was having…"
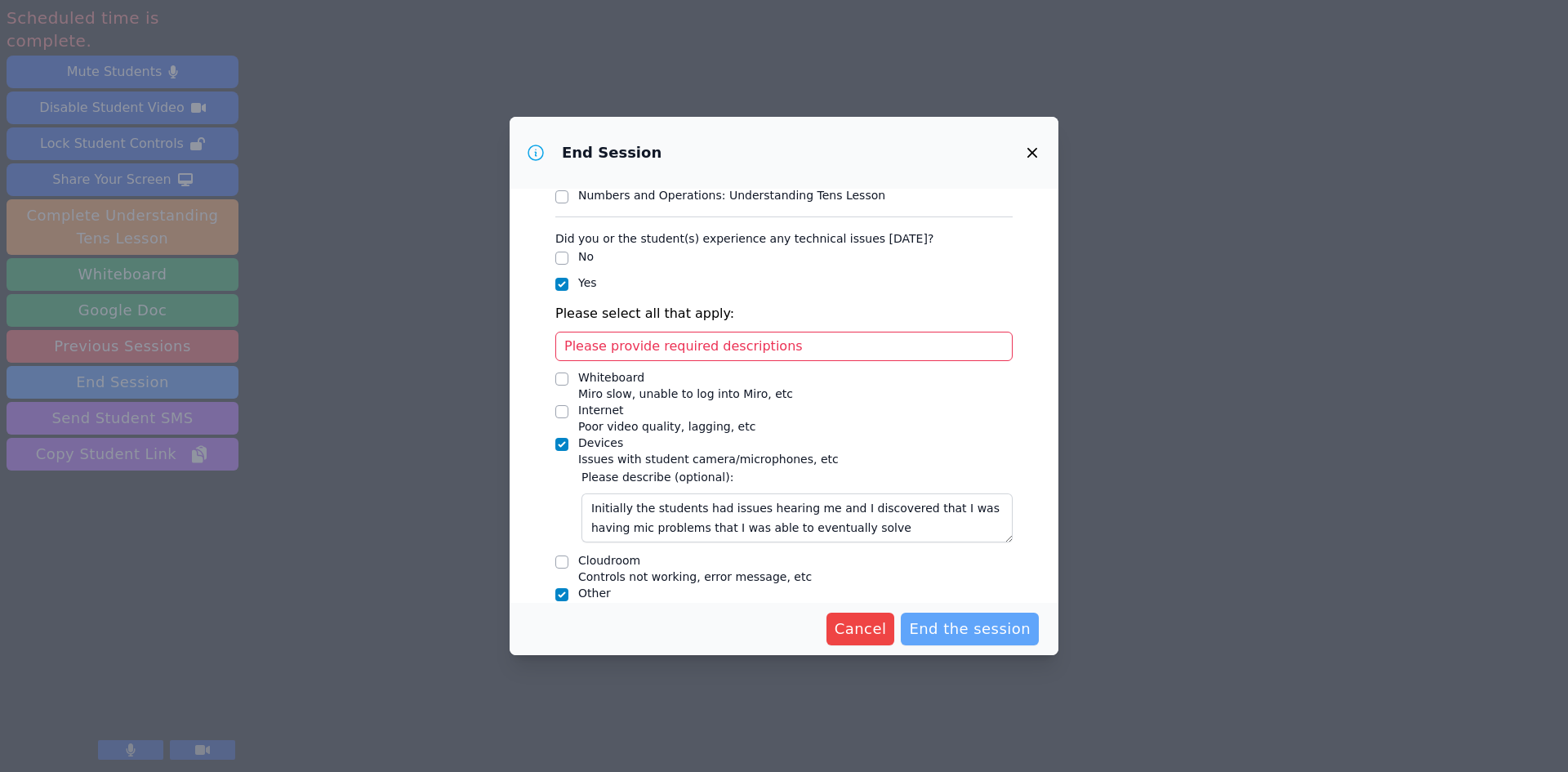
click at [947, 630] on span "End the session" at bounding box center [970, 628] width 122 height 23
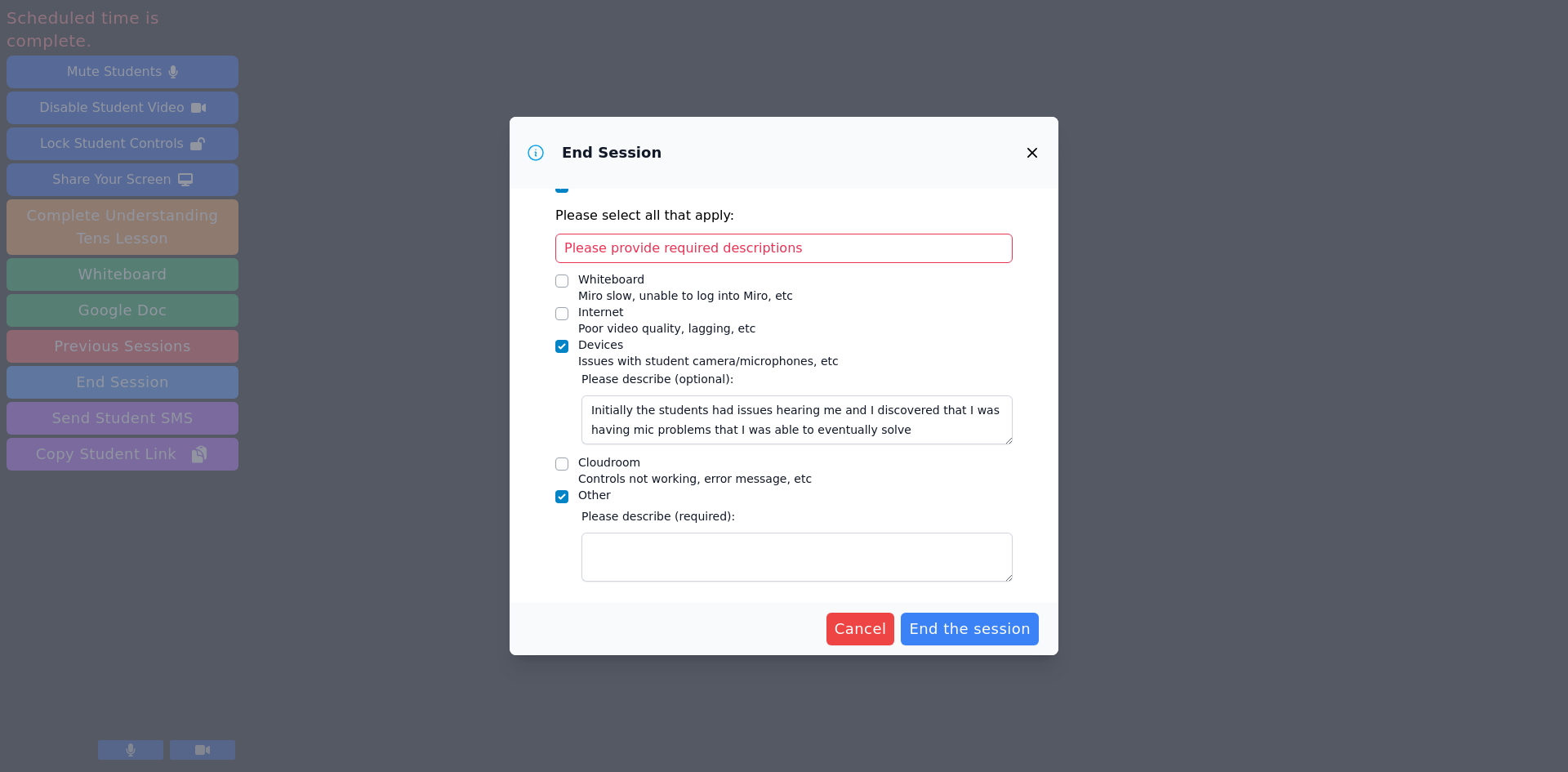
scroll to position [181, 0]
click at [558, 496] on input "Other" at bounding box center [561, 496] width 13 height 13
checkbox input "false"
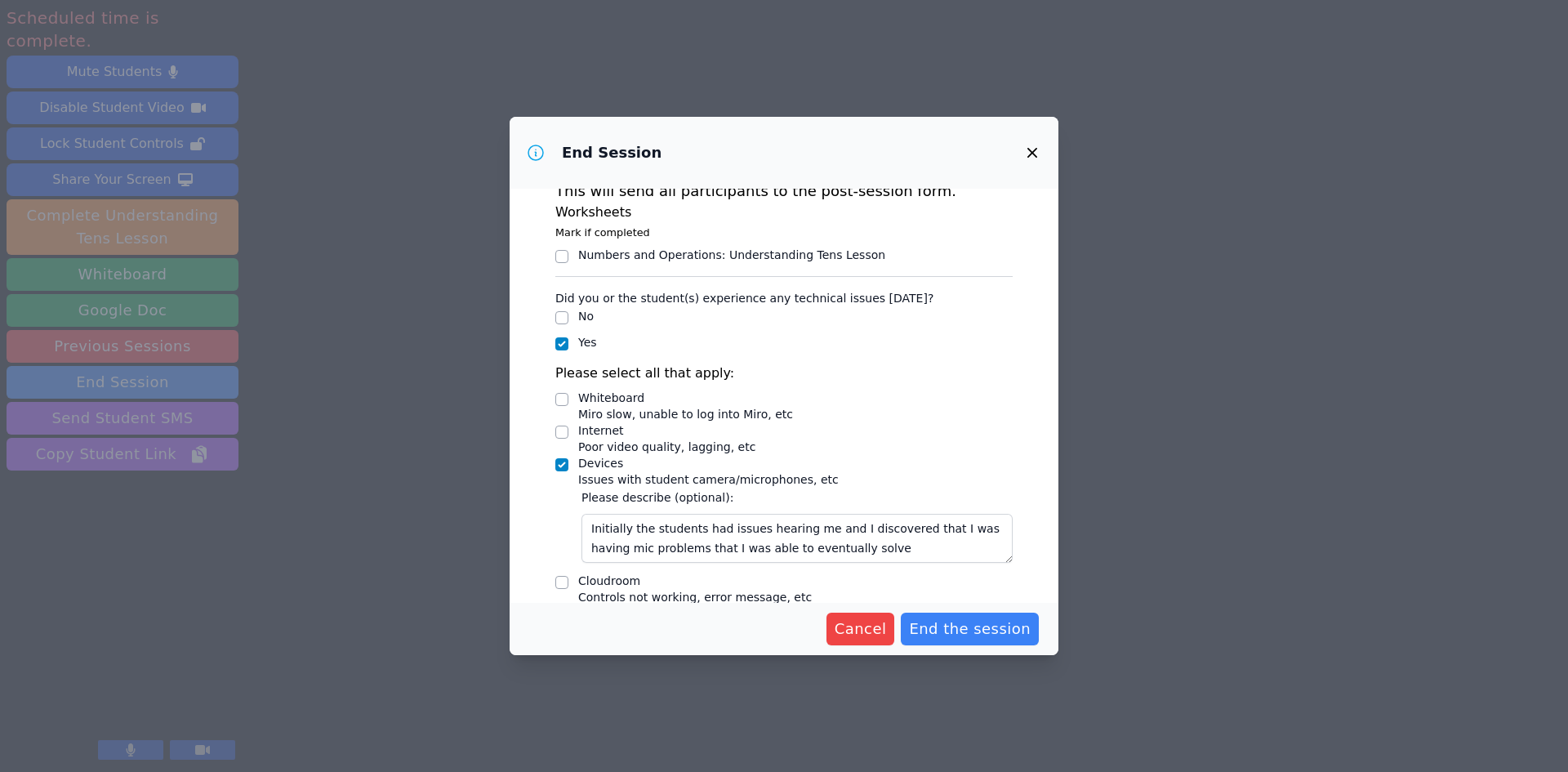
scroll to position [0, 0]
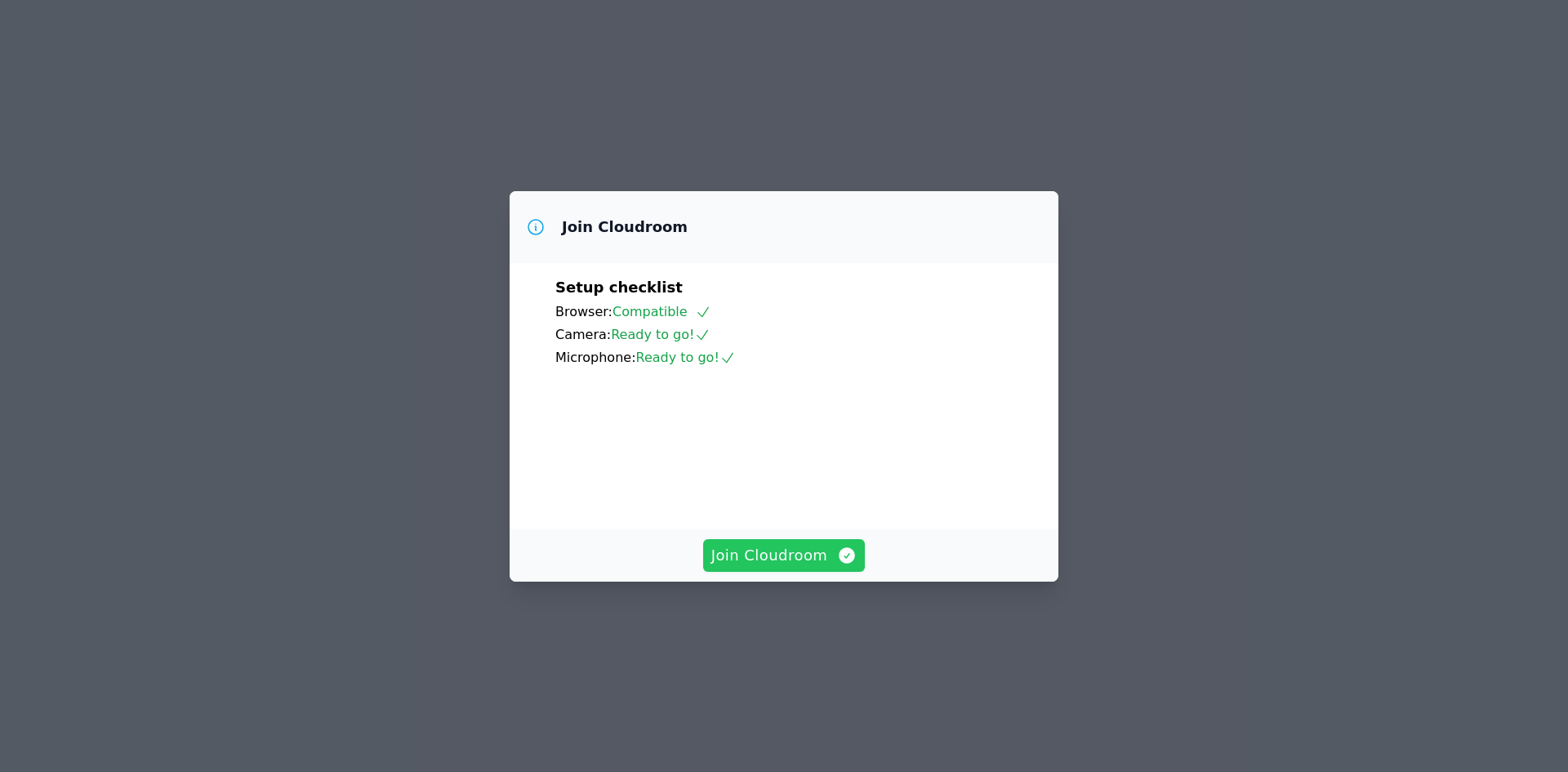
click at [804, 568] on span "Join Cloudroom" at bounding box center [784, 556] width 147 height 23
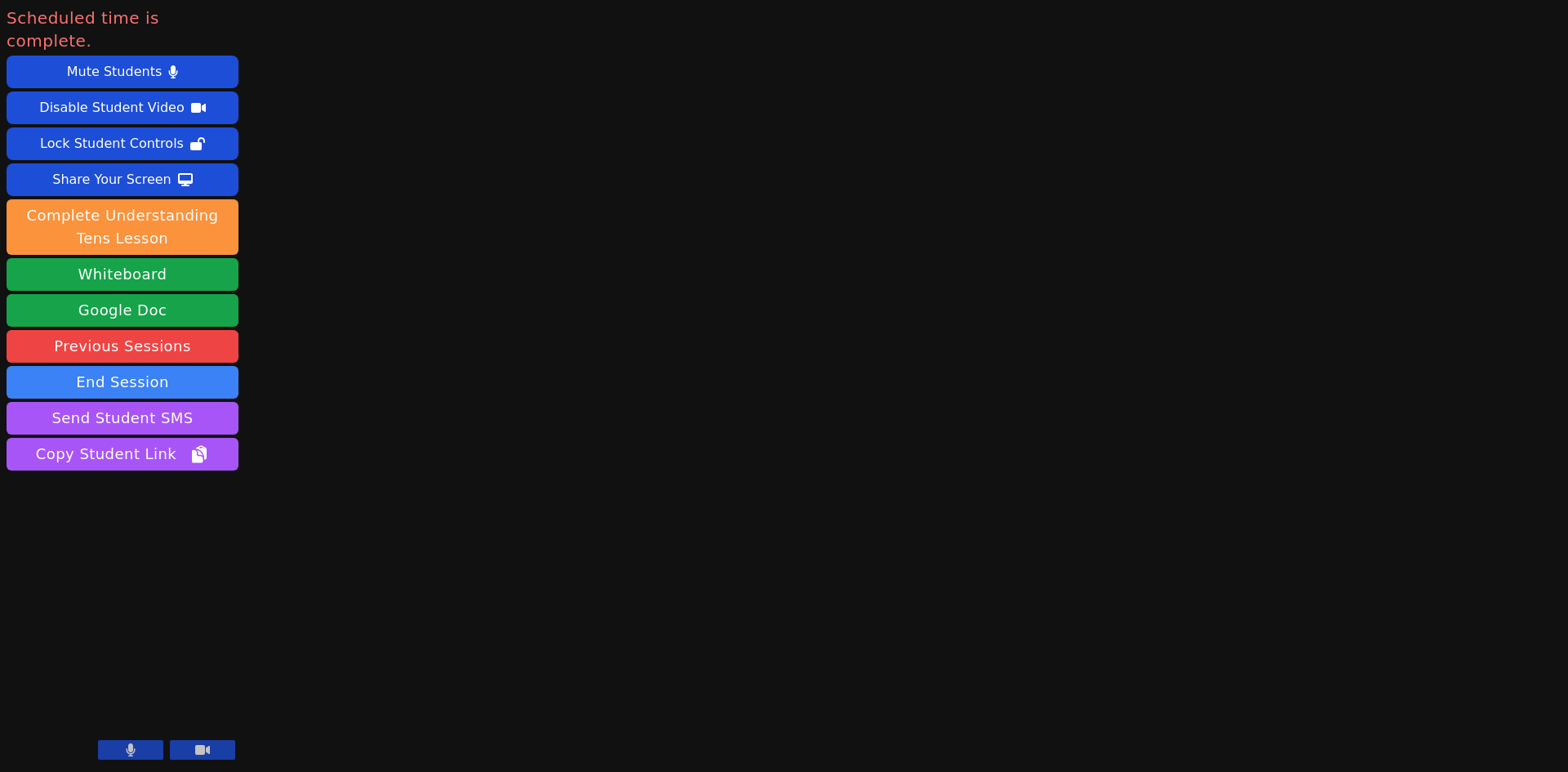
click at [143, 754] on button at bounding box center [131, 750] width 66 height 20
click at [214, 758] on button at bounding box center [202, 750] width 66 height 20
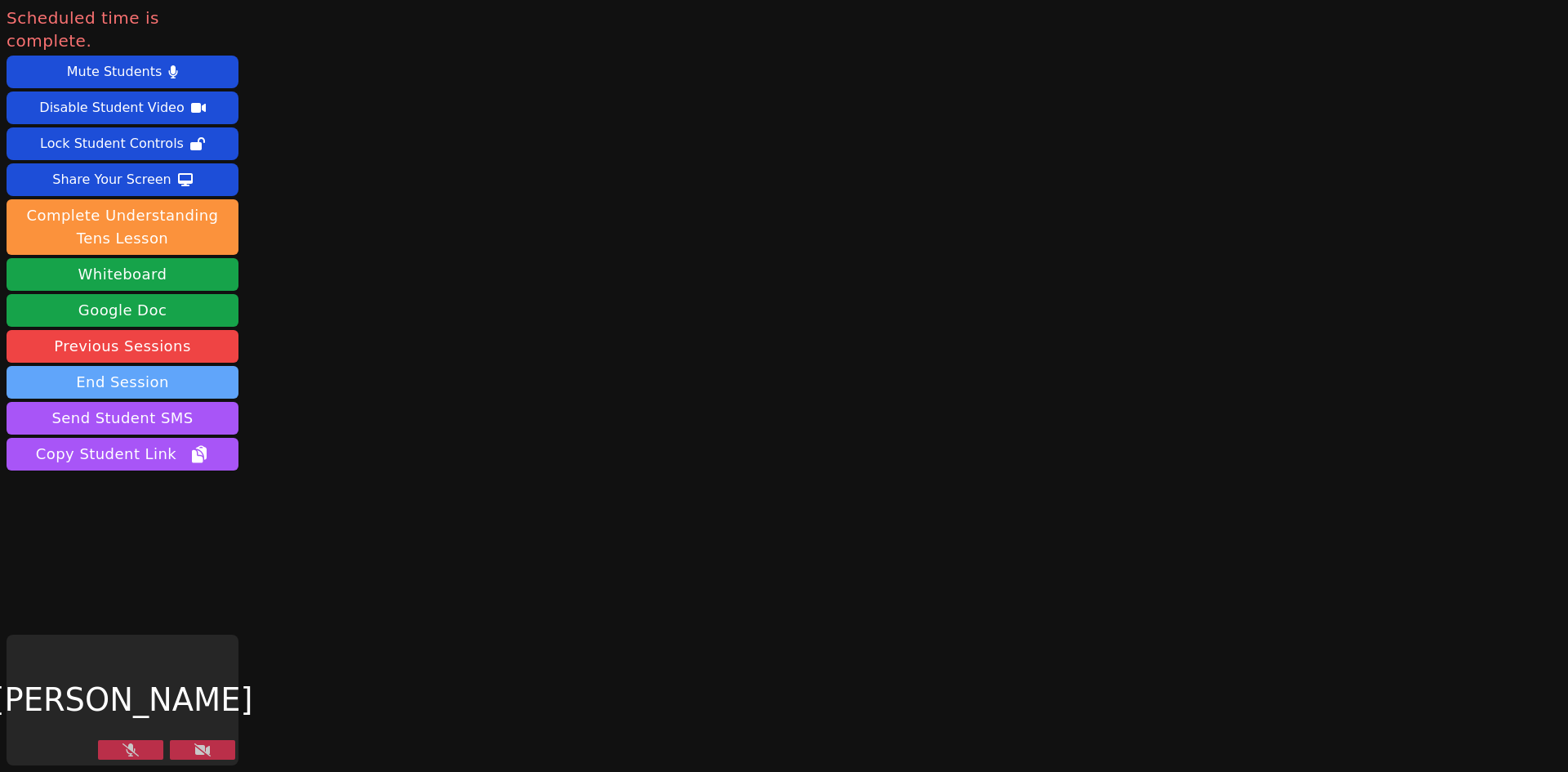
click at [143, 372] on button "End Session" at bounding box center [123, 382] width 232 height 33
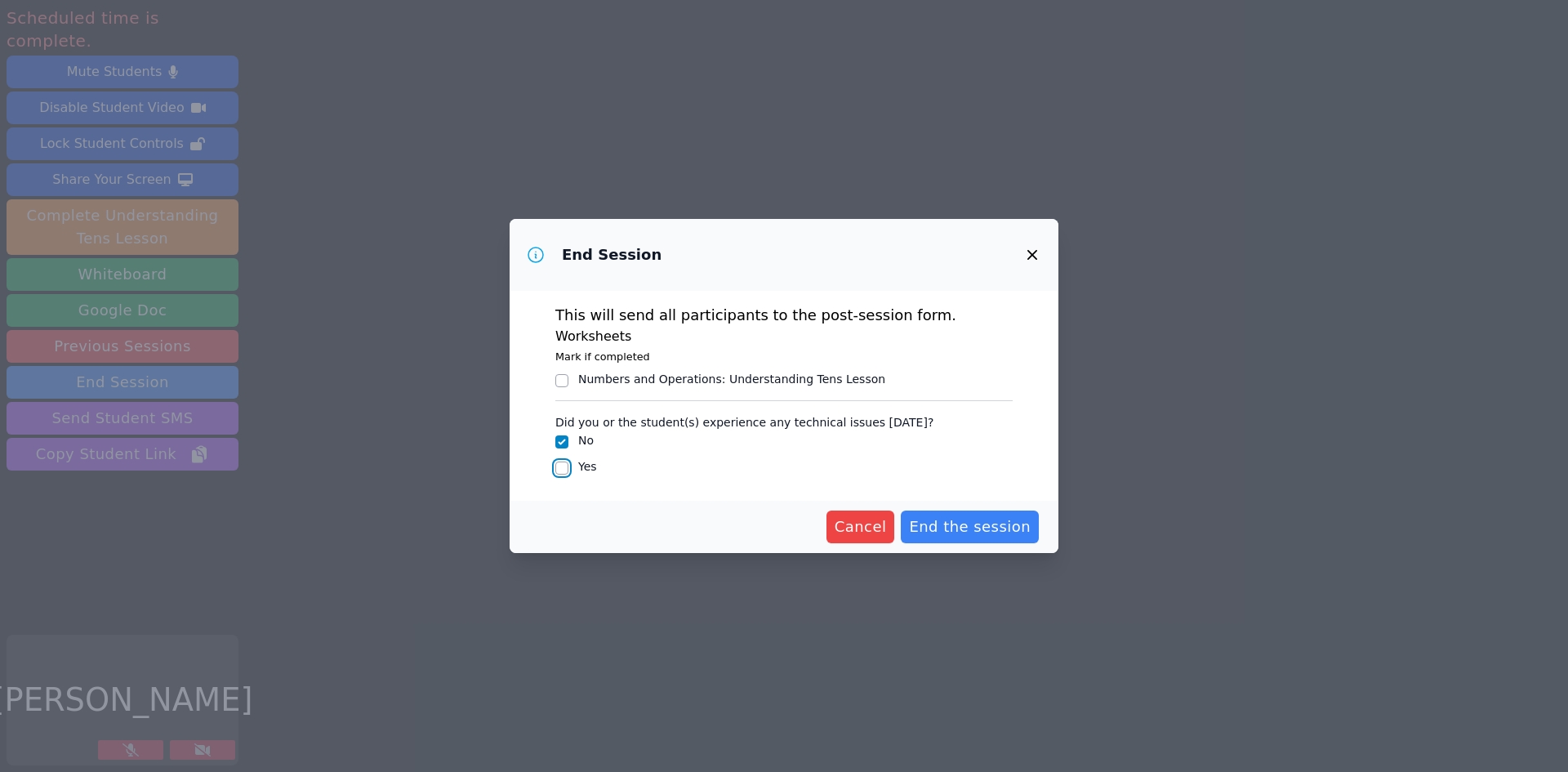
click at [557, 473] on input "Yes" at bounding box center [561, 468] width 13 height 13
checkbox input "true"
checkbox input "false"
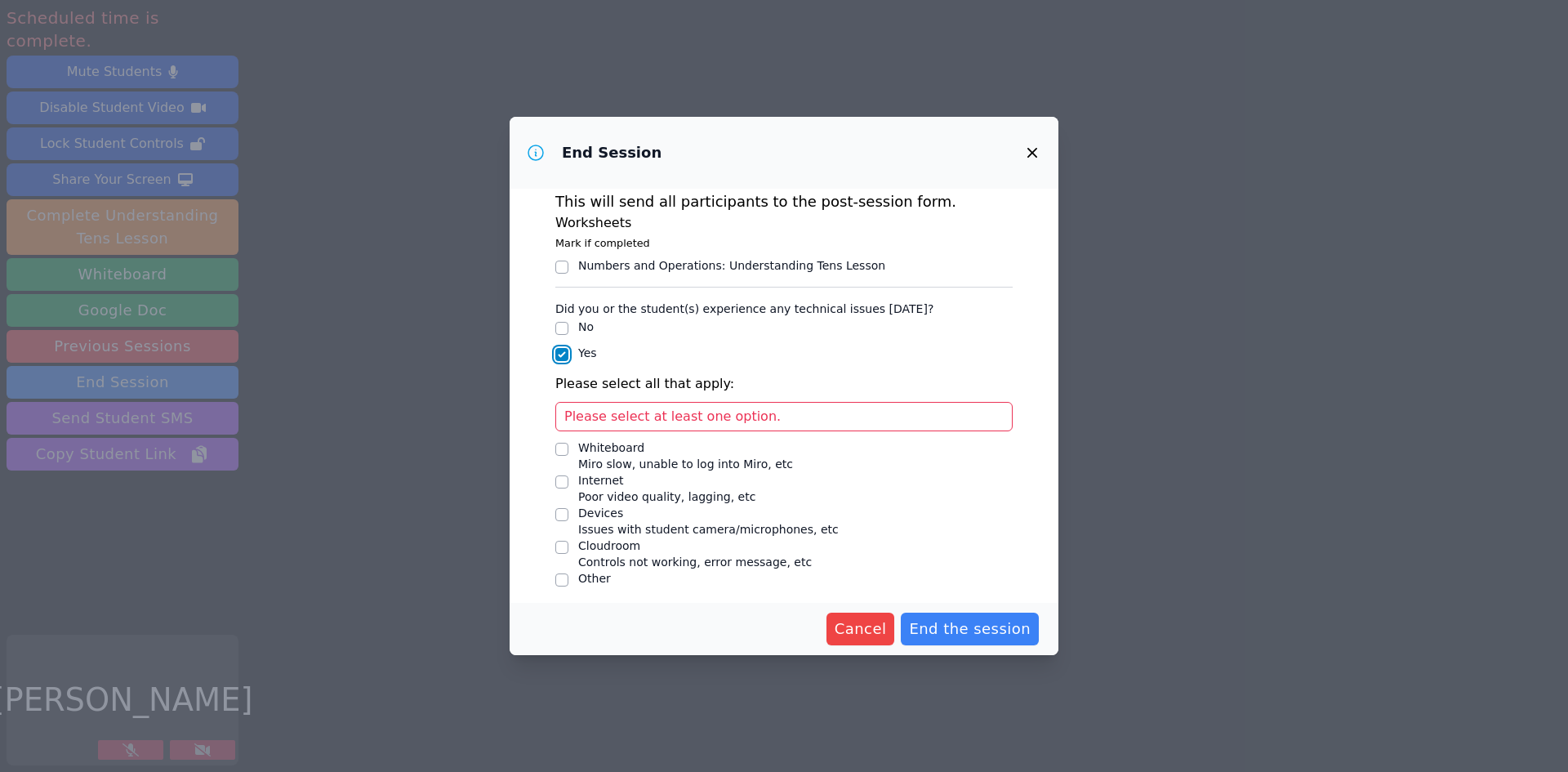
scroll to position [17, 0]
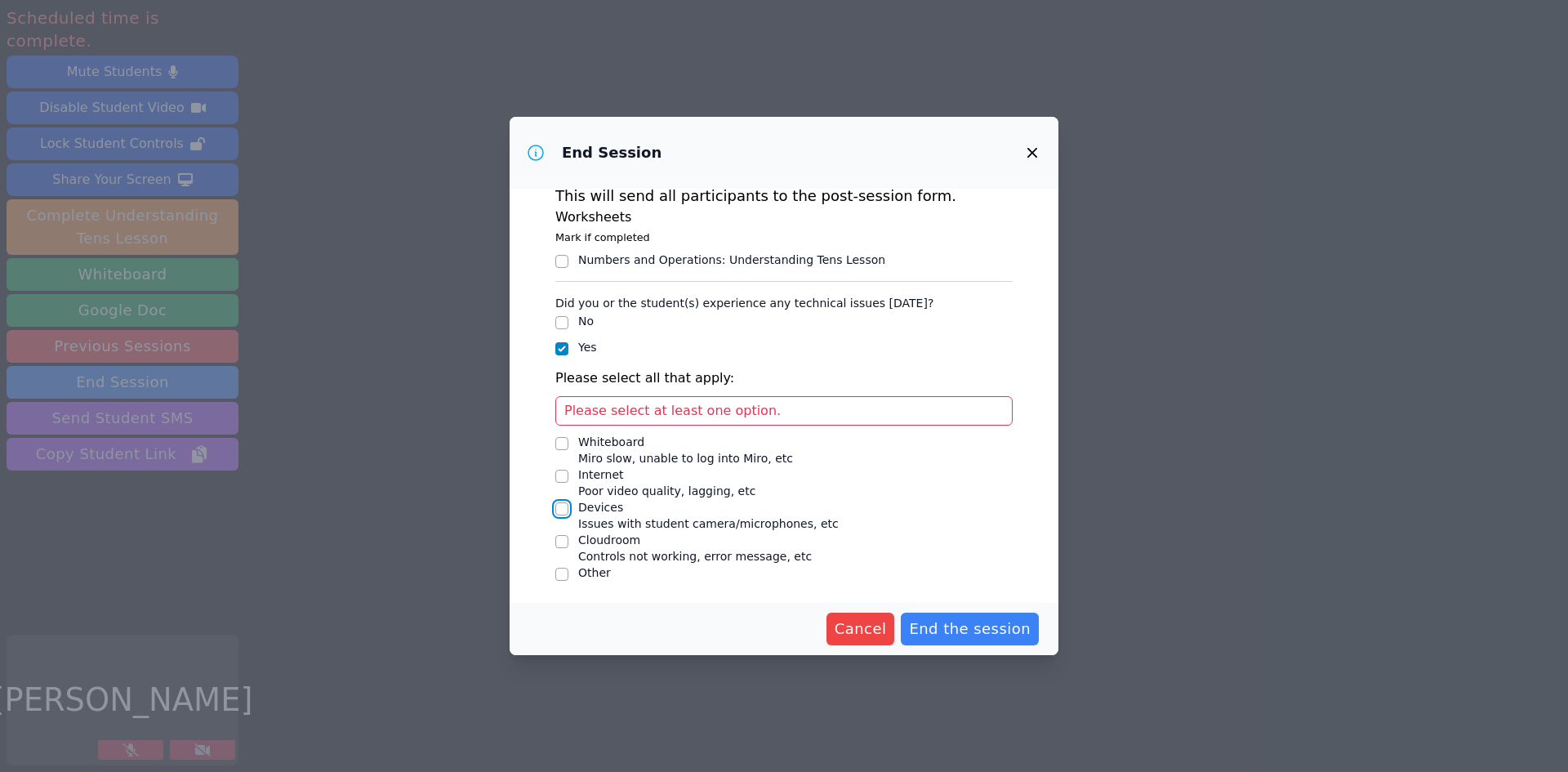
click at [557, 509] on input "Devices Issues with student camera/microphones, etc" at bounding box center [561, 509] width 13 height 13
checkbox input "true"
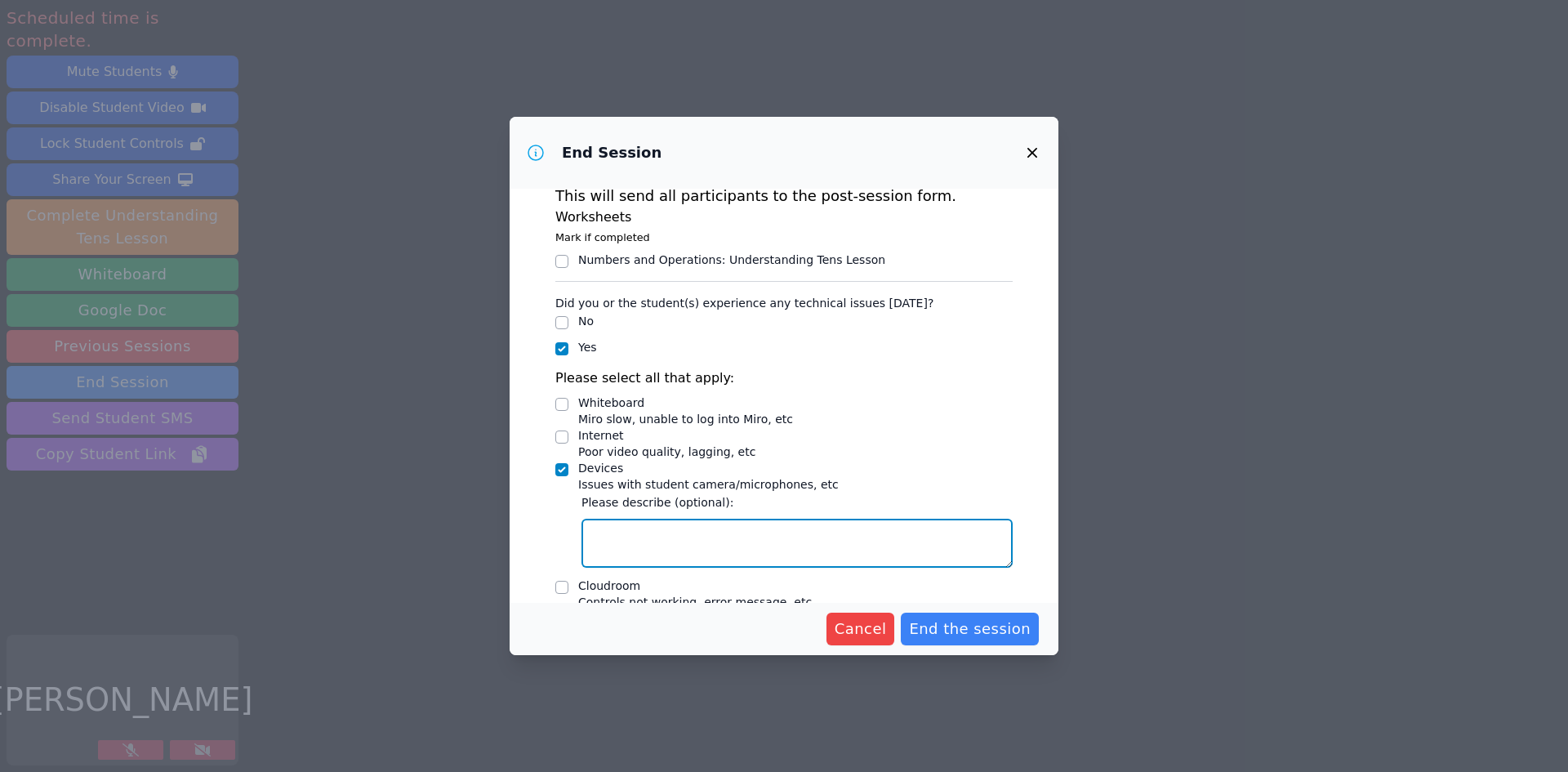
click at [627, 546] on textarea "Devices Issues with student camera/microphones, etc" at bounding box center [796, 543] width 432 height 49
click at [673, 540] on textarea "Mic connectivity which was later resolved" at bounding box center [796, 543] width 432 height 49
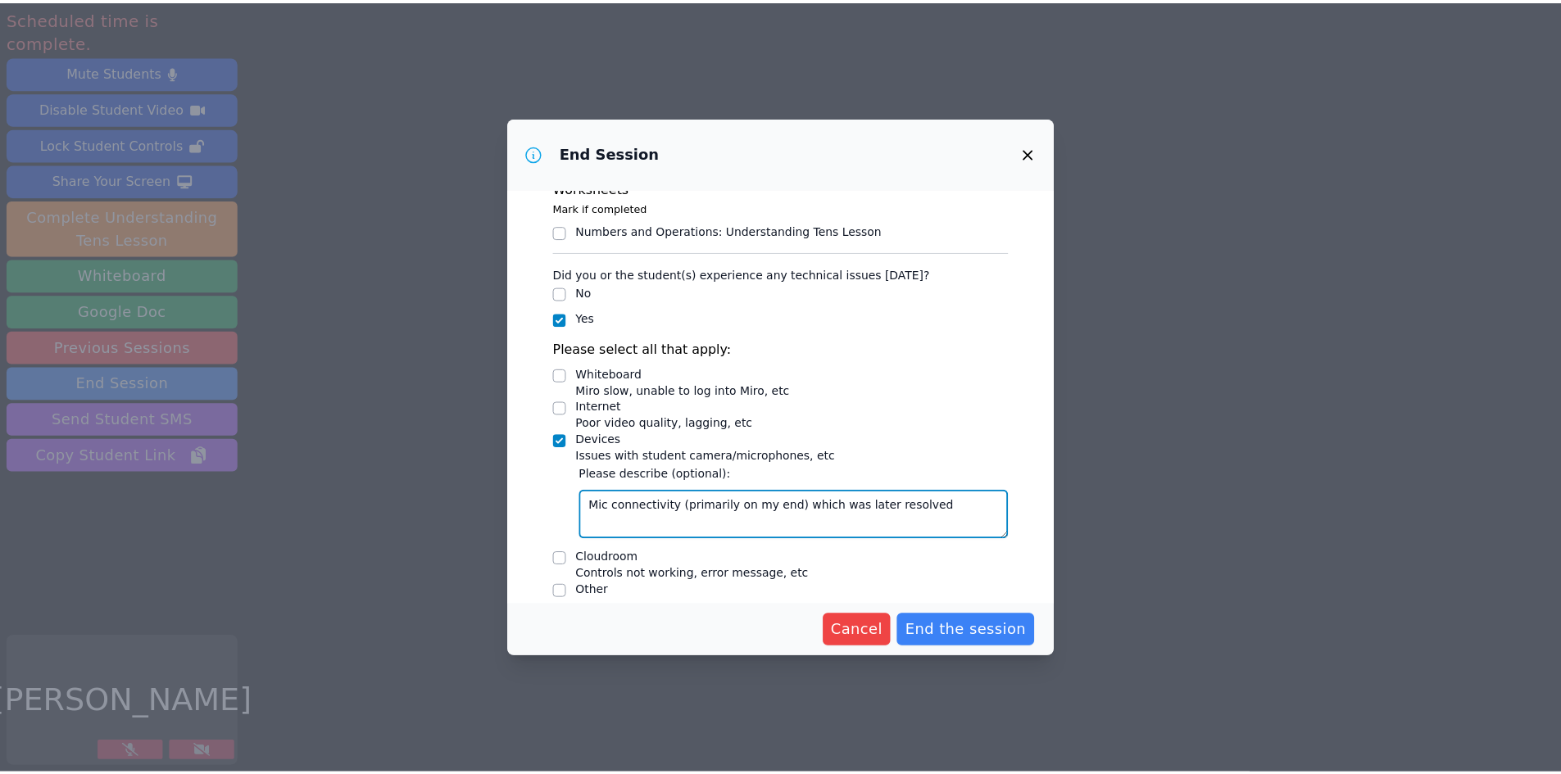
scroll to position [63, 0]
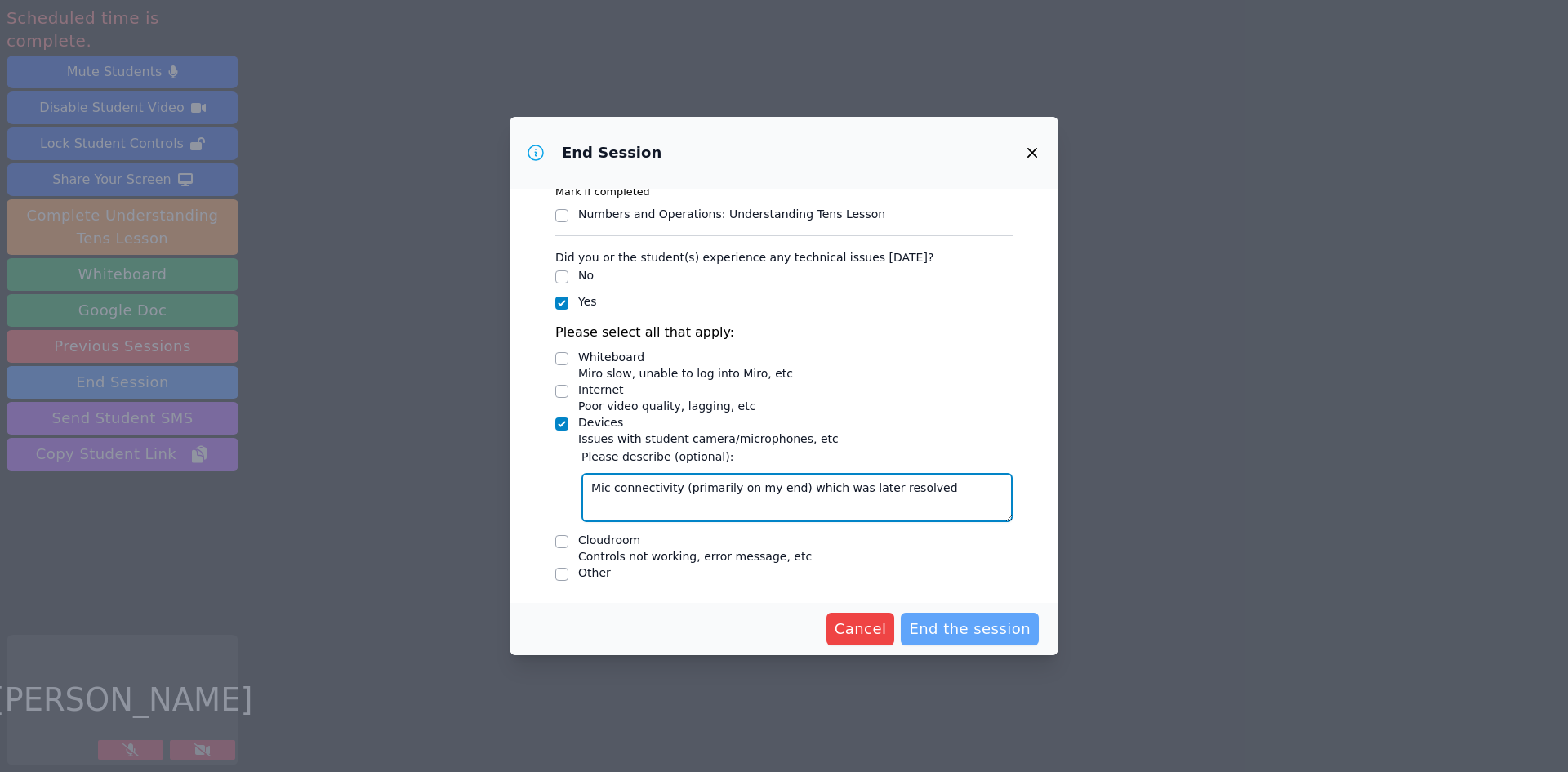
type textarea "Mic connectivity (primarily on my end) which was later resolved"
click at [957, 623] on span "End the session" at bounding box center [970, 628] width 122 height 23
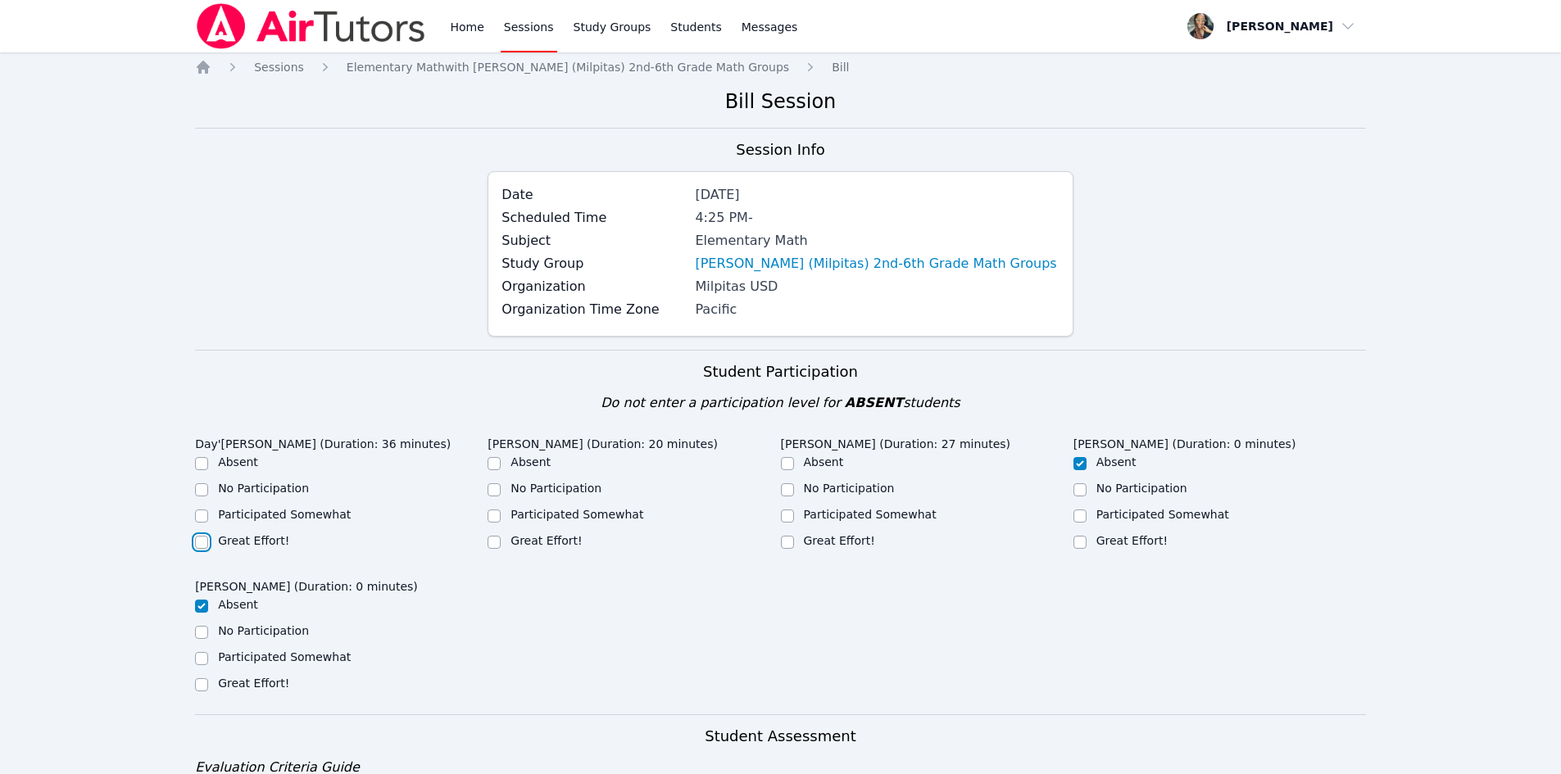
click at [203, 537] on input "Great Effort!" at bounding box center [201, 542] width 13 height 13
checkbox input "true"
click at [490, 519] on input "Participated Somewhat" at bounding box center [494, 516] width 13 height 13
checkbox input "true"
click at [787, 540] on input "Great Effort!" at bounding box center [787, 542] width 13 height 13
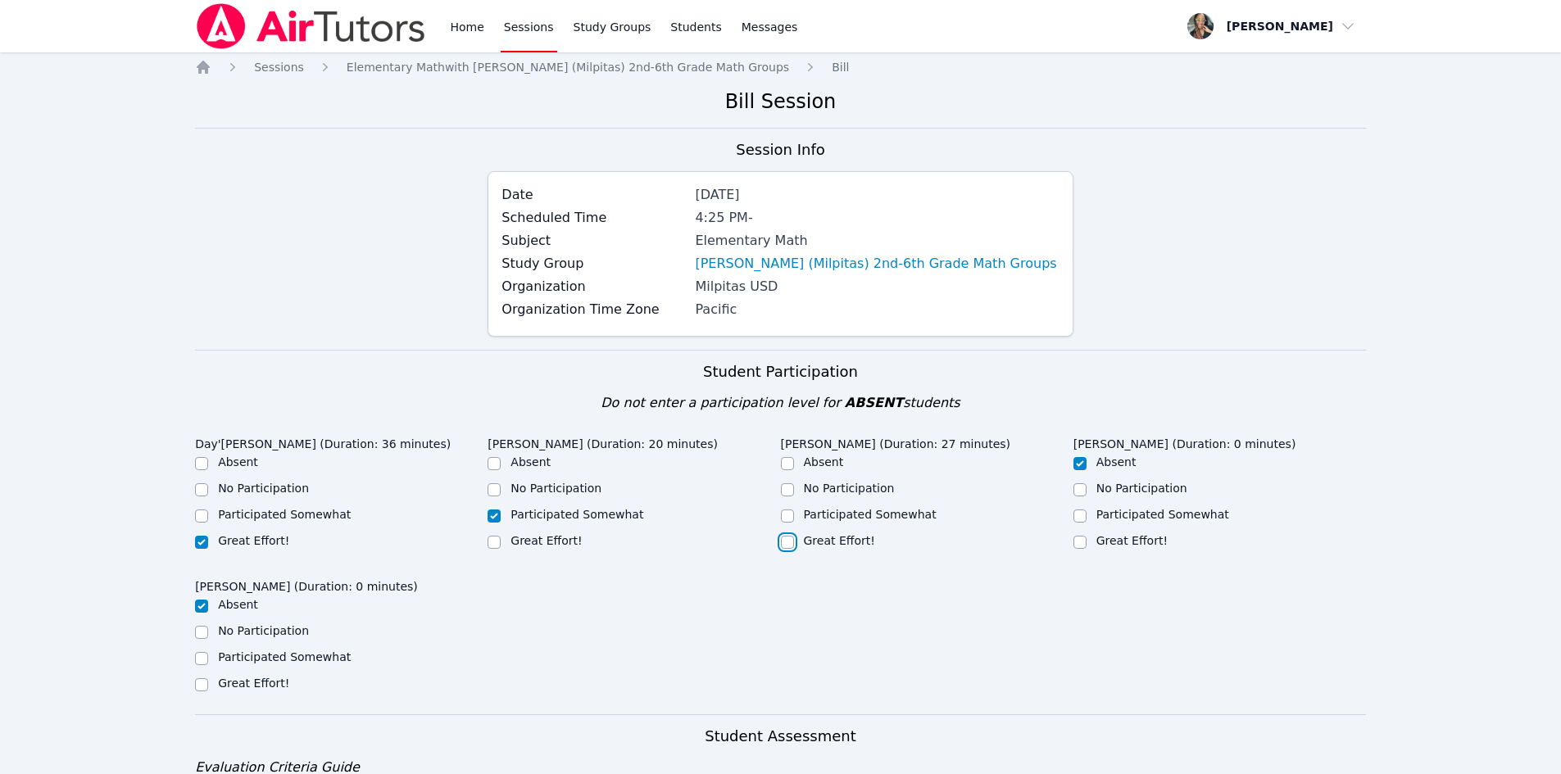
checkbox input "true"
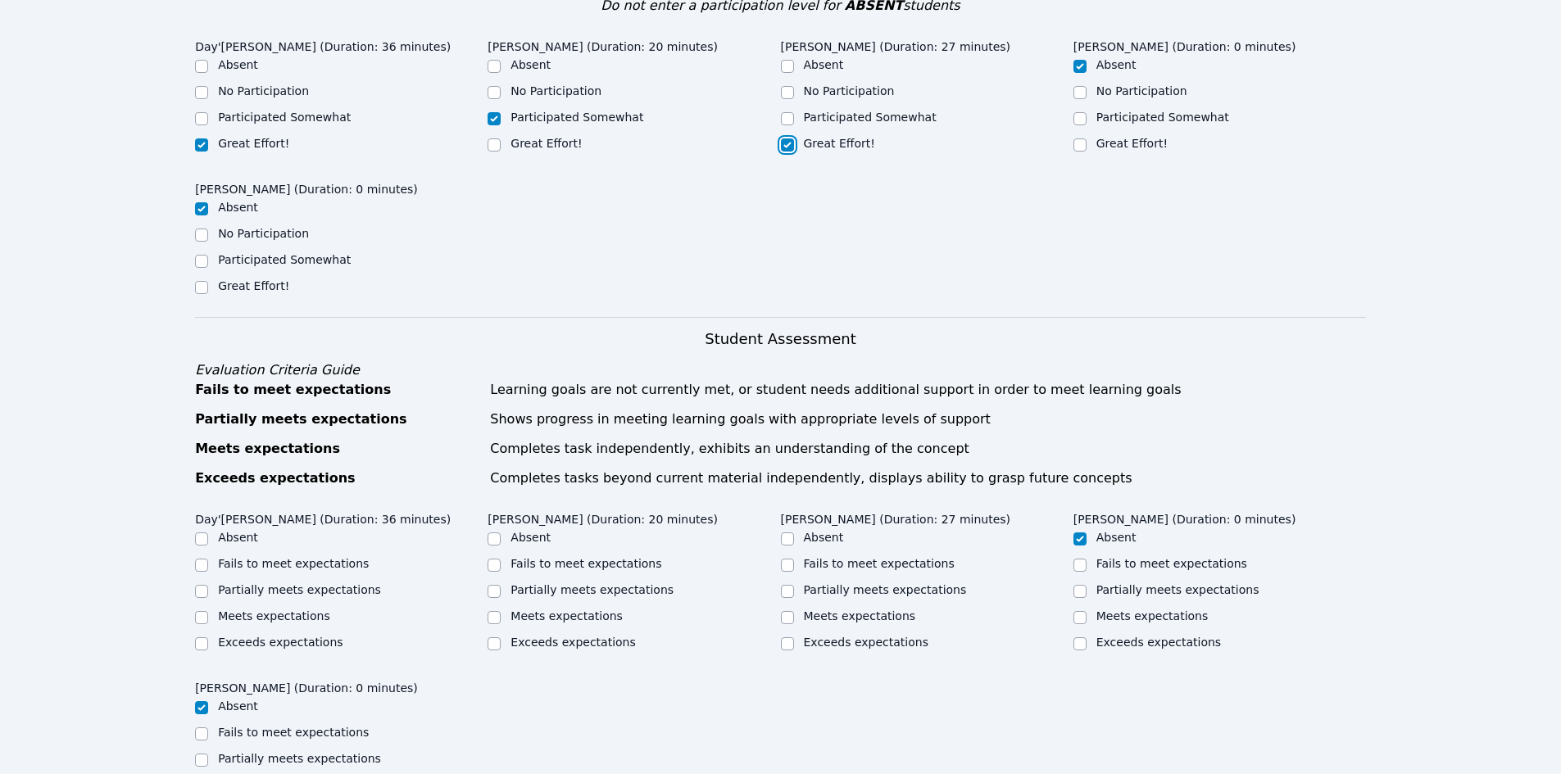
scroll to position [410, 0]
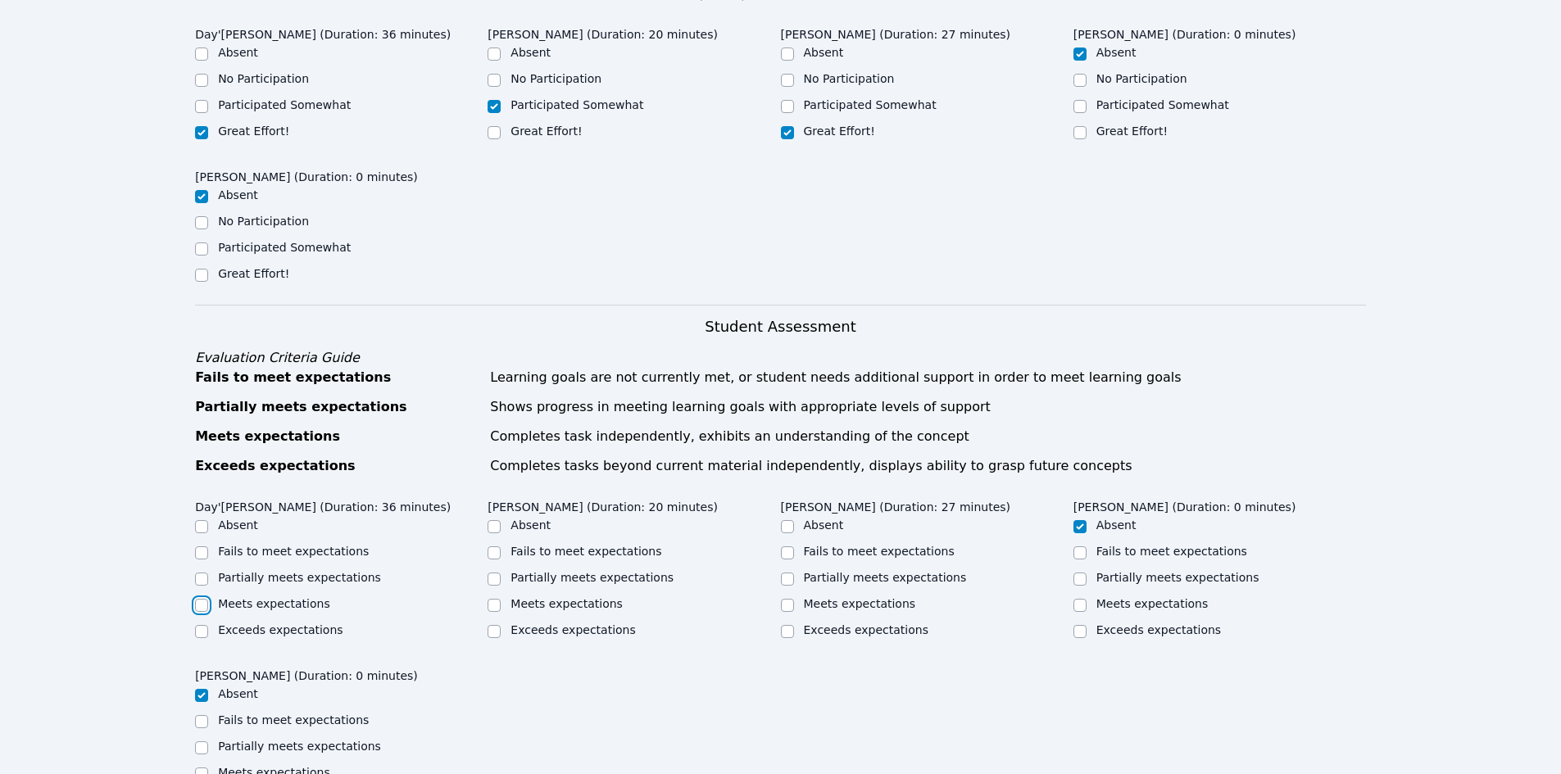
drag, startPoint x: 205, startPoint y: 605, endPoint x: 248, endPoint y: 612, distance: 44.0
click at [205, 606] on input "Meets expectations" at bounding box center [201, 605] width 13 height 13
checkbox input "true"
click at [494, 604] on input "Meets expectations" at bounding box center [494, 605] width 13 height 13
checkbox input "true"
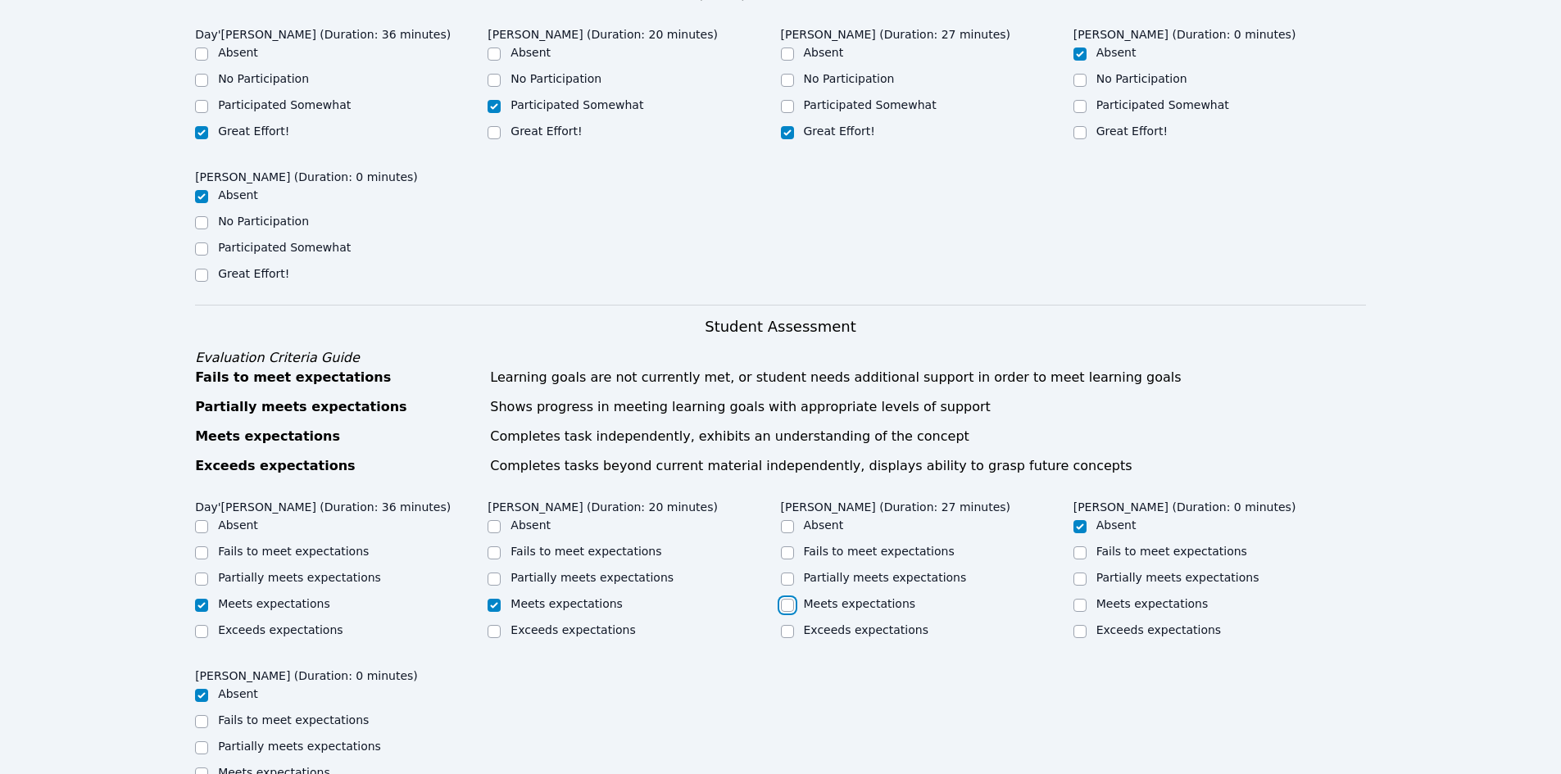
click at [792, 601] on input "Meets expectations" at bounding box center [787, 605] width 13 height 13
checkbox input "true"
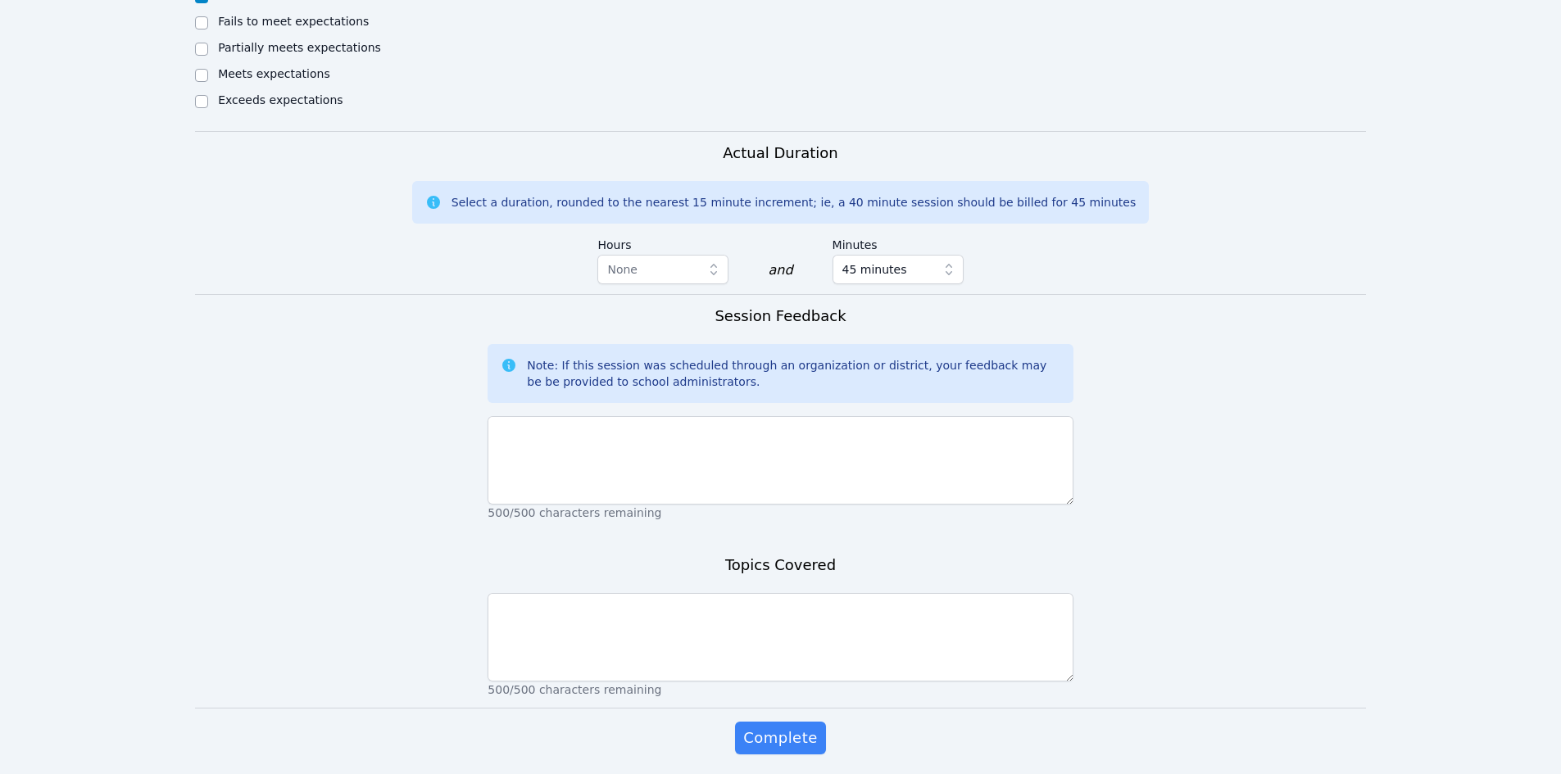
scroll to position [1147, 0]
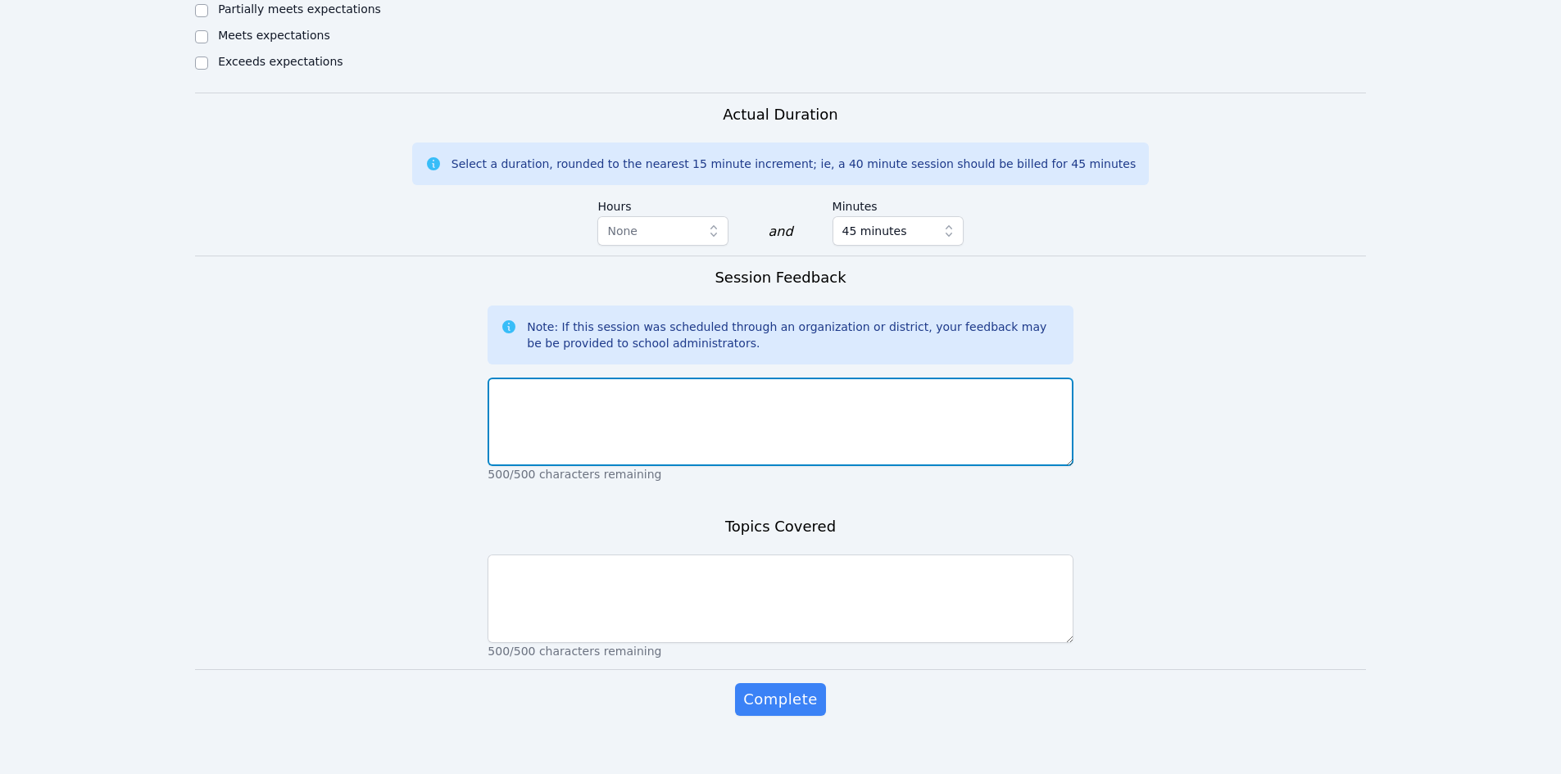
click at [711, 434] on textarea at bounding box center [780, 422] width 585 height 88
type textarea "W"
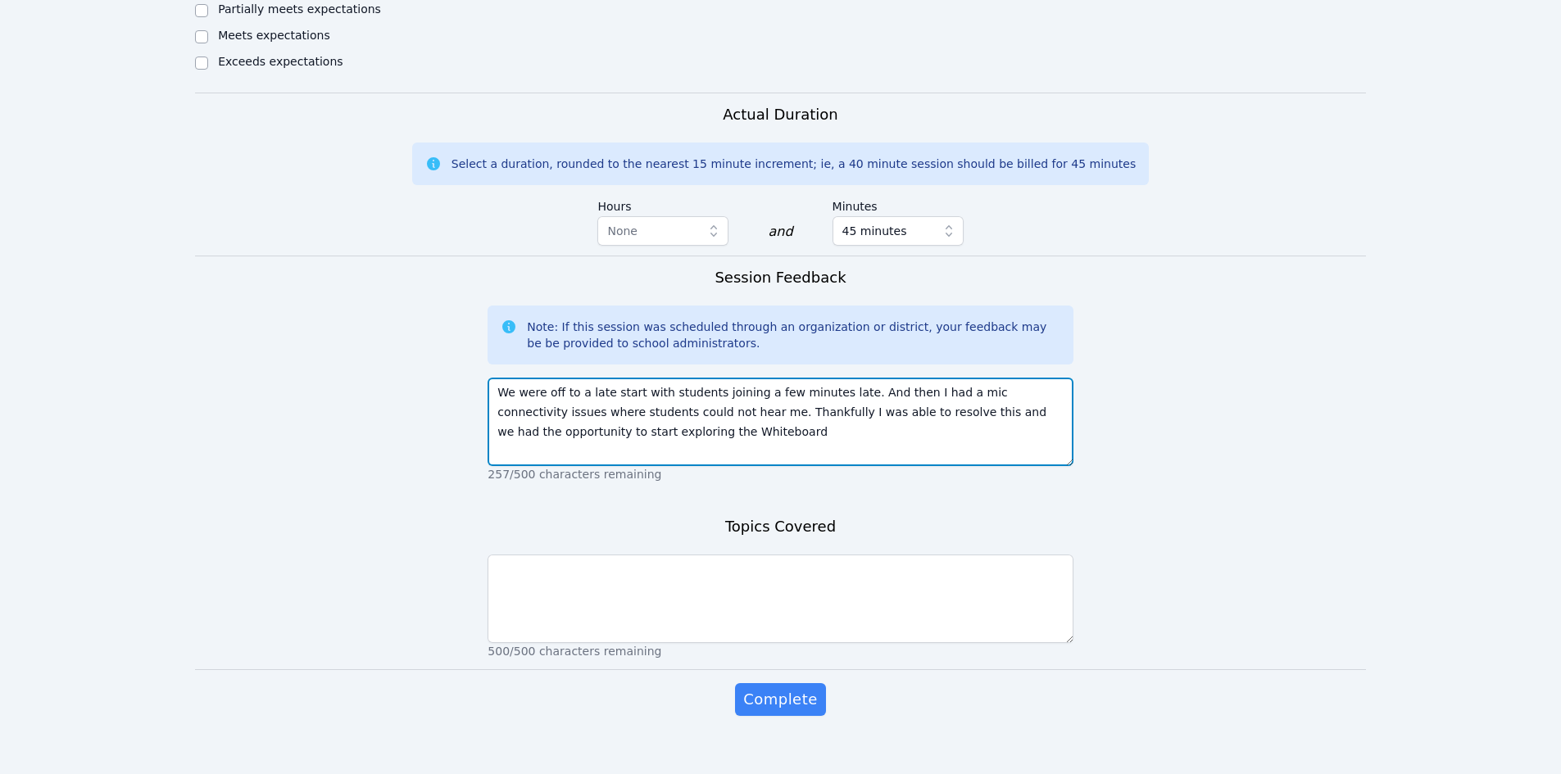
click at [500, 392] on textarea "We were off to a late start with students joining a few minutes late. And then …" at bounding box center [780, 422] width 585 height 88
click at [814, 439] on textarea "[DATE] is a first session. We were off to a late start with students joining a …" at bounding box center [780, 422] width 585 height 88
type textarea "[DATE] is a first session. We were off to a late start with students joining a …"
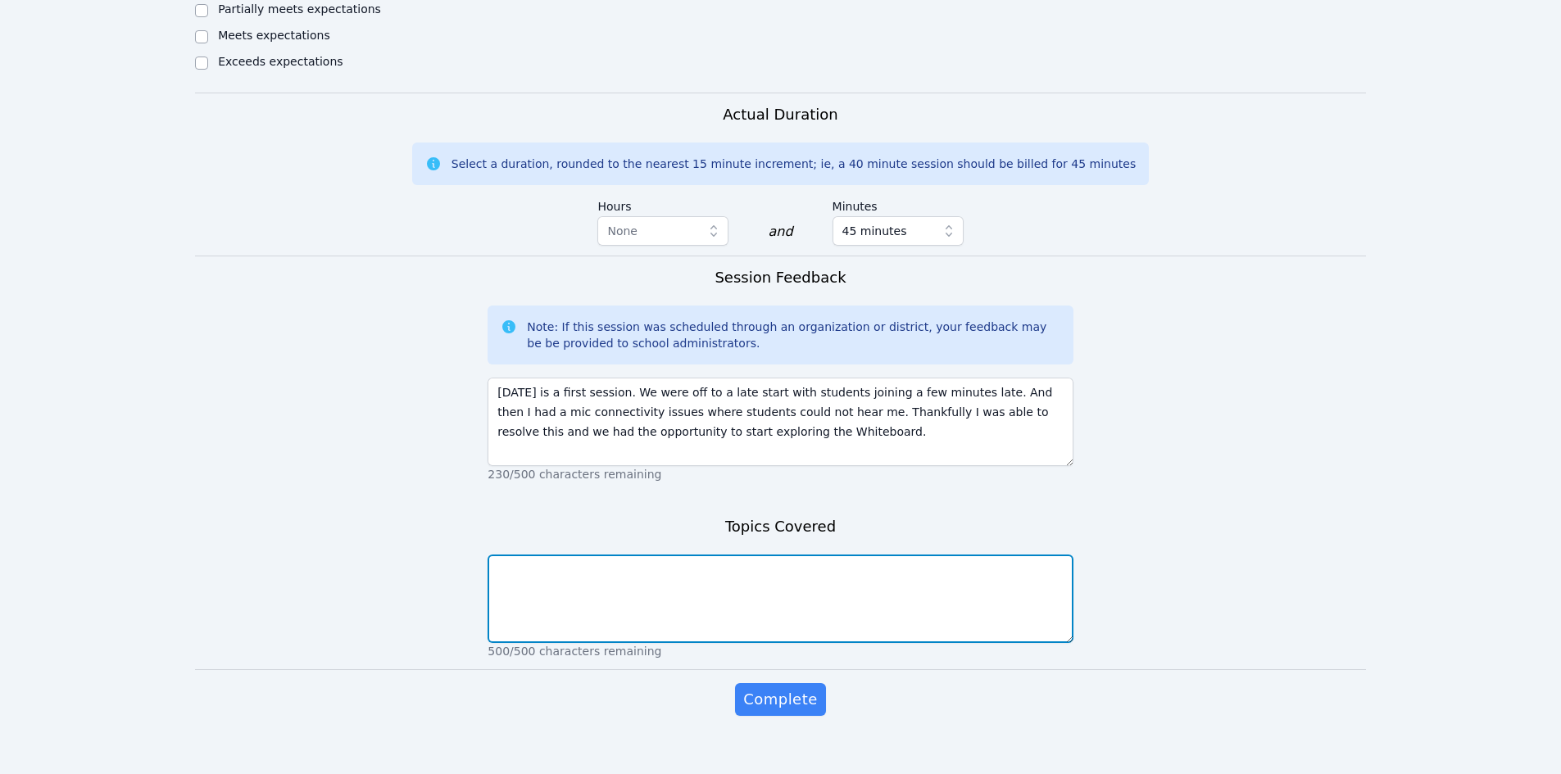
click at [601, 599] on textarea at bounding box center [780, 599] width 585 height 88
type textarea "A"
type textarea "S"
click at [639, 563] on textarea "Practice with the Miroboard features and tools" at bounding box center [780, 599] width 585 height 88
type textarea "Practice with the Miroboard features and tools"
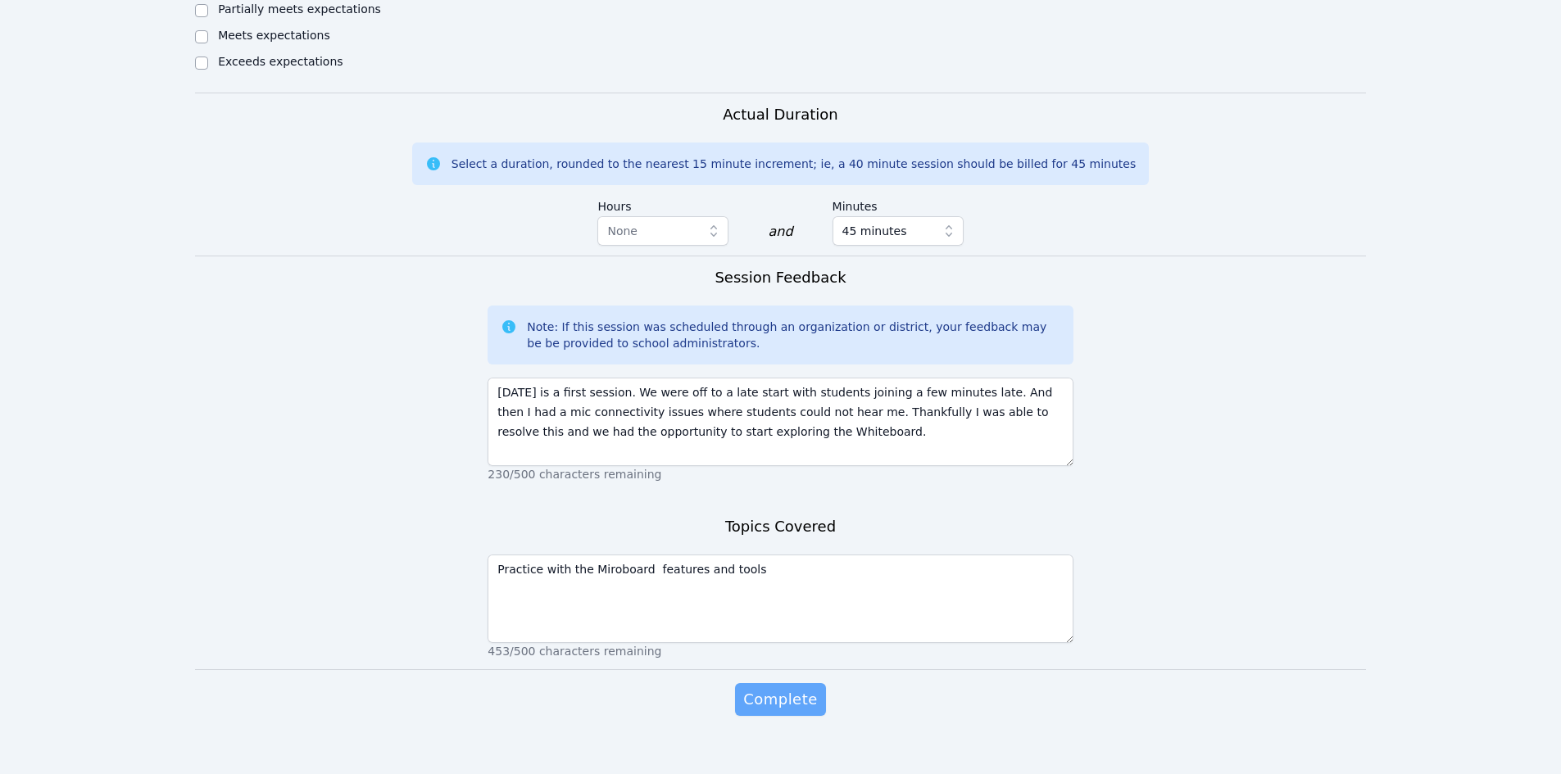
click at [801, 701] on span "Complete" at bounding box center [780, 699] width 74 height 23
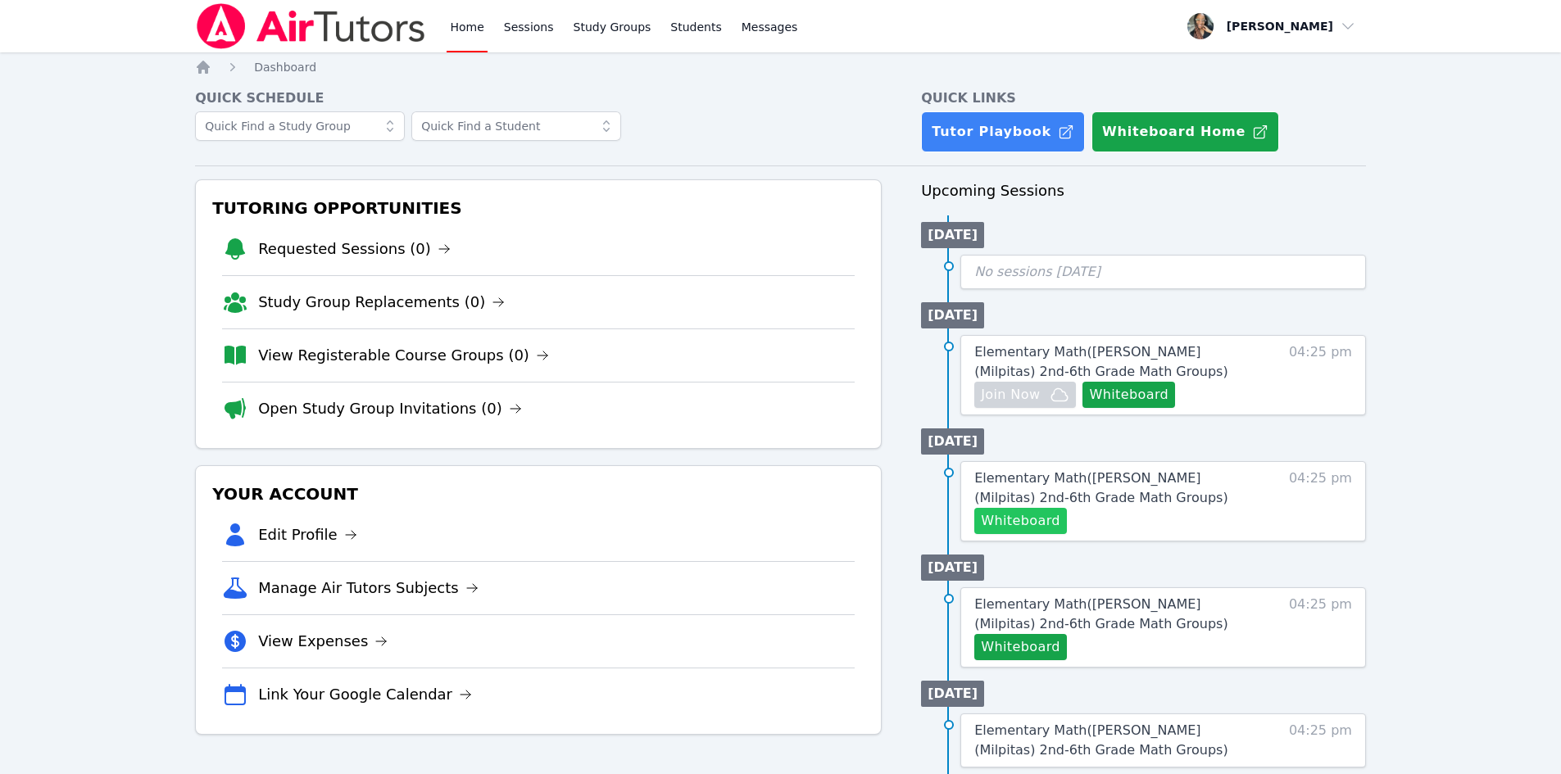
click at [998, 524] on button "Whiteboard" at bounding box center [1020, 521] width 93 height 26
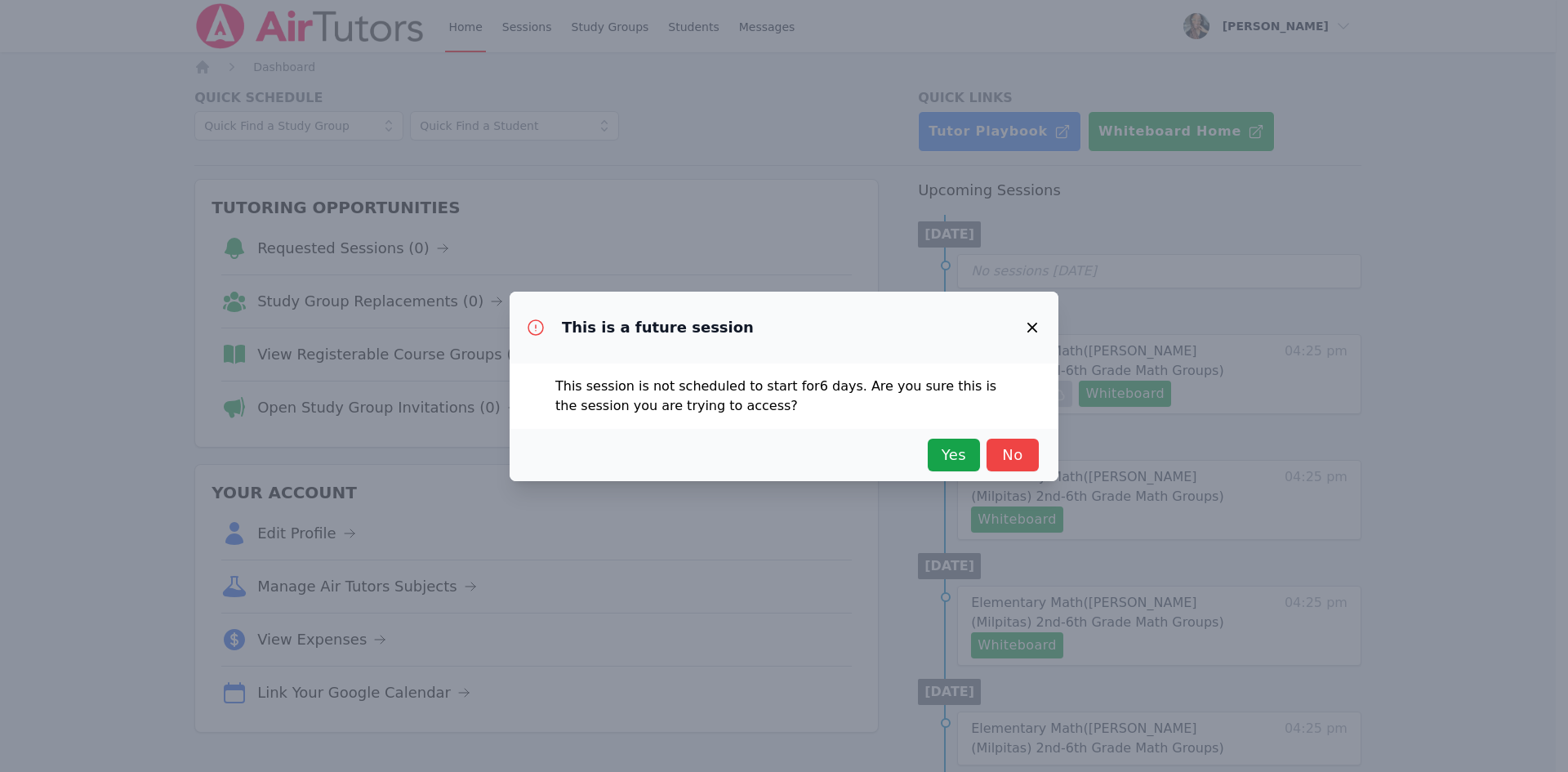
click at [1033, 328] on icon "button" at bounding box center [1033, 328] width 10 height 10
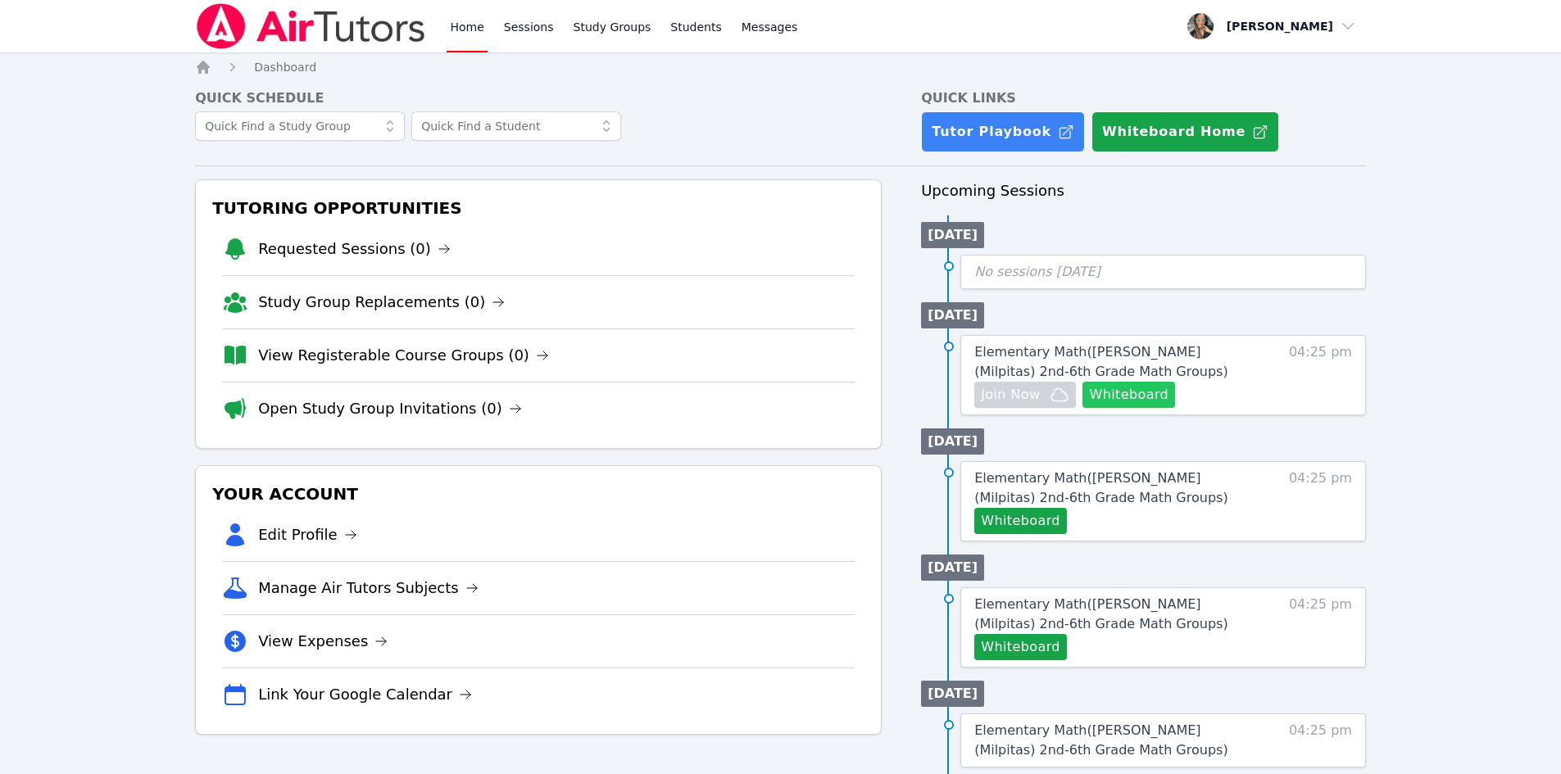
click at [1099, 385] on button "Whiteboard" at bounding box center [1128, 395] width 93 height 26
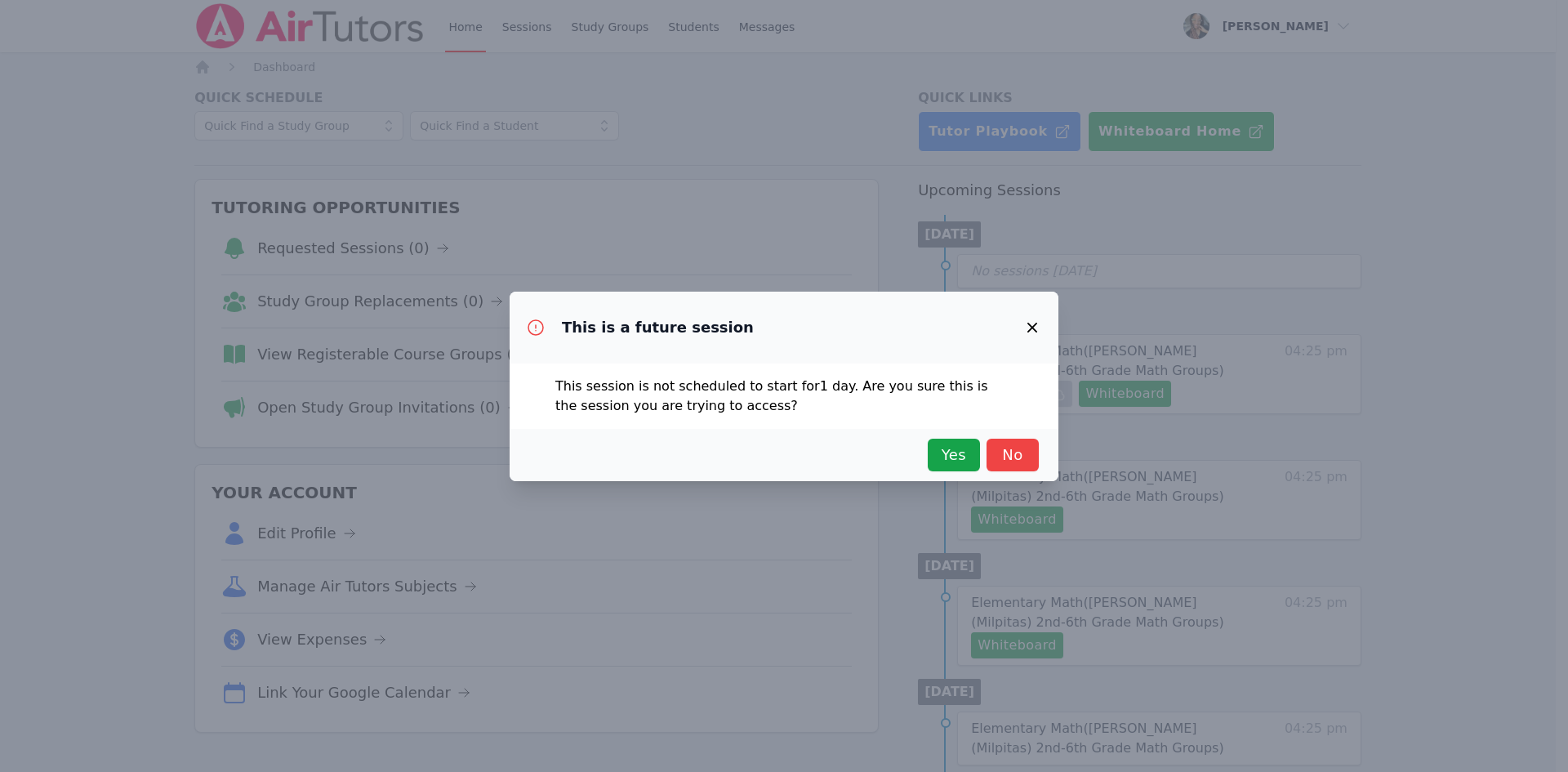
click at [1030, 318] on icon "button" at bounding box center [1033, 328] width 20 height 20
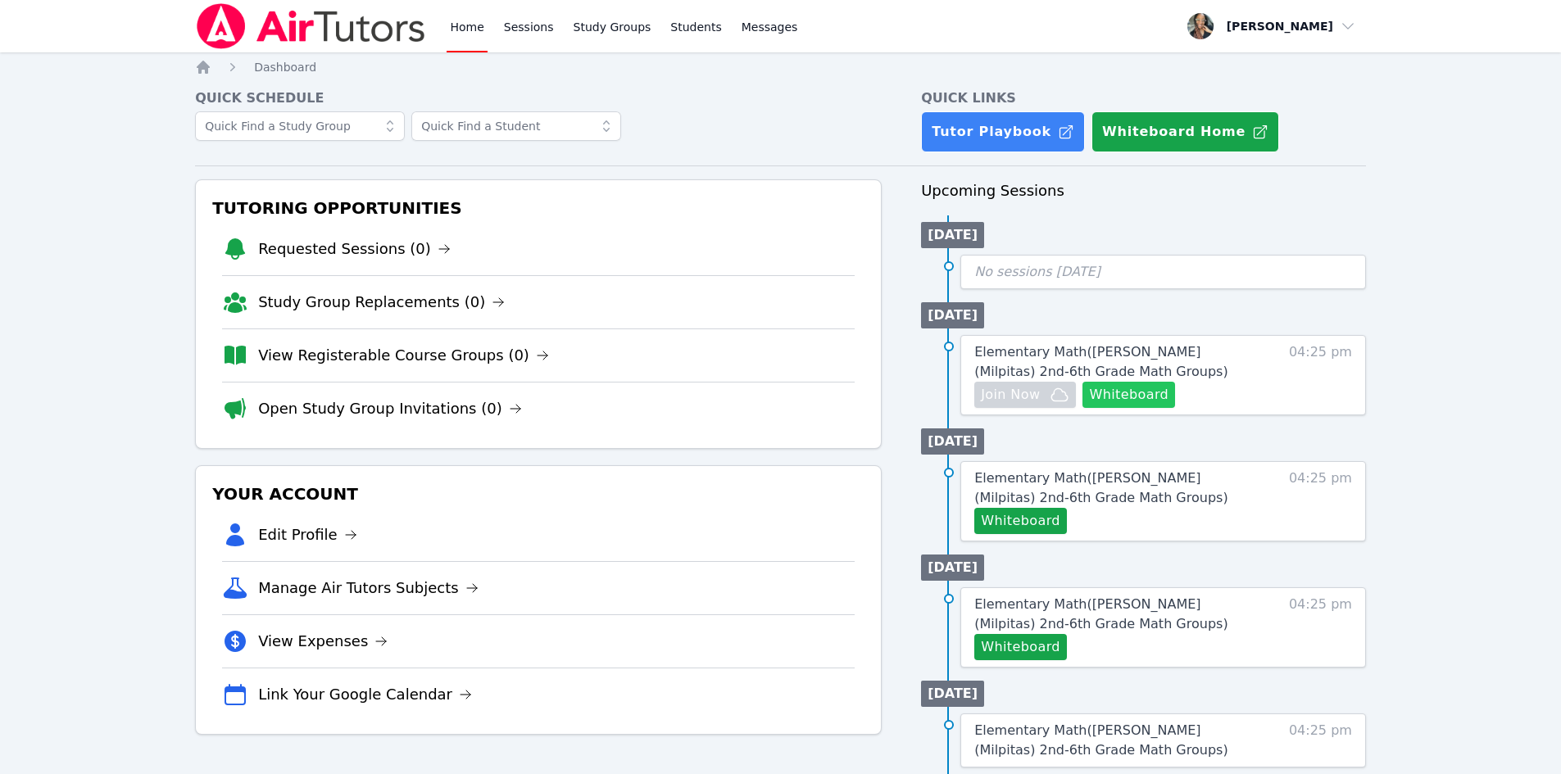
click at [1106, 387] on button "Whiteboard" at bounding box center [1128, 395] width 93 height 26
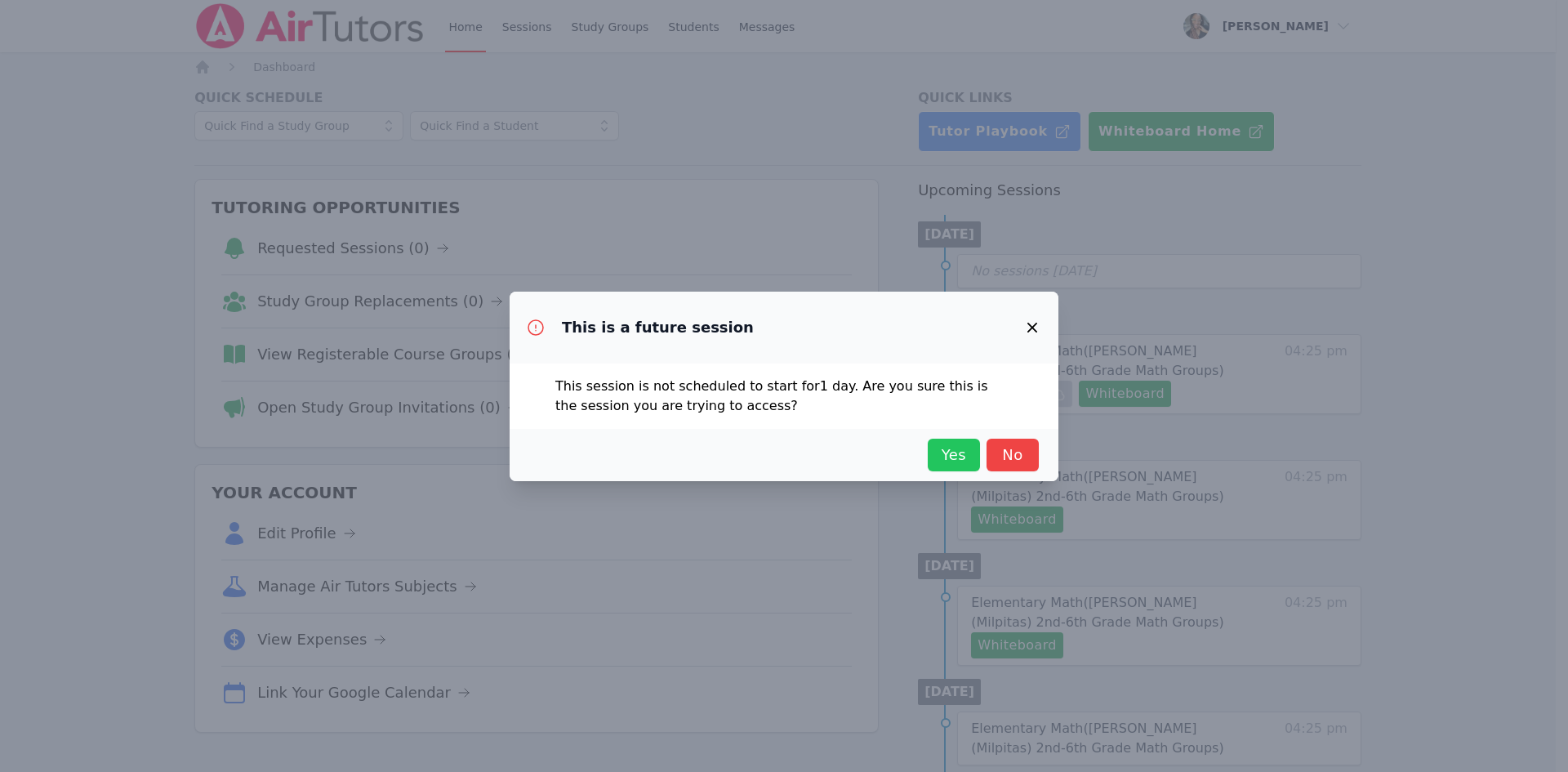
click at [952, 454] on span "Yes" at bounding box center [954, 455] width 36 height 23
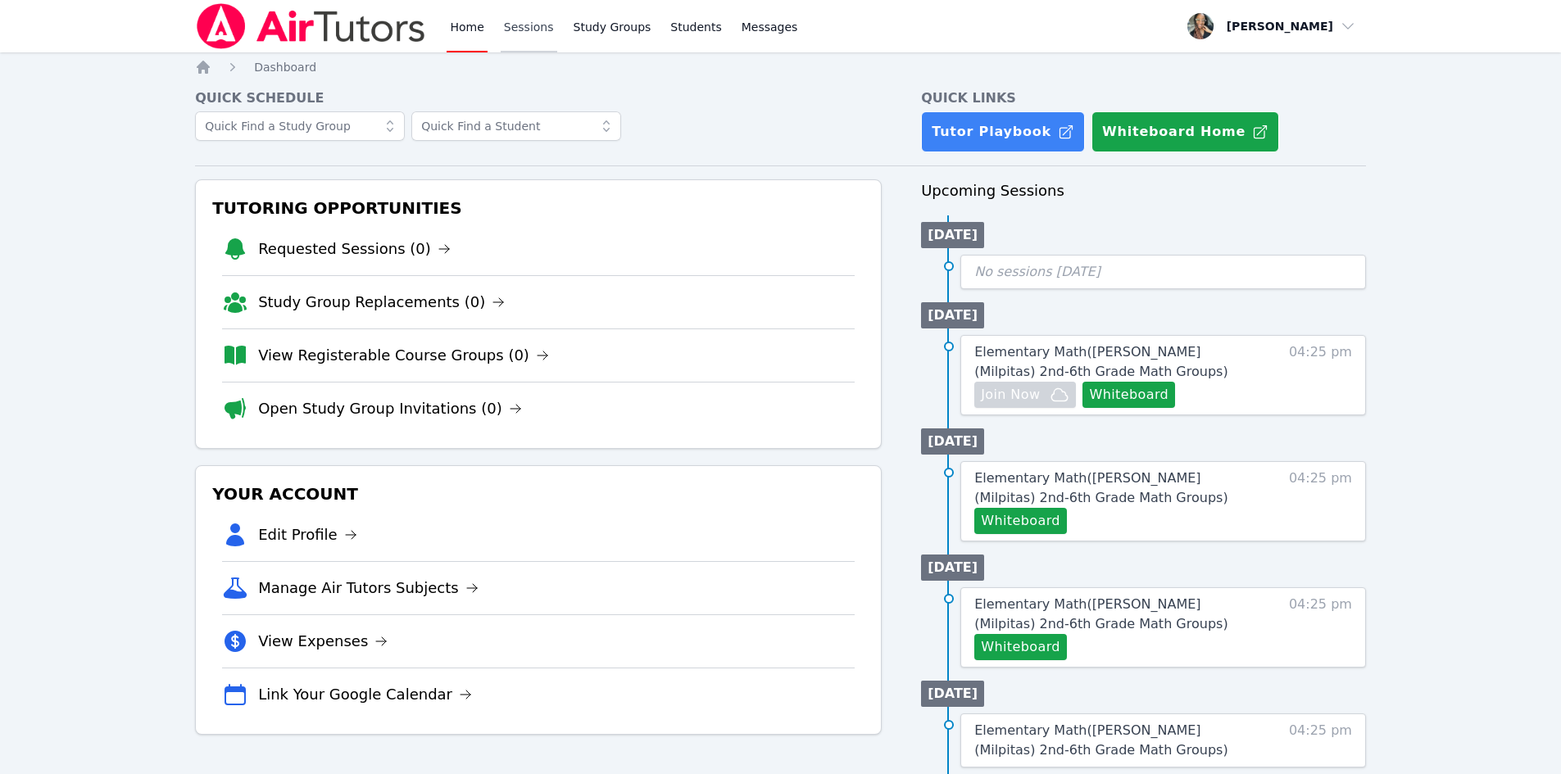
click at [544, 41] on link "Sessions" at bounding box center [529, 26] width 57 height 52
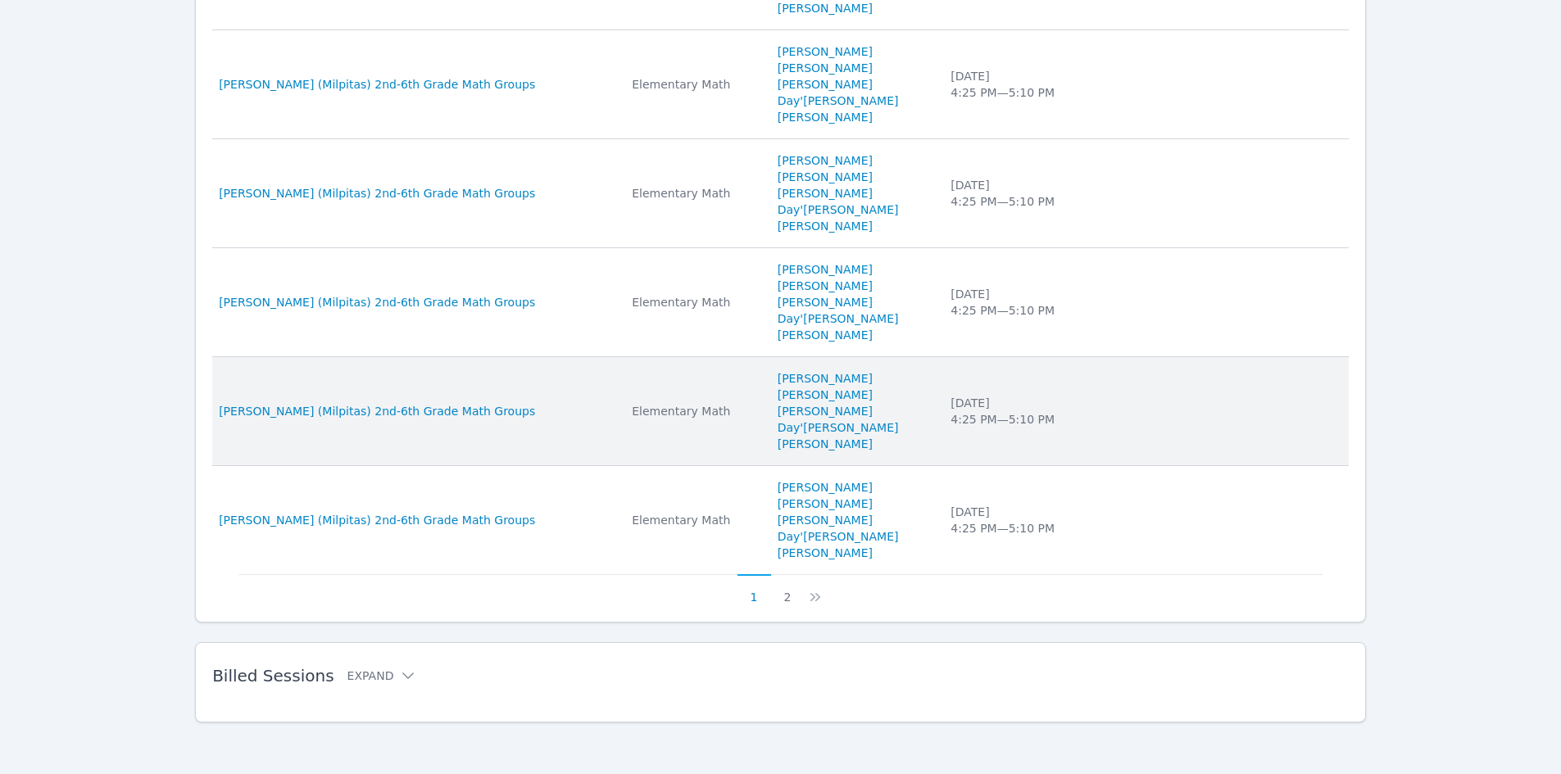
scroll to position [906, 0]
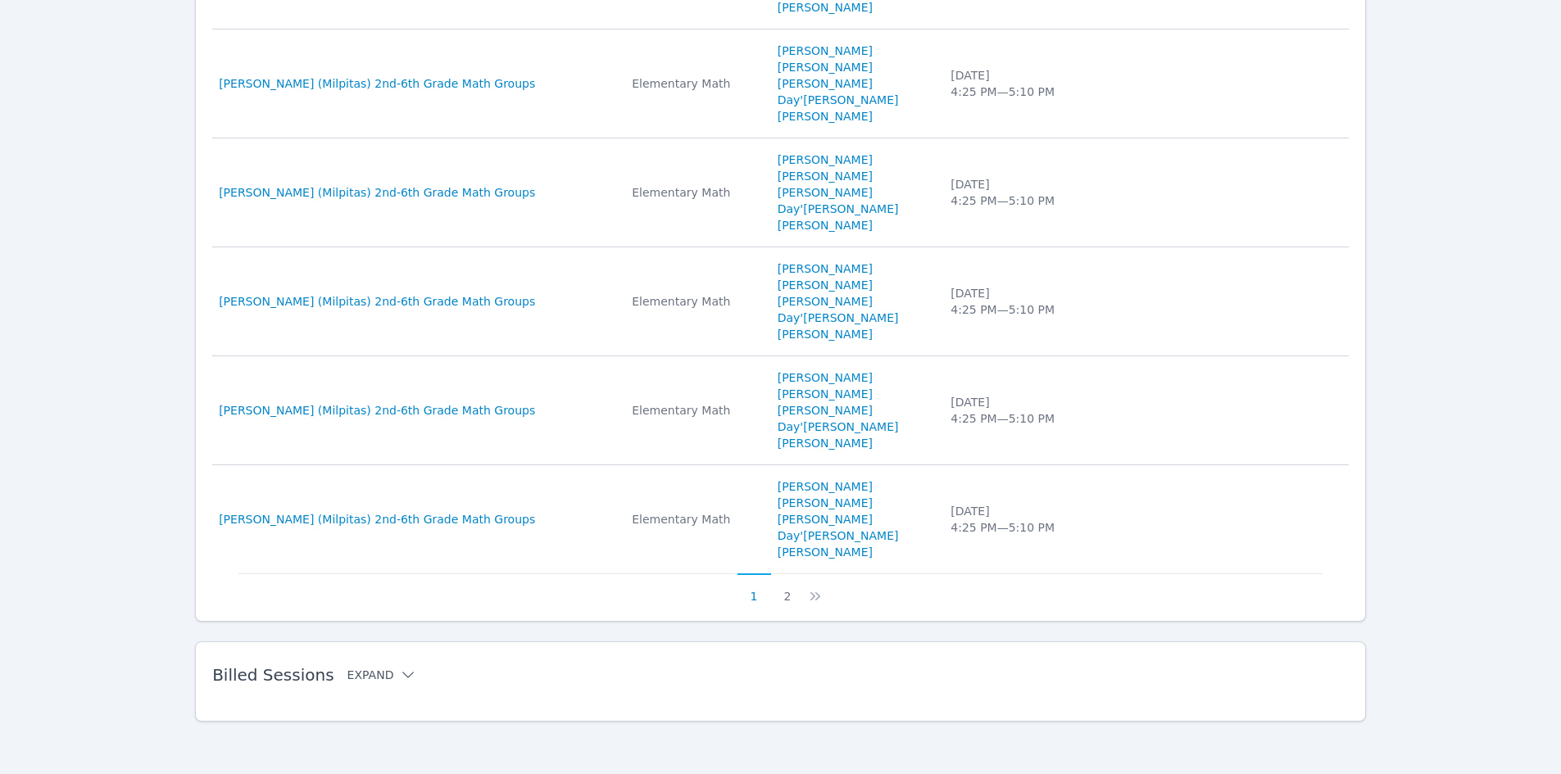
click at [400, 668] on icon at bounding box center [408, 675] width 16 height 16
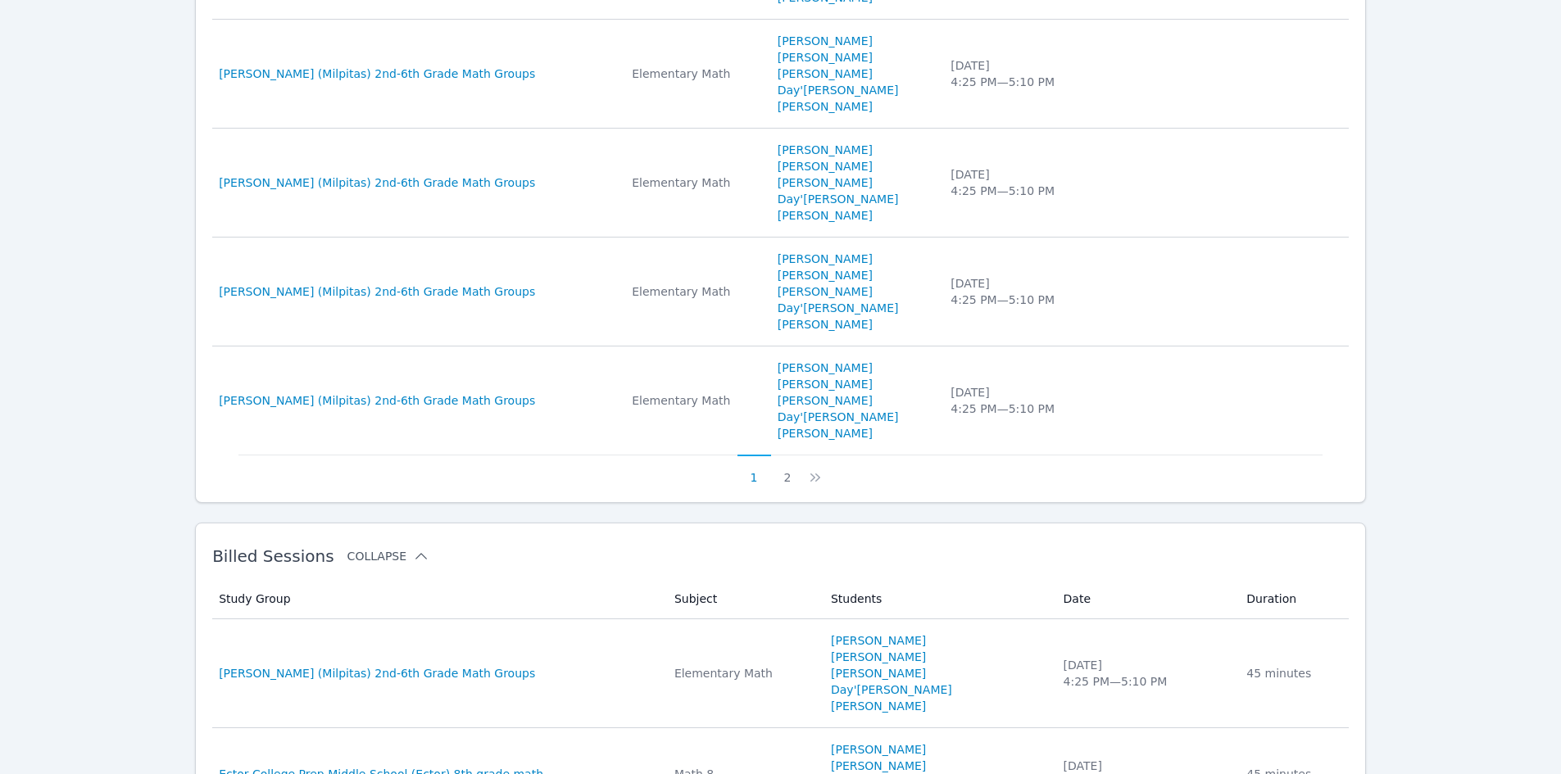
scroll to position [1152, 0]
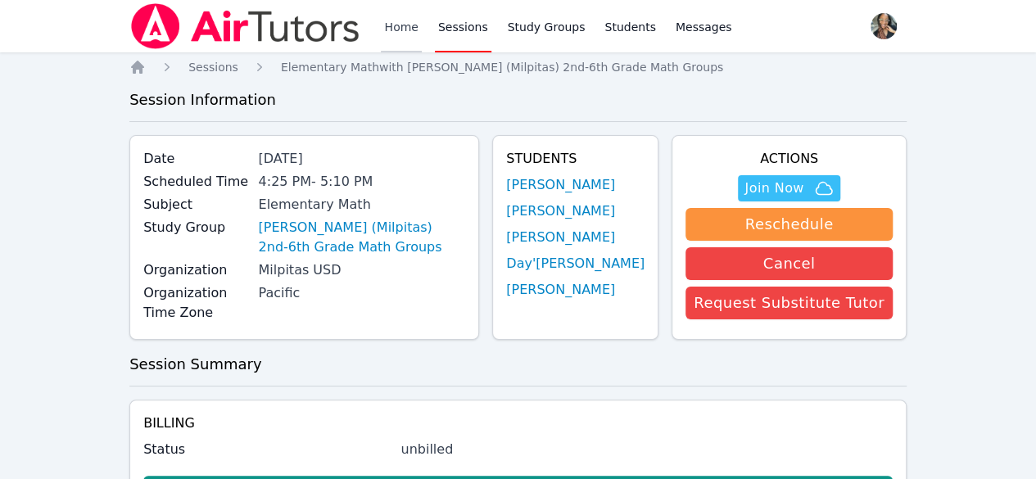
drag, startPoint x: 0, startPoint y: 0, endPoint x: 406, endPoint y: 32, distance: 407.7
click at [406, 34] on link "Home" at bounding box center [401, 26] width 40 height 52
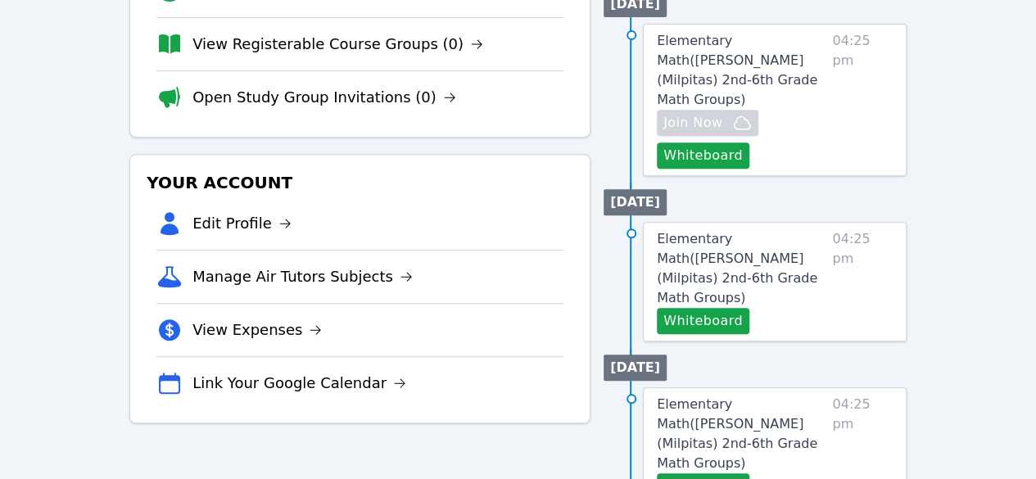
scroll to position [246, 0]
